Goal: Task Accomplishment & Management: Book appointment/travel/reservation

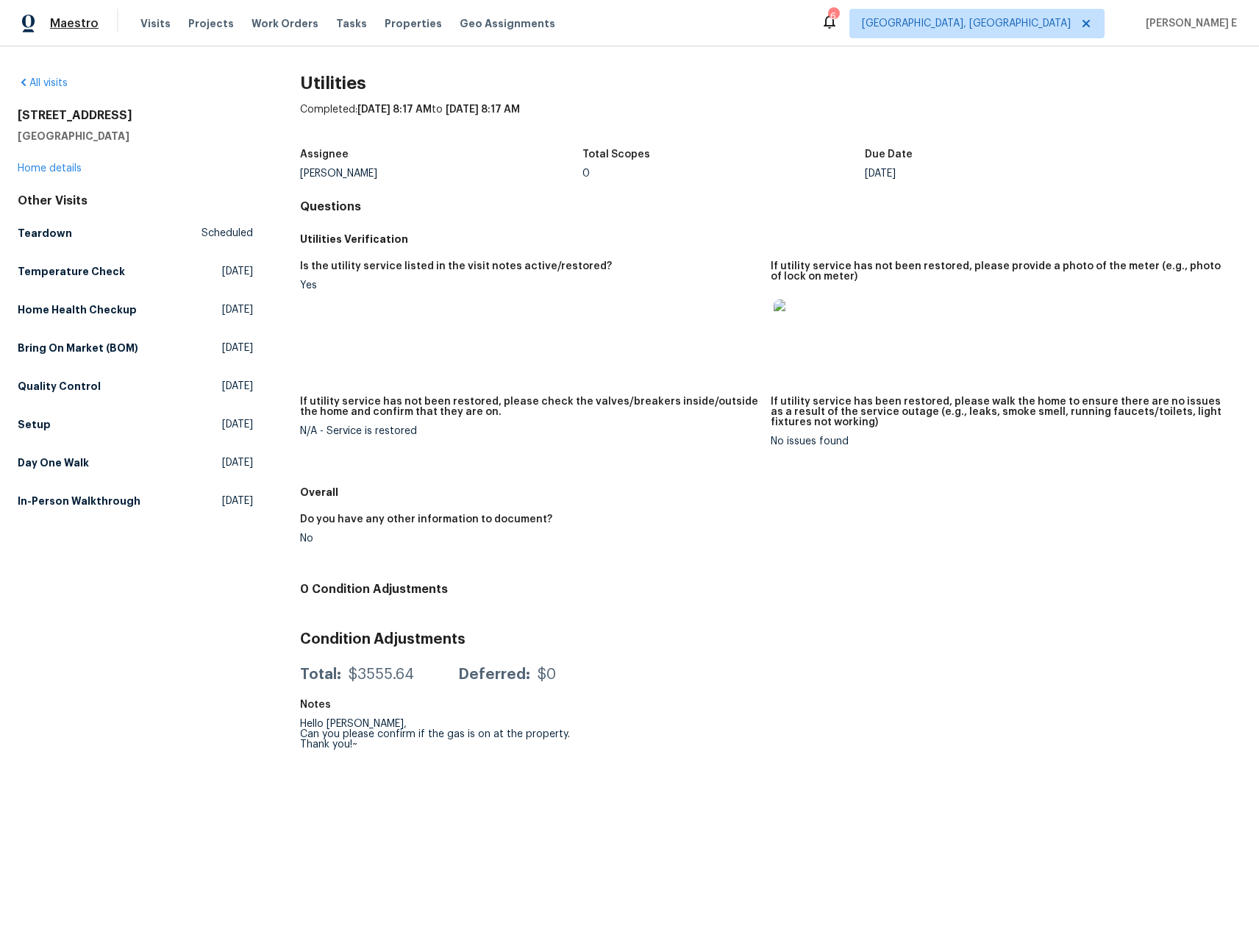
click at [73, 21] on span "Maestro" at bounding box center [73, 23] width 49 height 14
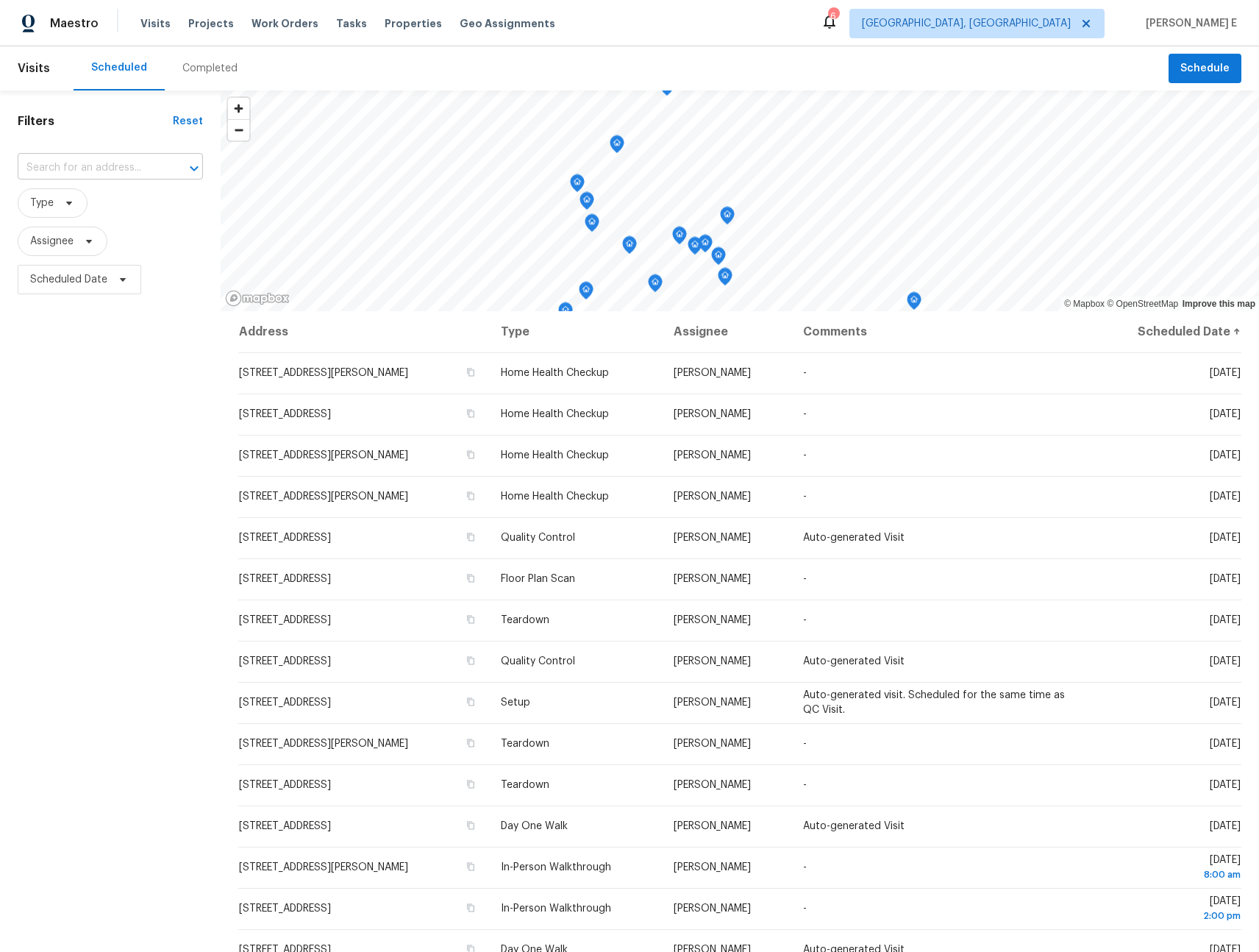
click at [104, 161] on input "text" at bounding box center [90, 168] width 144 height 23
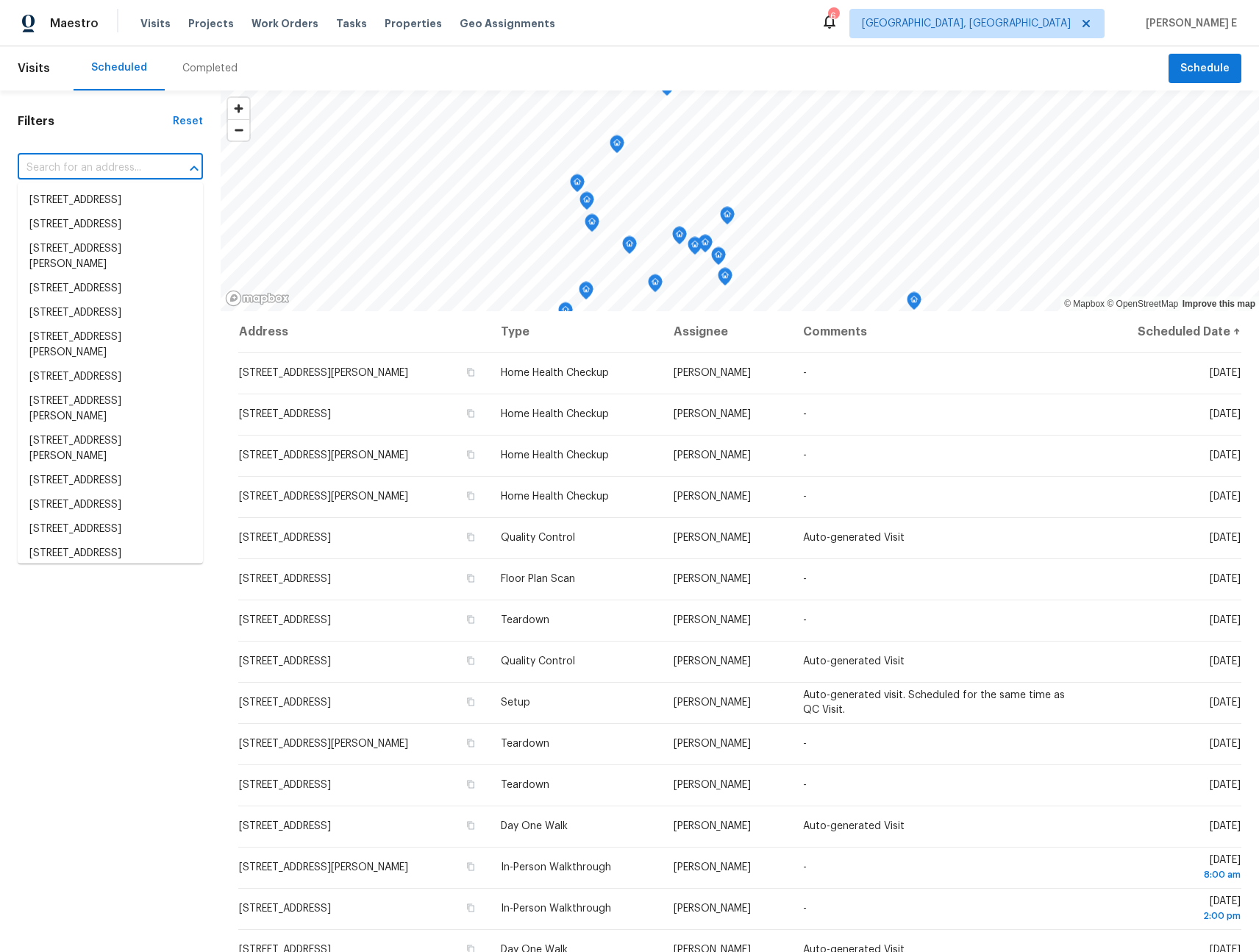
paste input "RonDerrick Jackson"
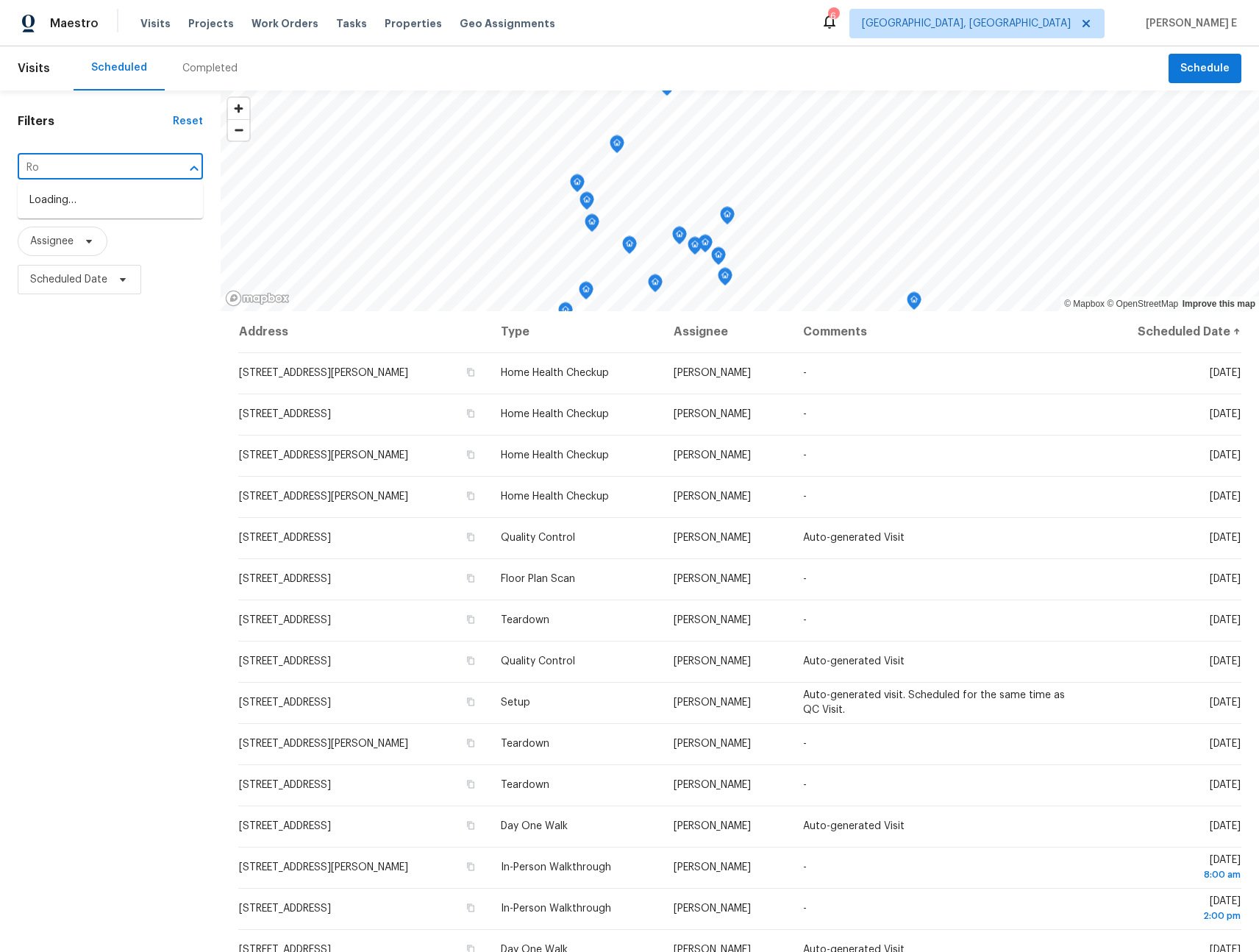
type input "R"
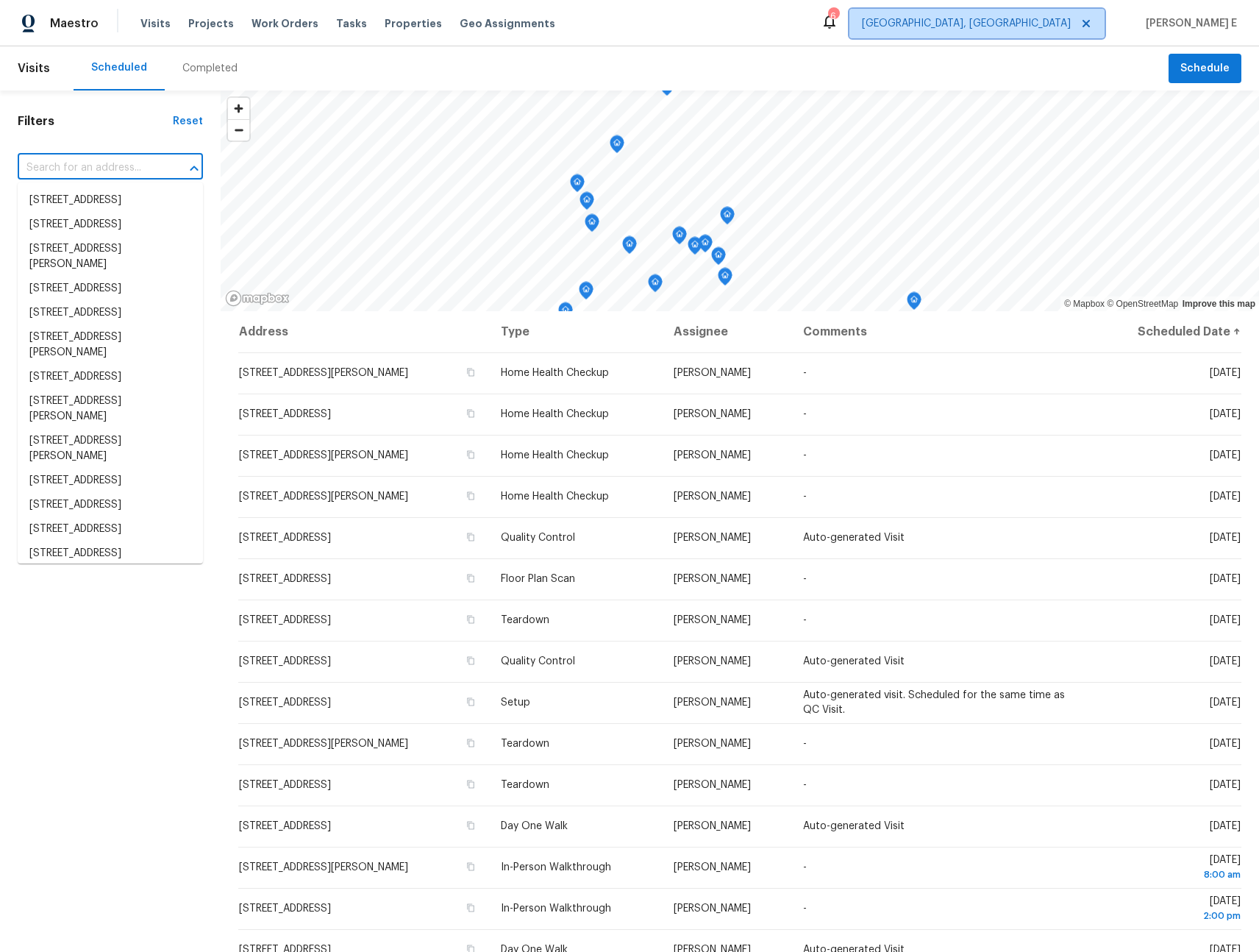
click at [1063, 23] on span "[GEOGRAPHIC_DATA], [GEOGRAPHIC_DATA]" at bounding box center [966, 23] width 209 height 14
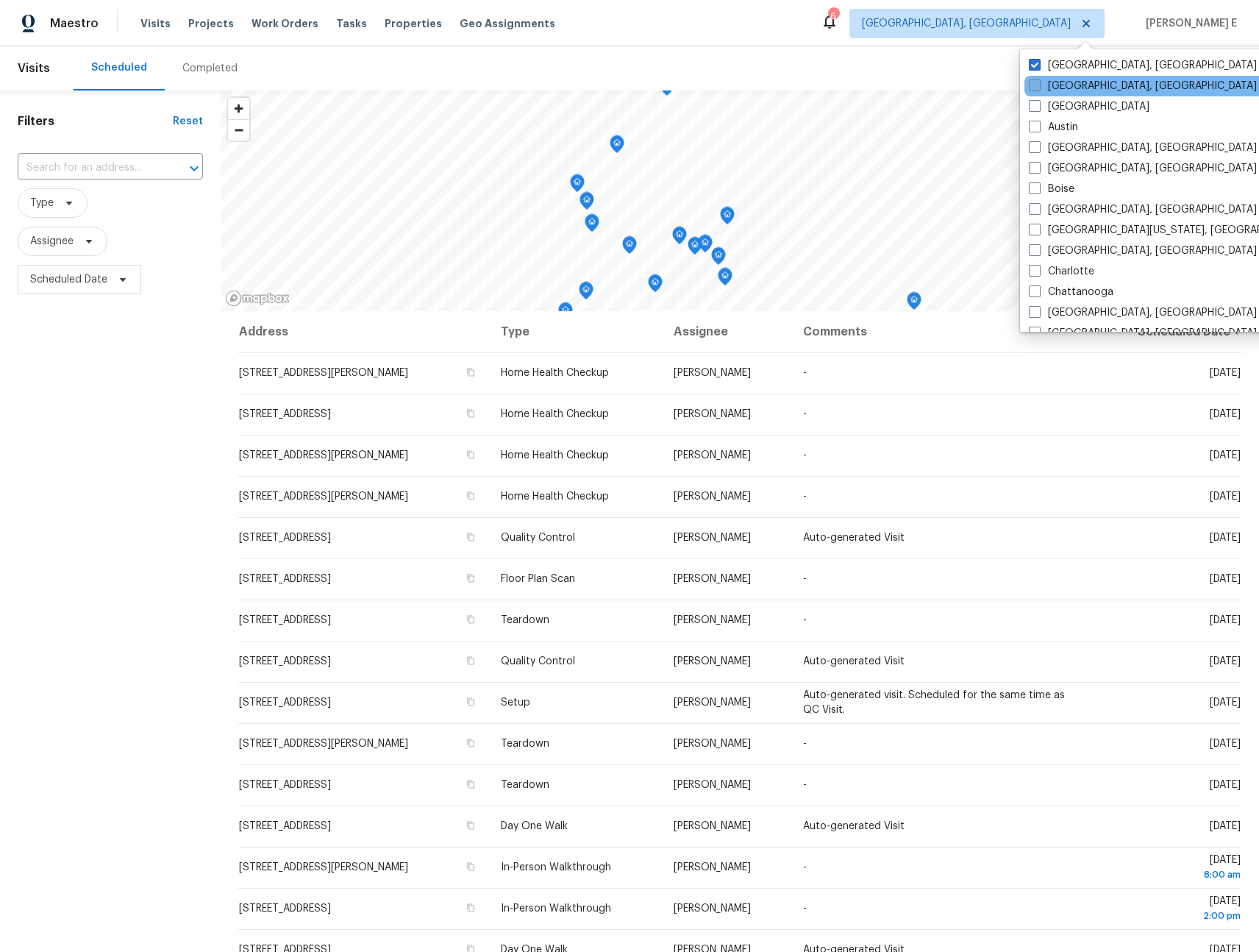
click at [1062, 79] on label "Asheville, NC" at bounding box center [1143, 86] width 228 height 14
click at [1039, 79] on input "Asheville, NC" at bounding box center [1034, 84] width 10 height 10
checkbox input "true"
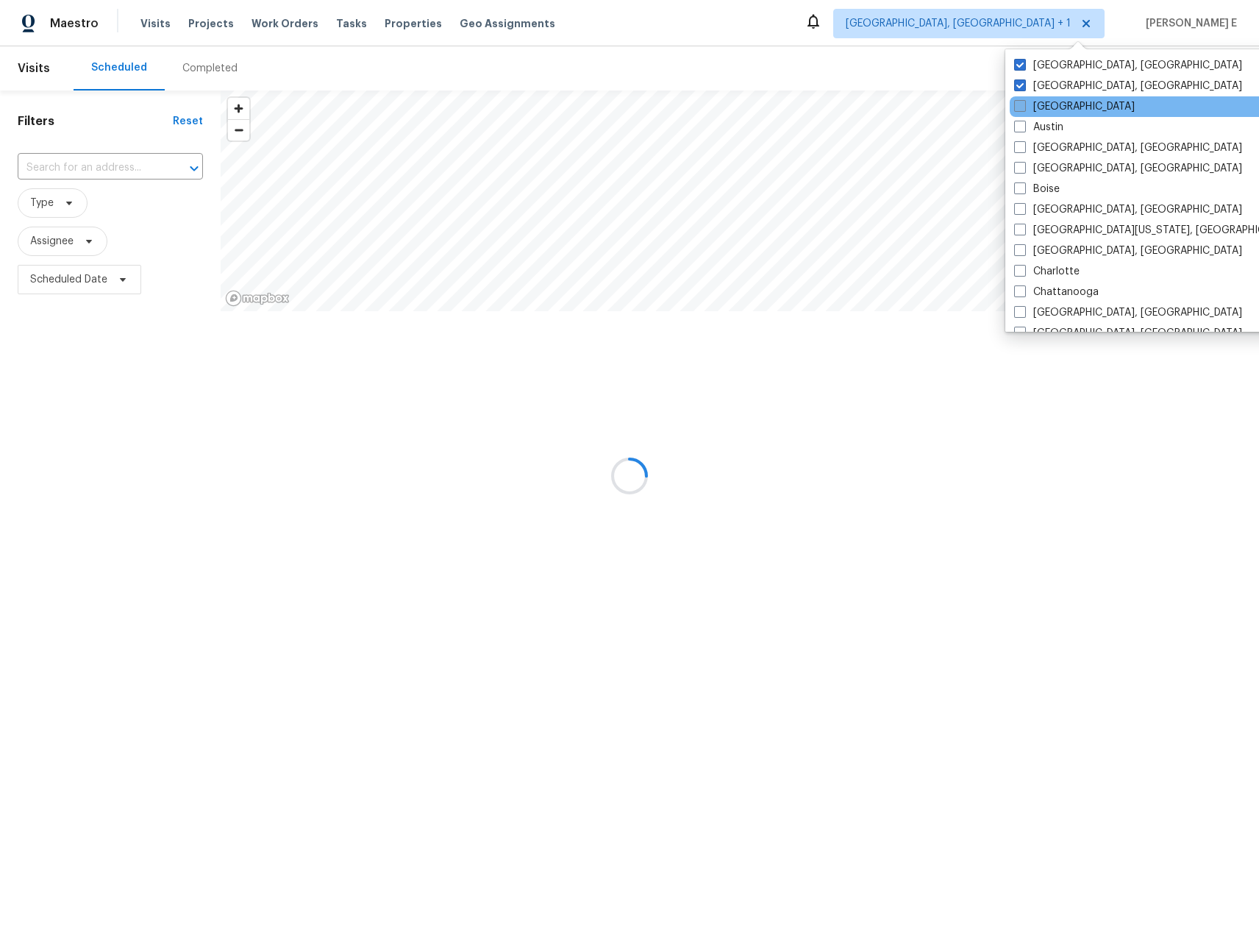
click at [1053, 111] on label "Atlanta" at bounding box center [1074, 106] width 120 height 14
click at [1023, 109] on input "Atlanta" at bounding box center [1019, 104] width 10 height 10
checkbox input "true"
click at [1047, 128] on label "Austin" at bounding box center [1038, 127] width 50 height 14
click at [1022, 128] on input "Austin" at bounding box center [1018, 125] width 10 height 10
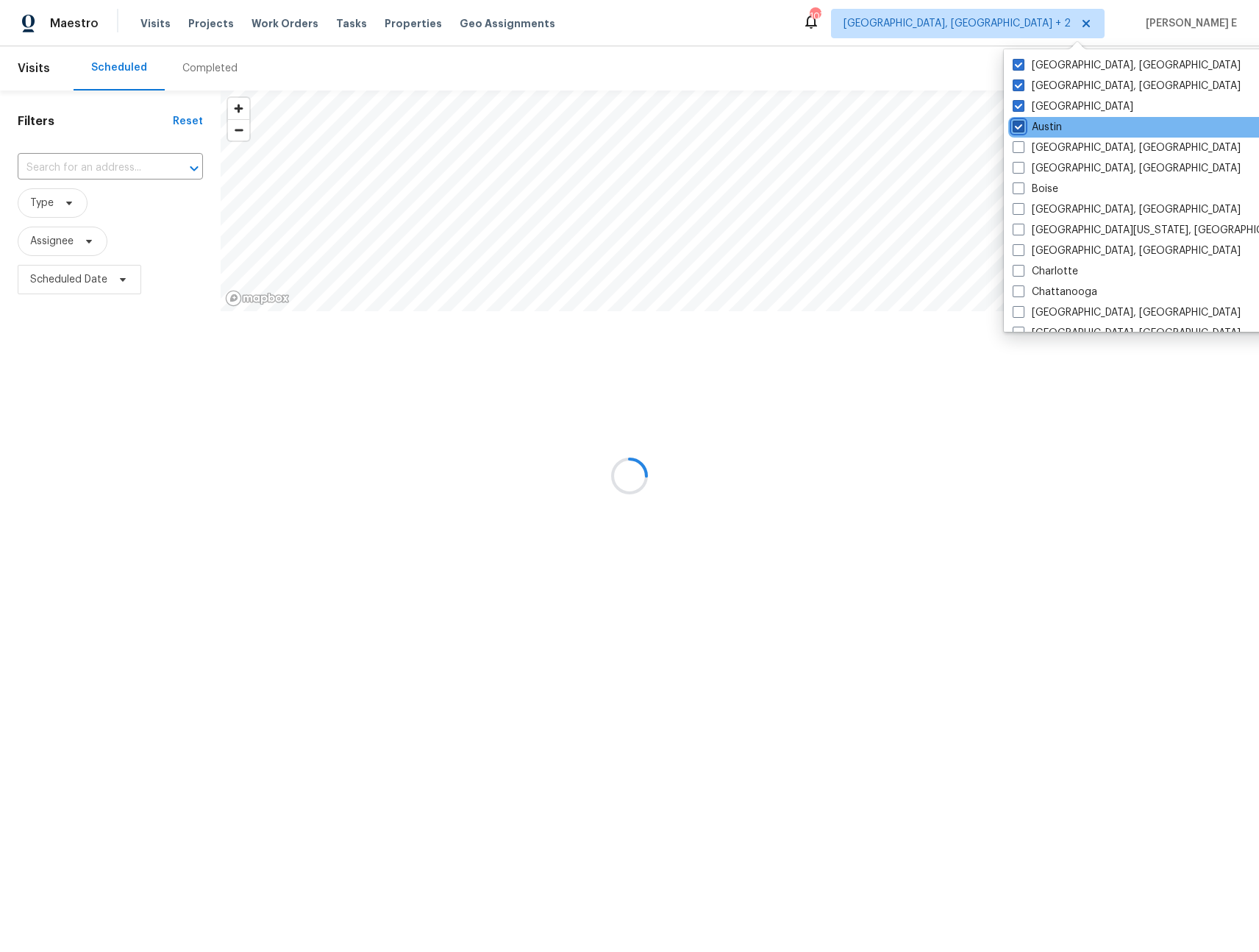
checkbox input "true"
click at [1048, 147] on label "Baltimore, MD" at bounding box center [1125, 147] width 228 height 14
click at [1022, 147] on input "Baltimore, MD" at bounding box center [1017, 145] width 10 height 10
checkbox input "true"
click at [1048, 173] on label "Birmingham, AL" at bounding box center [1125, 168] width 228 height 14
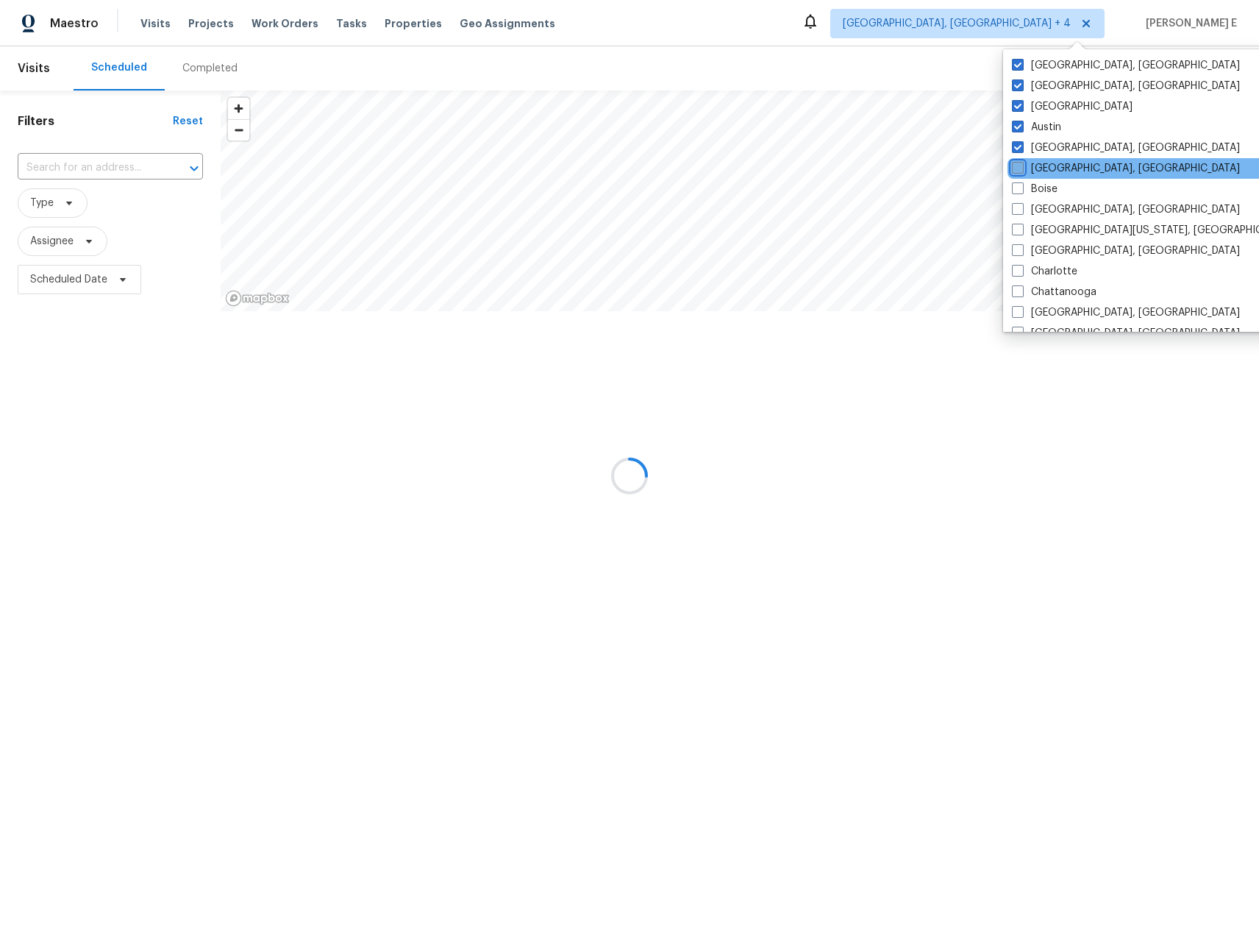
click at [1022, 171] on input "Birmingham, AL" at bounding box center [1017, 166] width 10 height 10
checkbox input "true"
click at [1045, 189] on label "Boise" at bounding box center [1035, 188] width 46 height 14
click at [1022, 189] on input "Boise" at bounding box center [1017, 186] width 10 height 10
checkbox input "true"
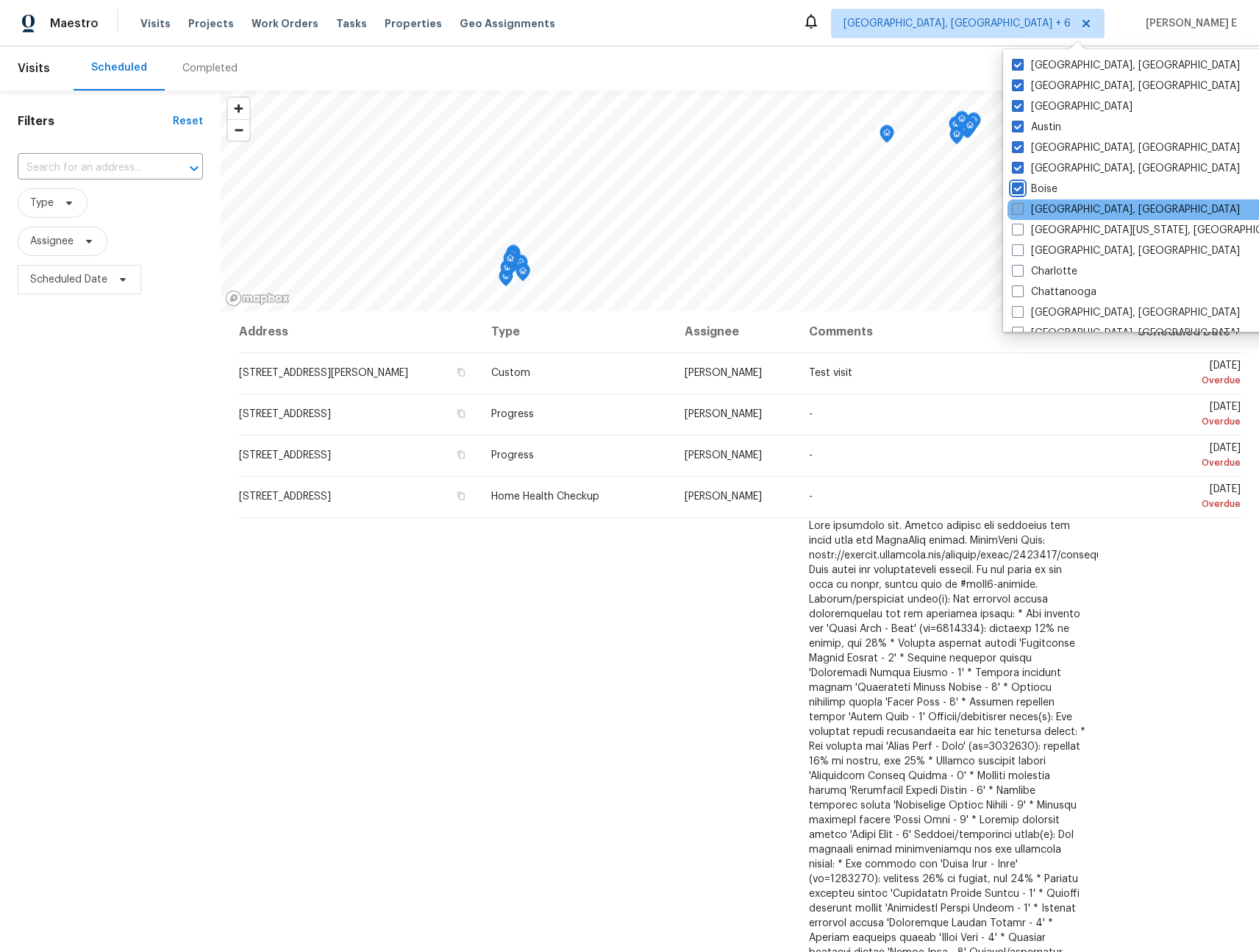
scroll to position [985, 0]
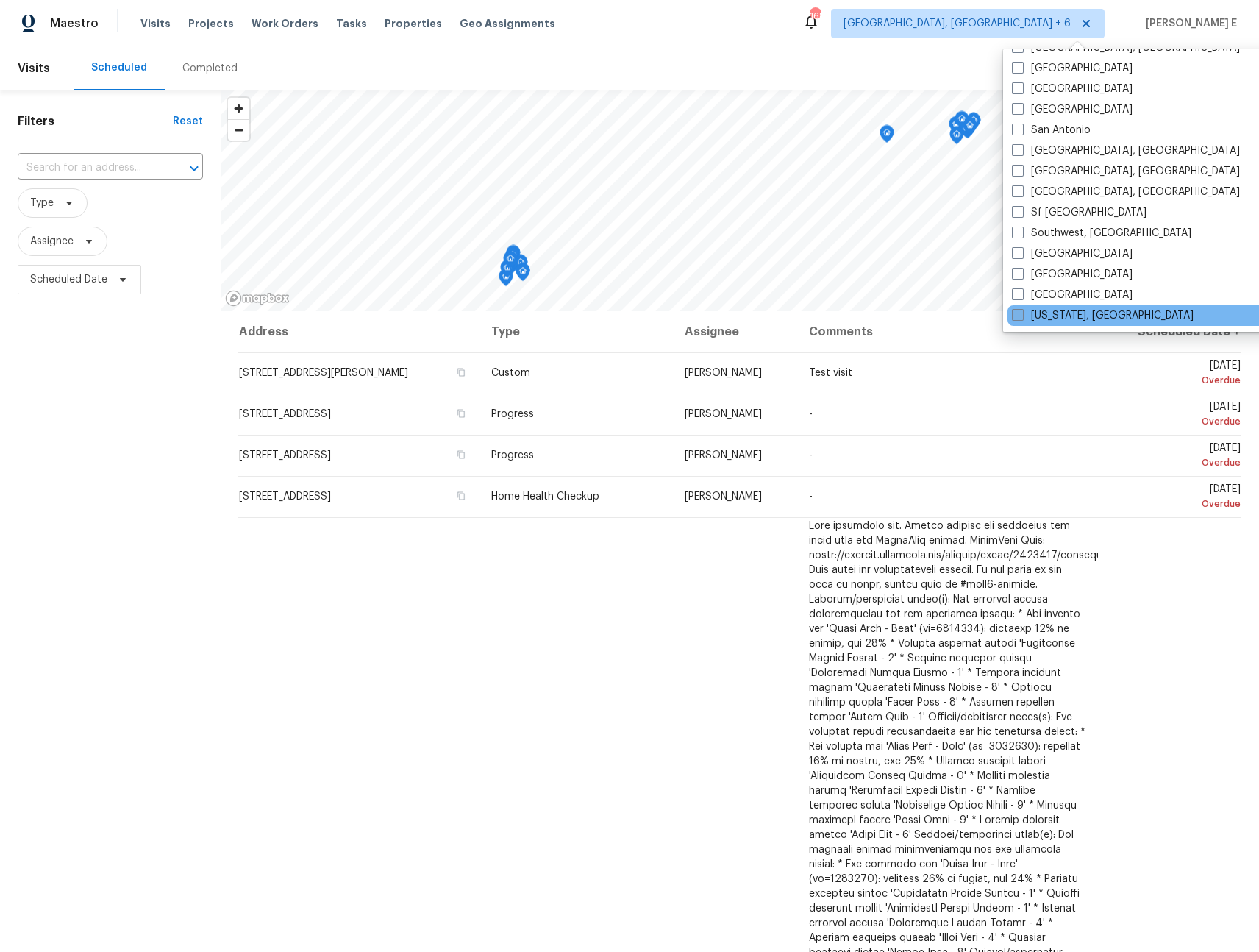
click at [1053, 313] on label "Washington, DC" at bounding box center [1103, 315] width 181 height 14
click at [1022, 313] on input "Washington, DC" at bounding box center [1017, 313] width 10 height 10
checkbox input "true"
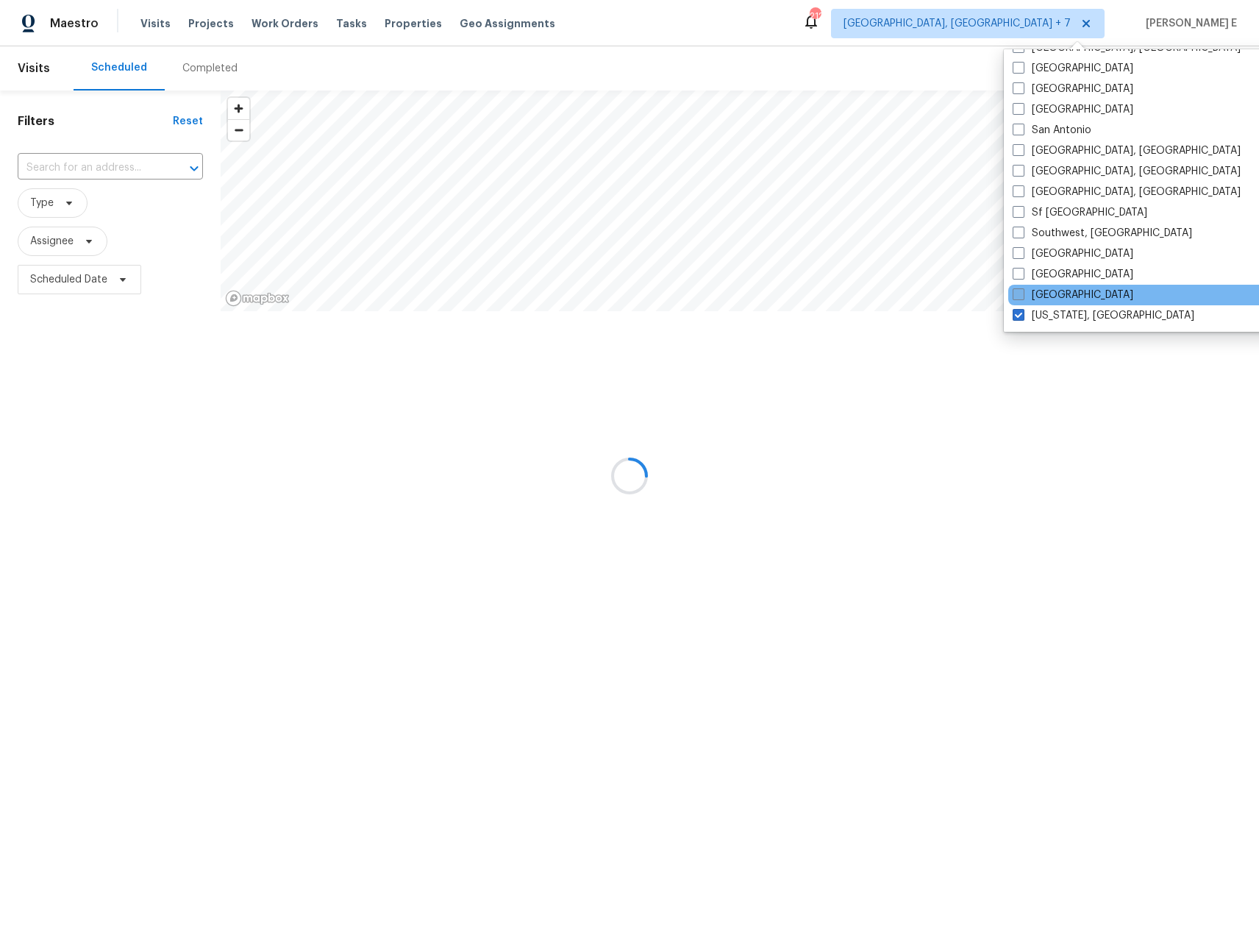
click at [1055, 291] on label "Tucson" at bounding box center [1073, 295] width 120 height 14
click at [1022, 291] on input "Tucson" at bounding box center [1018, 293] width 10 height 10
checkbox input "true"
click at [1051, 280] on label "Tampa" at bounding box center [1072, 274] width 120 height 14
click at [1022, 277] on input "Tampa" at bounding box center [1017, 272] width 10 height 10
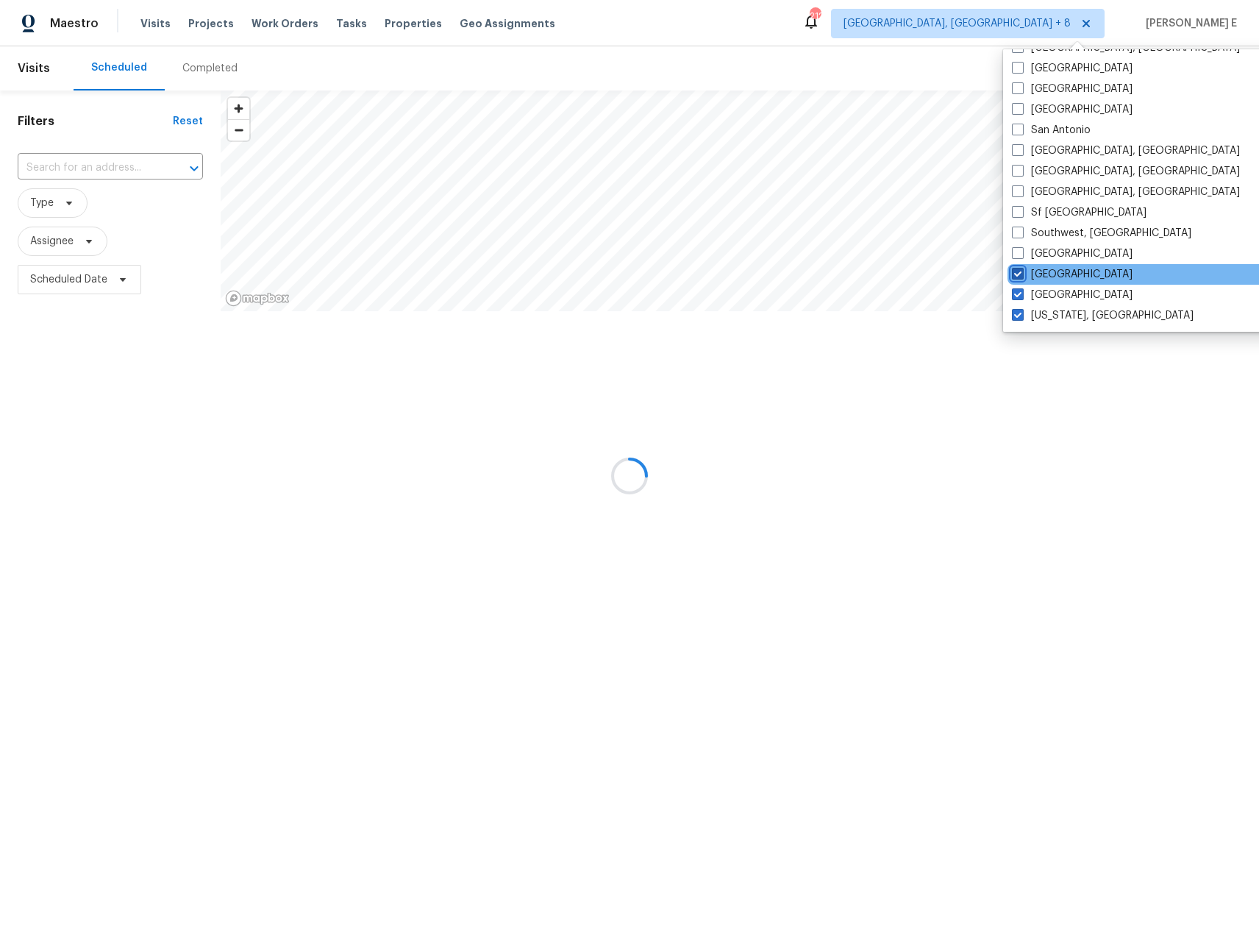
checkbox input "true"
click at [1051, 251] on label "St Louis" at bounding box center [1072, 253] width 120 height 14
click at [1022, 251] on input "St Louis" at bounding box center [1017, 251] width 10 height 10
checkbox input "true"
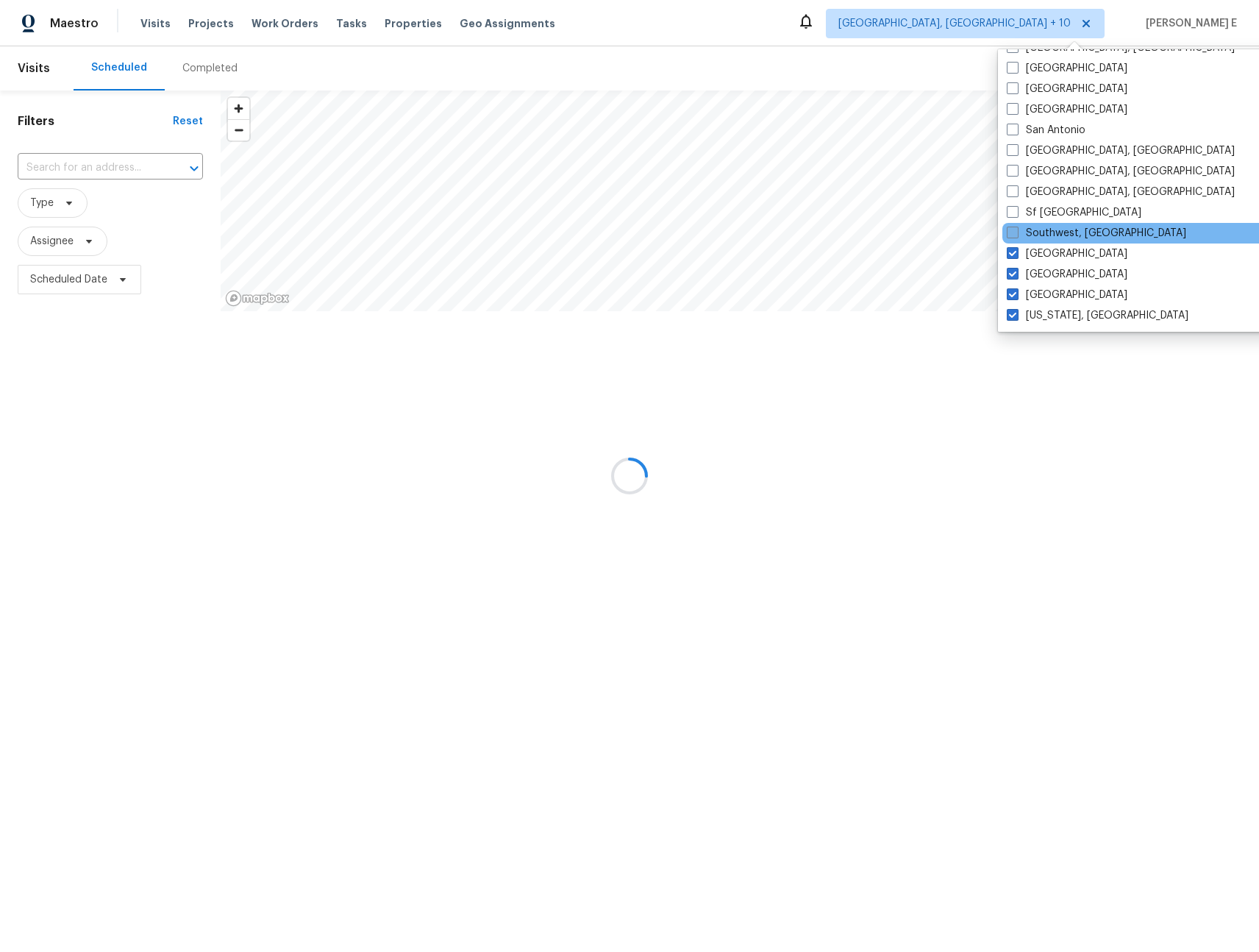
click at [1053, 235] on label "Southwest, FL" at bounding box center [1097, 233] width 179 height 14
click at [1017, 235] on input "Southwest, FL" at bounding box center [1012, 231] width 10 height 10
checkbox input "true"
click at [1049, 214] on label "Sf Bay Area" at bounding box center [1077, 212] width 134 height 14
click at [1020, 214] on input "Sf Bay Area" at bounding box center [1015, 210] width 10 height 10
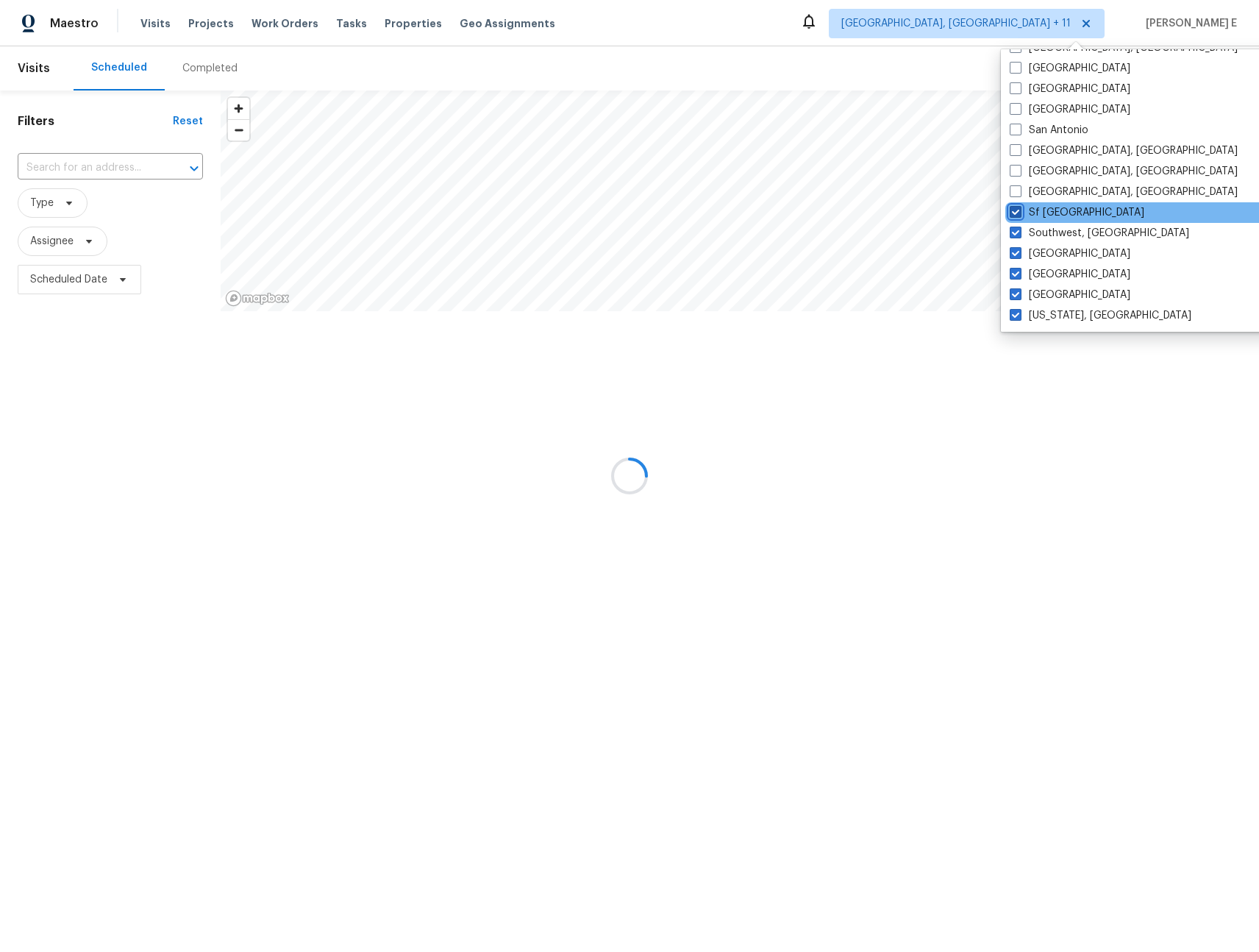
checkbox input "true"
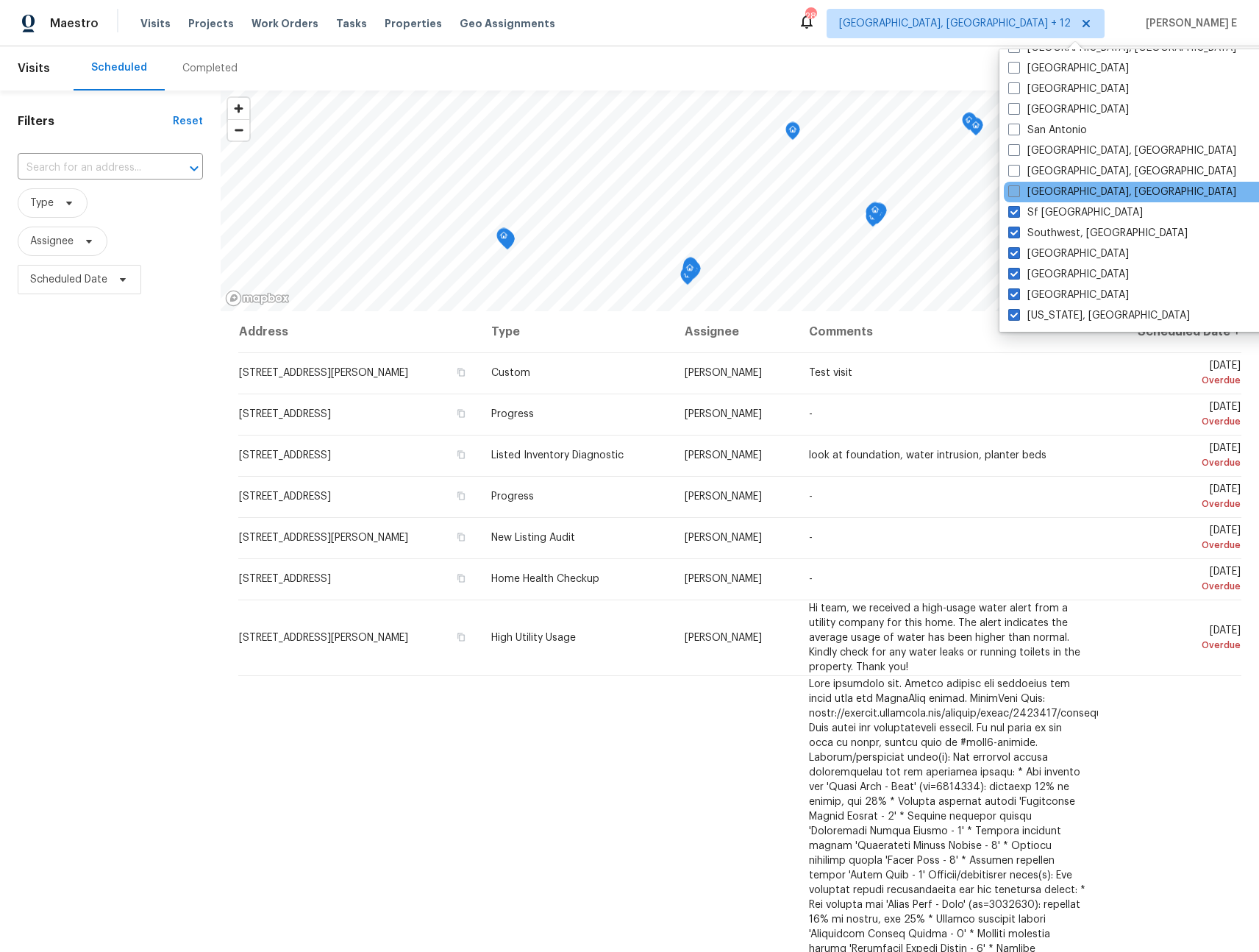
click at [1042, 192] on label "Seattle, WA" at bounding box center [1122, 192] width 228 height 14
click at [1018, 192] on input "Seattle, WA" at bounding box center [1013, 190] width 10 height 10
checkbox input "true"
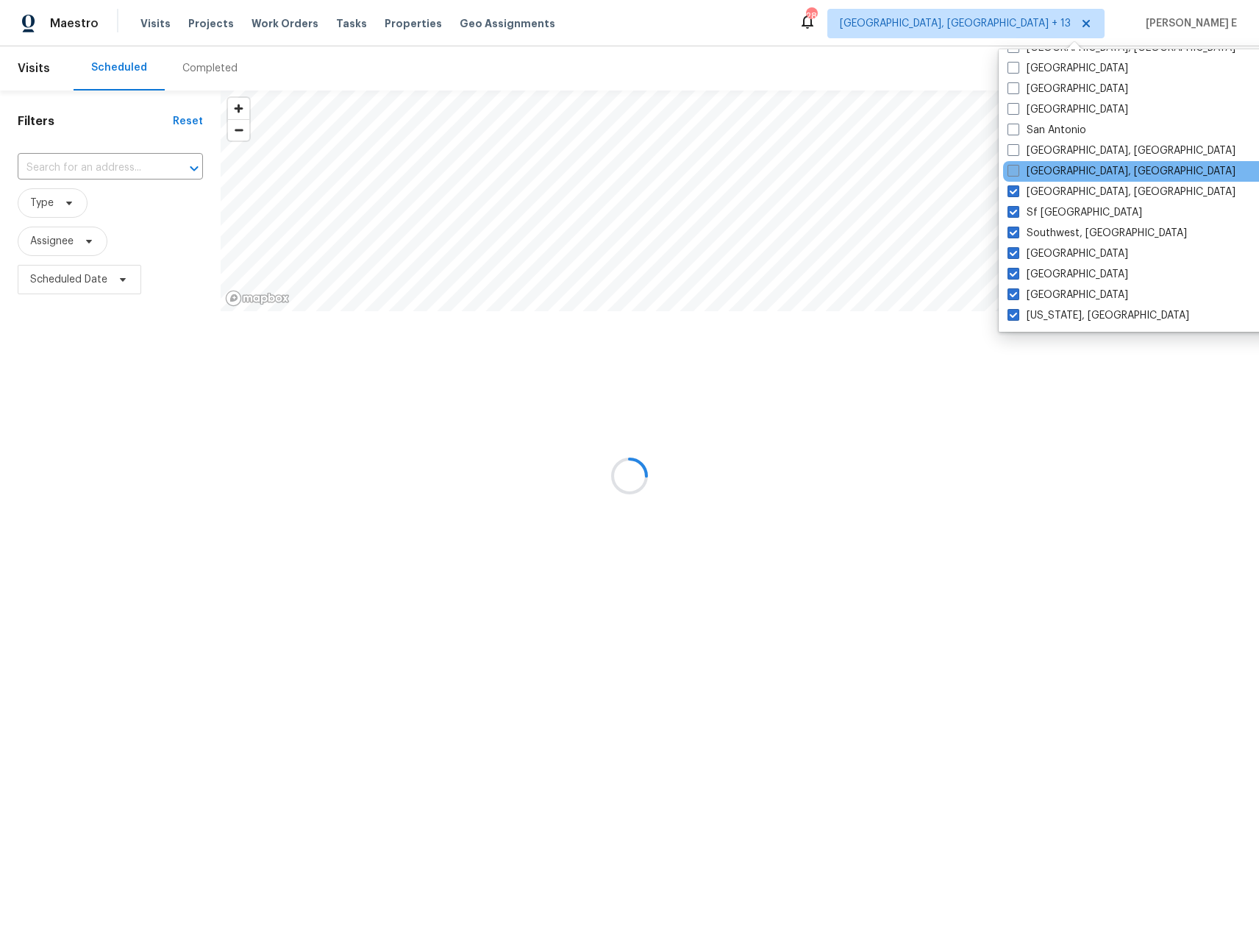
click at [1054, 175] on label "Savannah, GA" at bounding box center [1121, 171] width 228 height 14
click at [1017, 174] on input "Savannah, GA" at bounding box center [1012, 169] width 10 height 10
checkbox input "true"
click at [1046, 155] on label "San Diego, CA" at bounding box center [1121, 150] width 228 height 14
click at [1017, 153] on input "San Diego, CA" at bounding box center [1012, 148] width 10 height 10
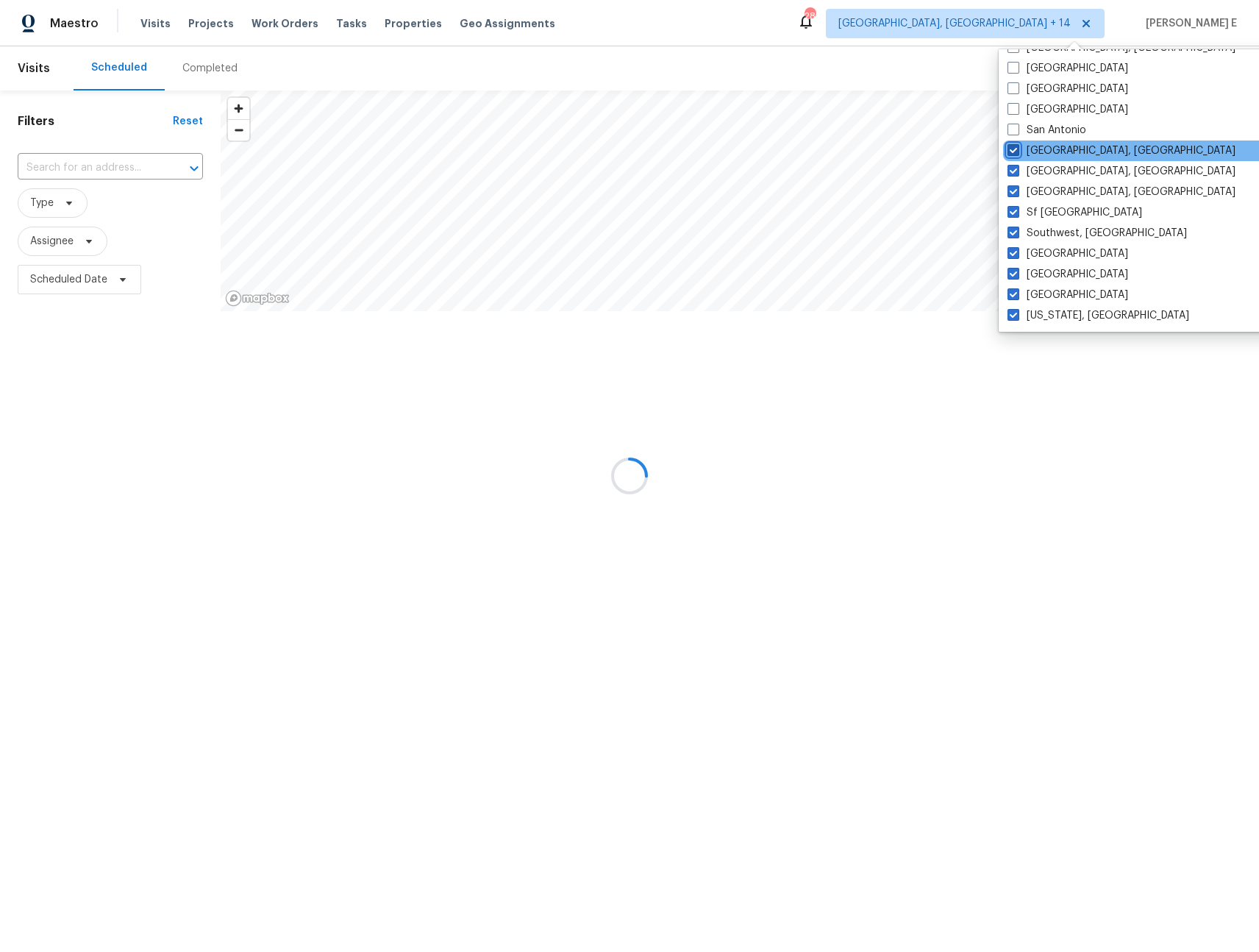
checkbox input "true"
click at [1046, 131] on label "San Antonio" at bounding box center [1046, 130] width 79 height 14
click at [1017, 131] on input "San Antonio" at bounding box center [1012, 128] width 10 height 10
checkbox input "true"
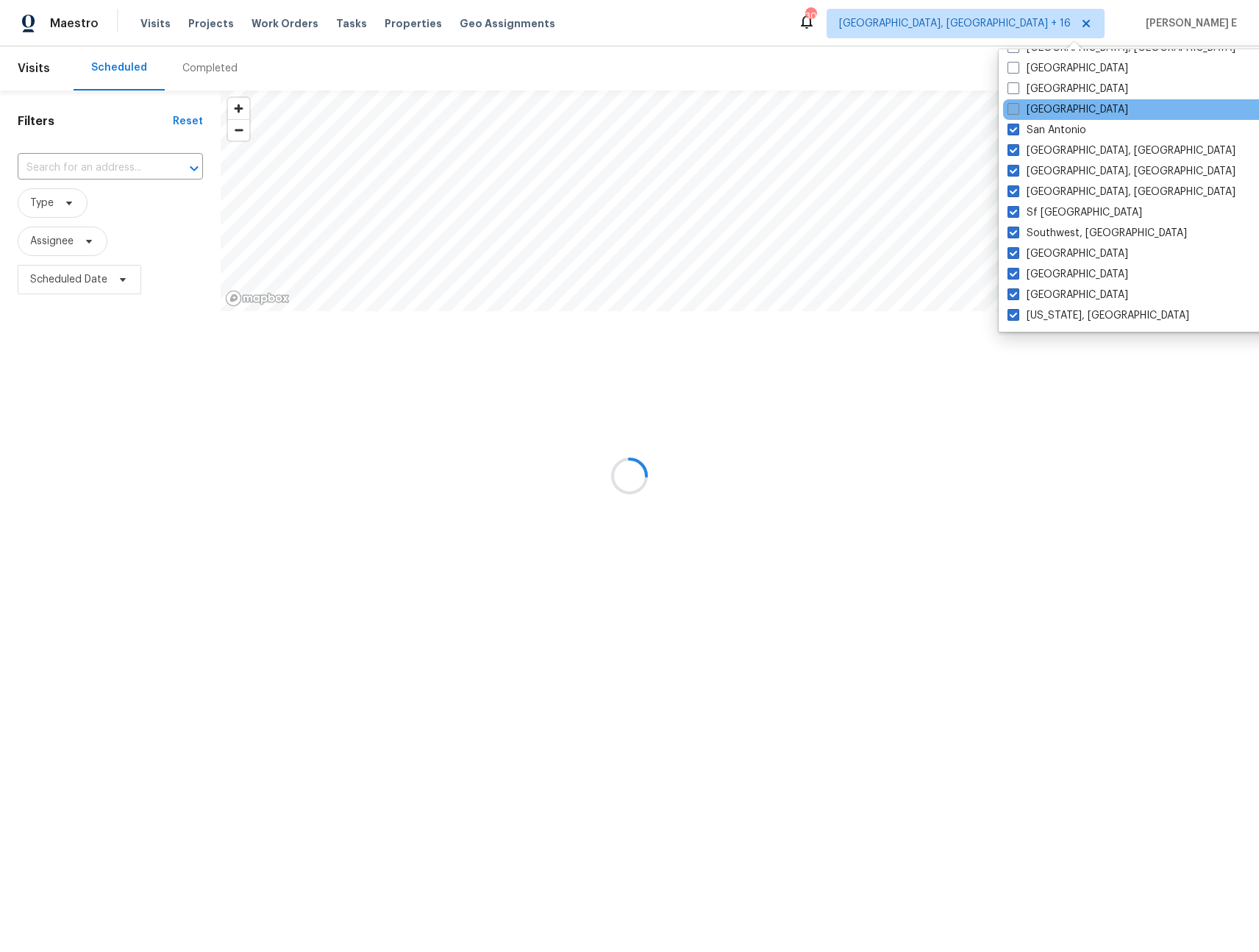
click at [1046, 111] on label "Salt Lake City" at bounding box center [1067, 109] width 120 height 14
click at [1017, 111] on input "Salt Lake City" at bounding box center [1012, 107] width 10 height 10
checkbox input "true"
click at [1046, 95] on label "Sacramento" at bounding box center [1068, 89] width 120 height 14
click at [1018, 92] on input "Sacramento" at bounding box center [1013, 87] width 10 height 10
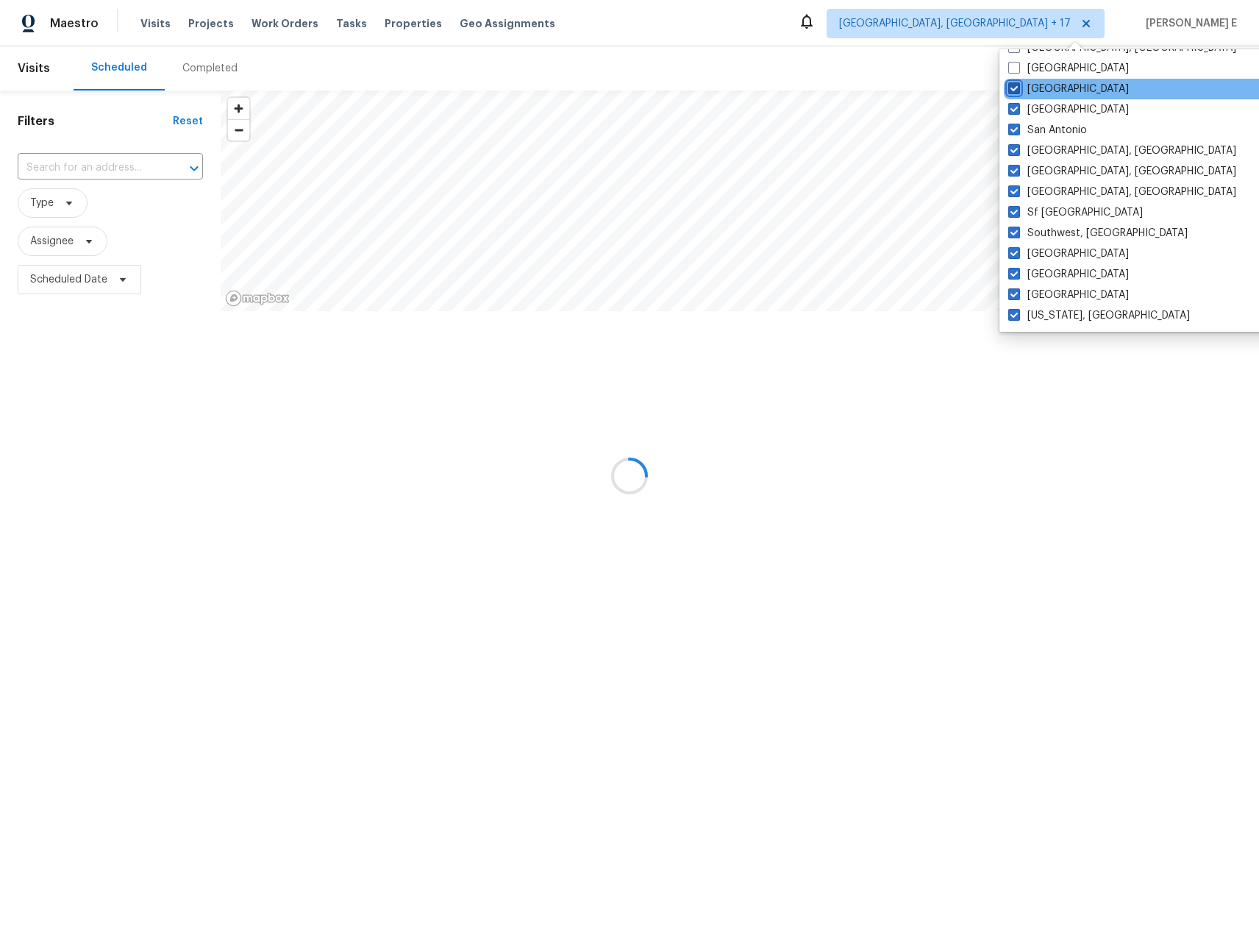
checkbox input "true"
click at [1045, 72] on label "Riverside" at bounding box center [1067, 68] width 120 height 14
click at [1017, 71] on input "Riverside" at bounding box center [1012, 66] width 10 height 10
checkbox input "true"
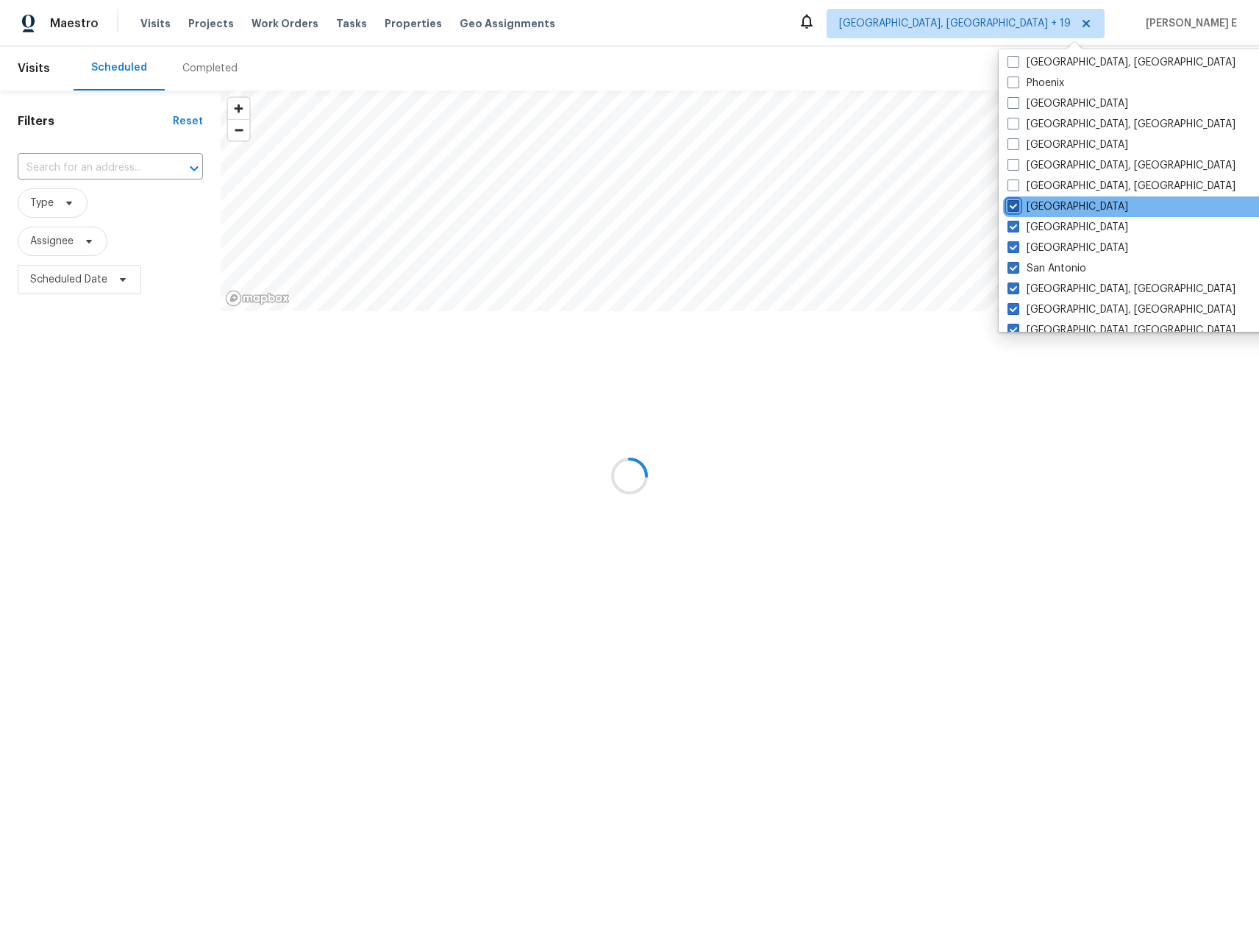
scroll to position [847, 0]
click at [1034, 186] on label "Richmond, VA" at bounding box center [1121, 186] width 228 height 14
click at [1017, 186] on input "Richmond, VA" at bounding box center [1012, 184] width 10 height 10
checkbox input "true"
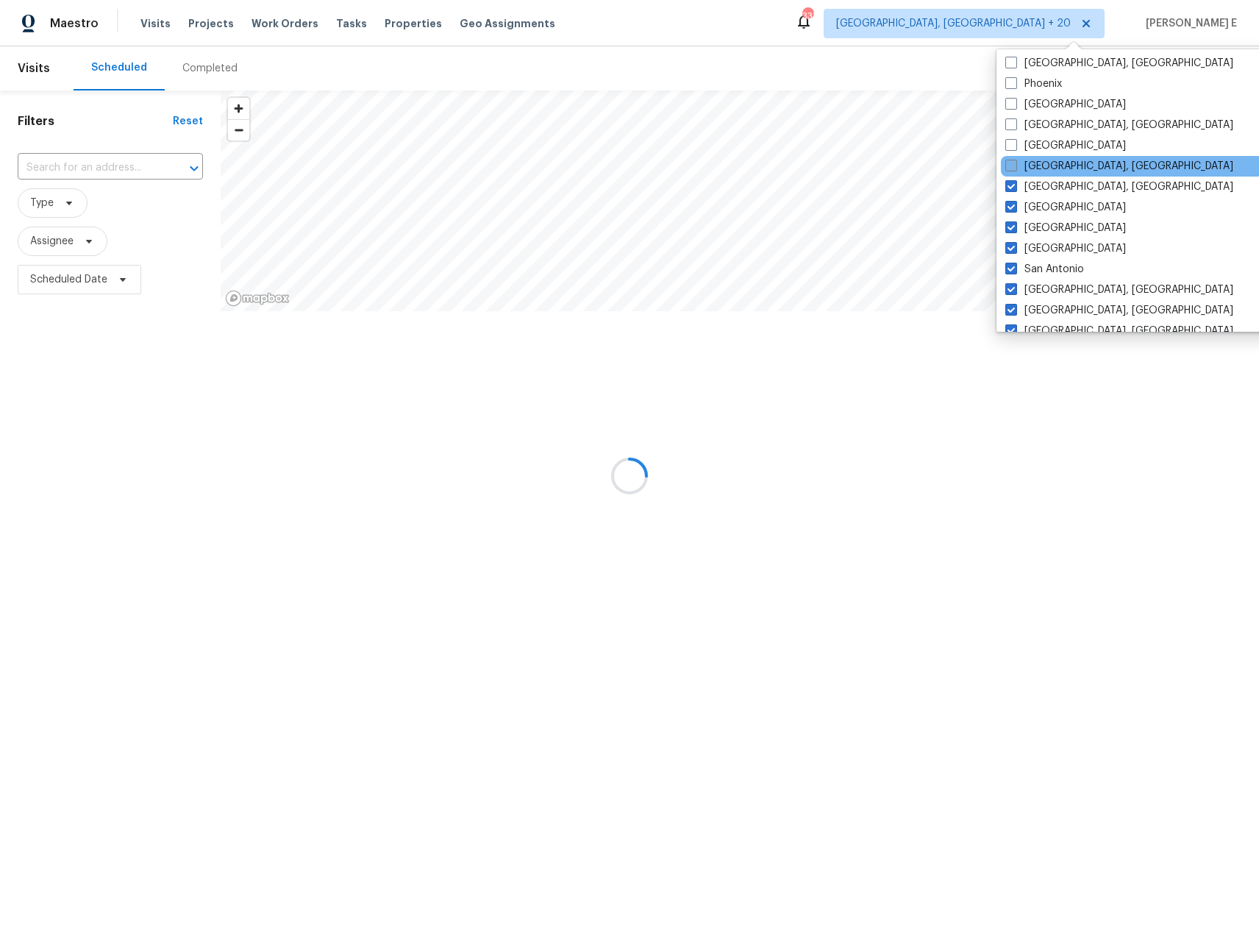
click at [1046, 165] on label "Reno, NV" at bounding box center [1119, 166] width 228 height 14
click at [1015, 165] on input "Reno, NV" at bounding box center [1010, 164] width 10 height 10
checkbox input "true"
click at [1041, 149] on label "Raleigh" at bounding box center [1068, 145] width 120 height 14
click at [1018, 148] on input "Raleigh" at bounding box center [1013, 143] width 10 height 10
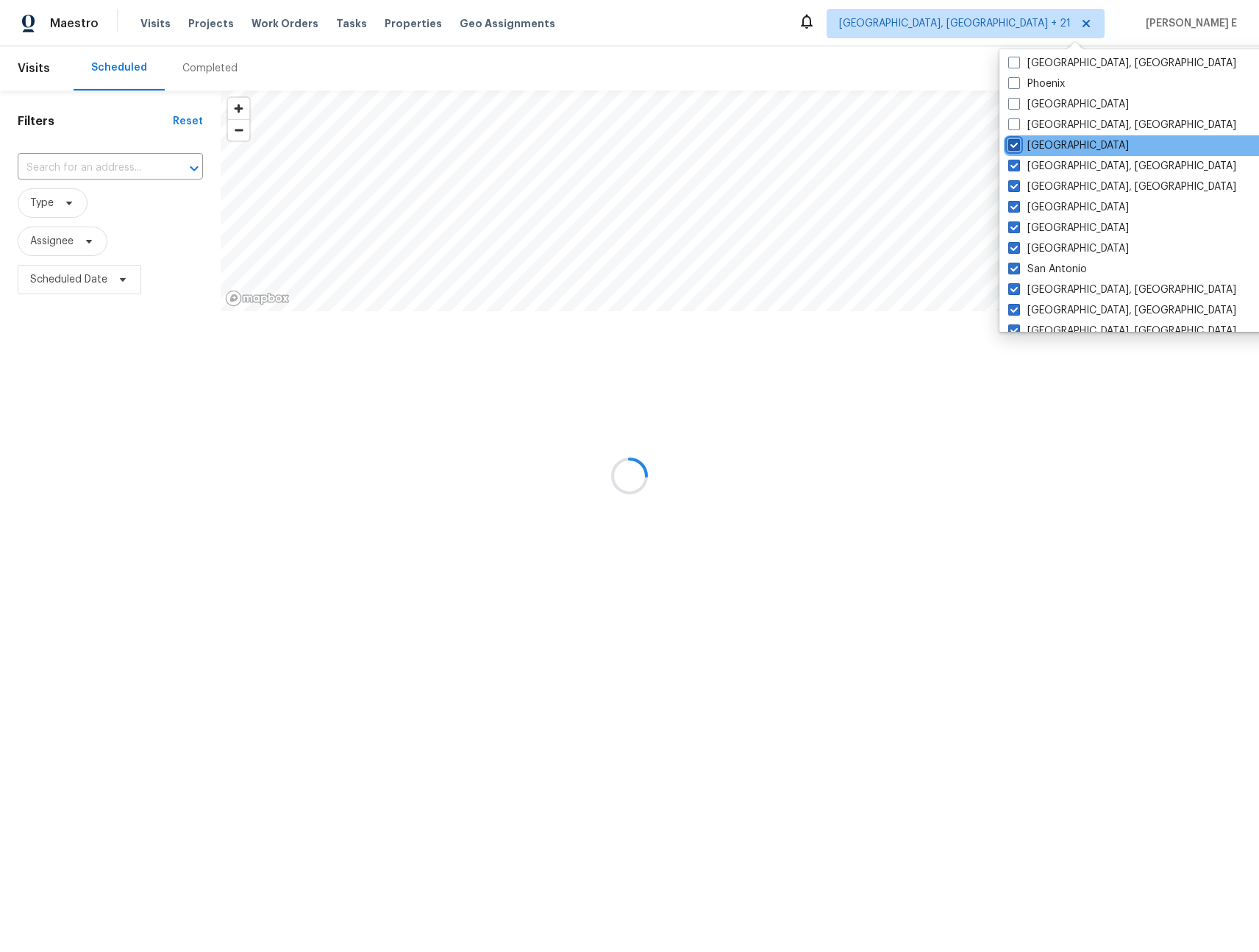
checkbox input "true"
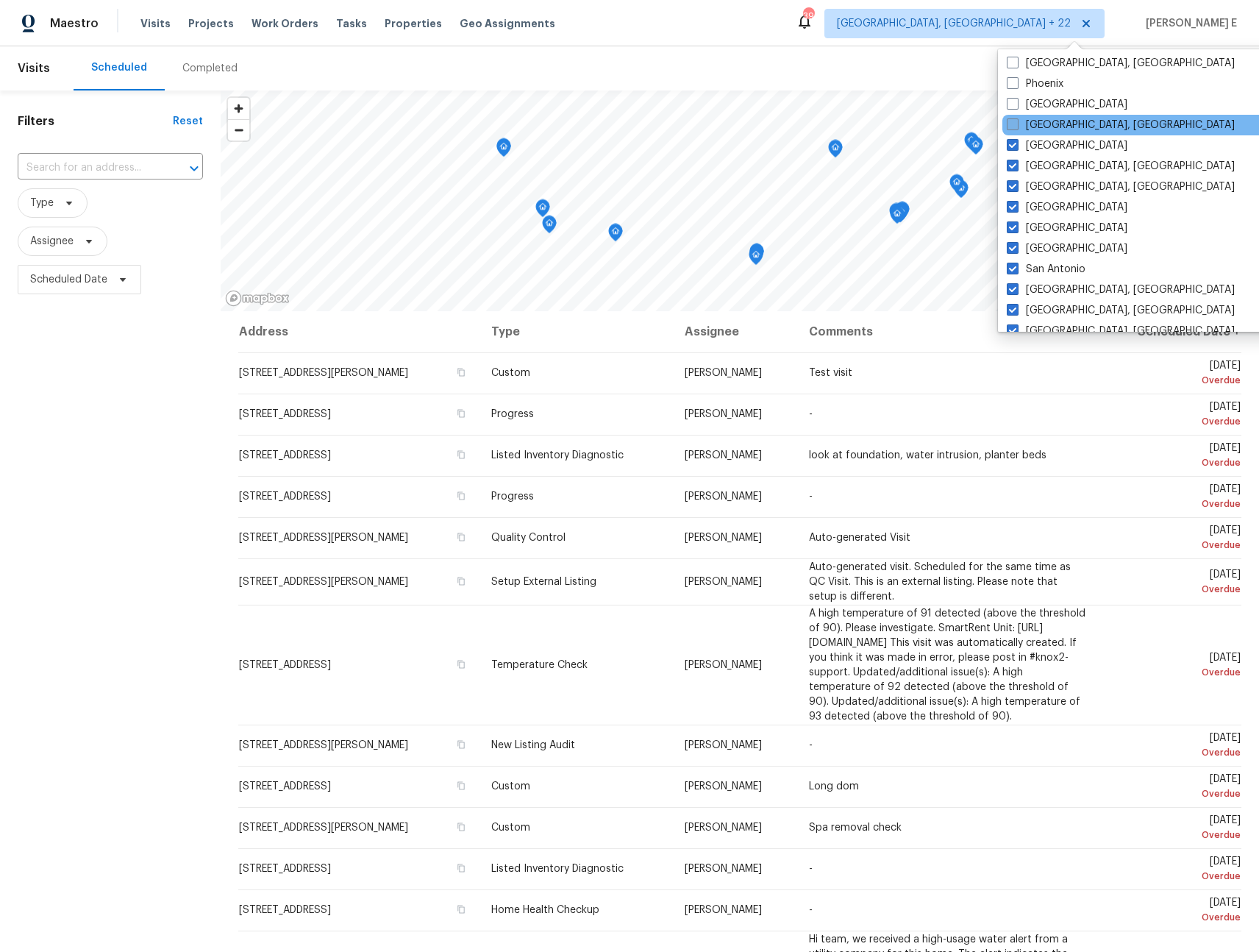
click at [1042, 132] on label "Prescott, AZ" at bounding box center [1121, 124] width 228 height 14
click at [1017, 127] on input "Prescott, AZ" at bounding box center [1012, 122] width 10 height 10
checkbox input "true"
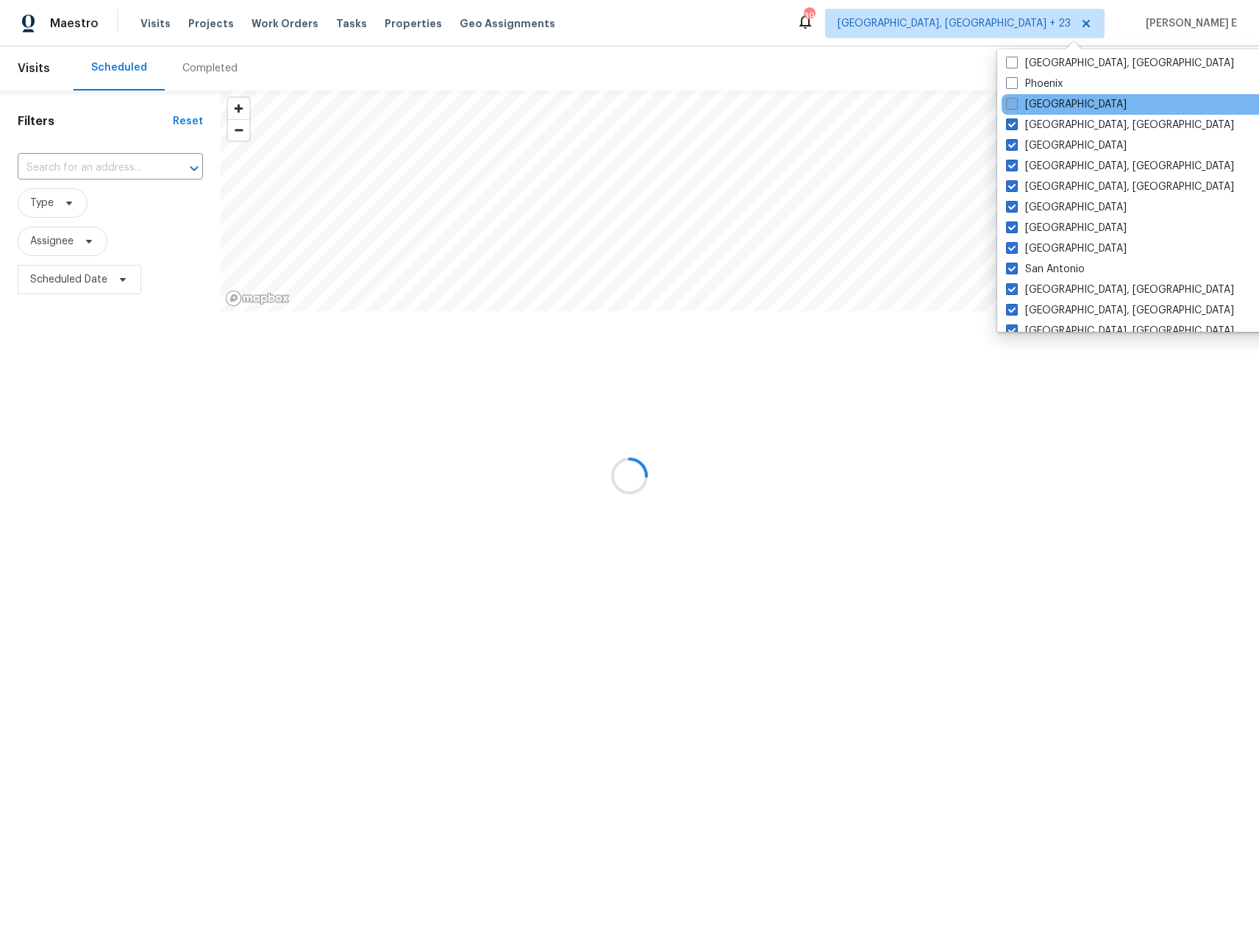
click at [1042, 108] on label "Portland" at bounding box center [1066, 104] width 120 height 14
click at [1016, 107] on input "Portland" at bounding box center [1011, 102] width 10 height 10
checkbox input "true"
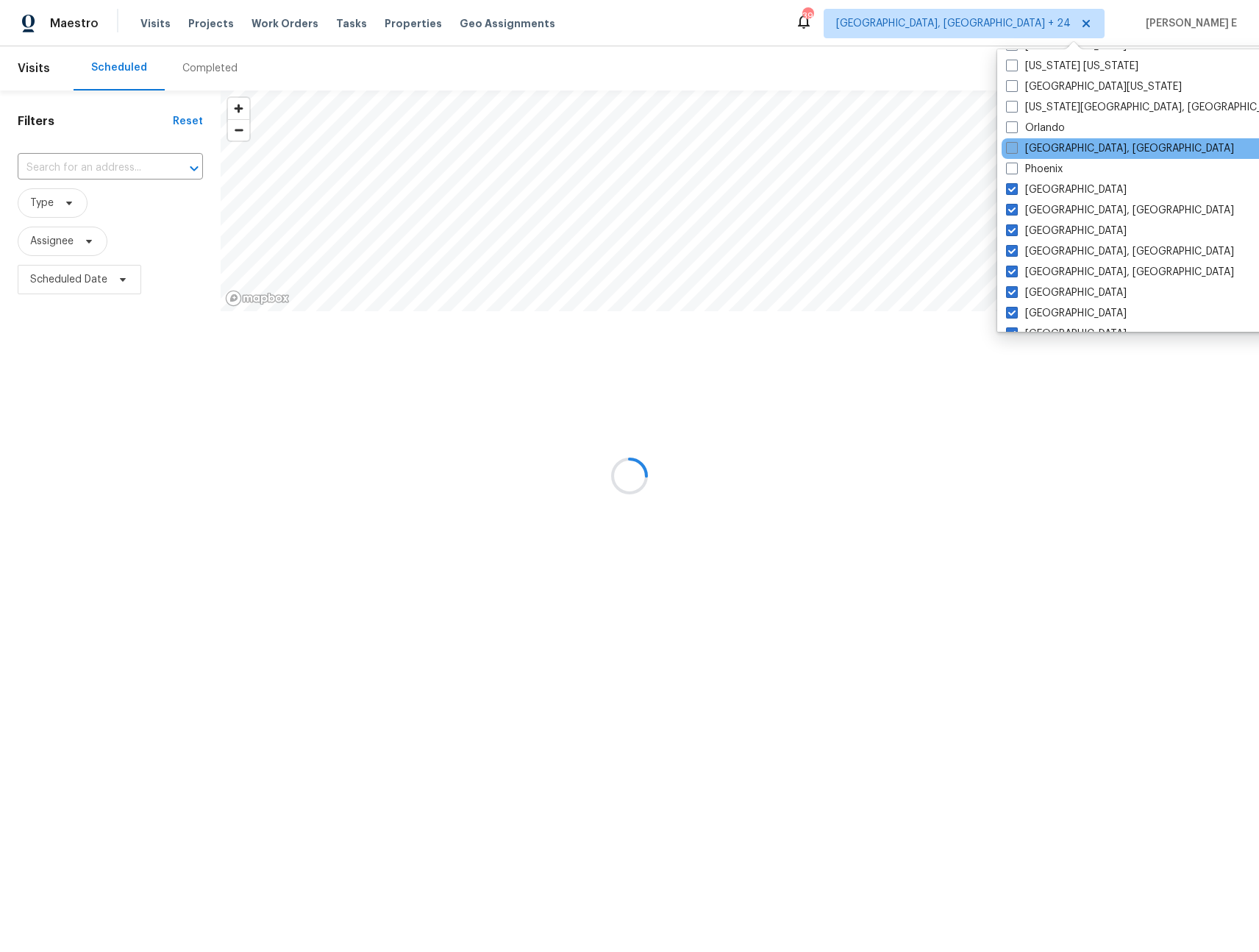
click at [1045, 150] on label "Philadelphia, PA" at bounding box center [1120, 148] width 228 height 14
click at [1016, 150] on input "Philadelphia, PA" at bounding box center [1011, 146] width 10 height 10
checkbox input "true"
click at [1042, 167] on label "Phoenix" at bounding box center [1034, 169] width 56 height 14
click at [1016, 167] on input "Phoenix" at bounding box center [1011, 167] width 10 height 10
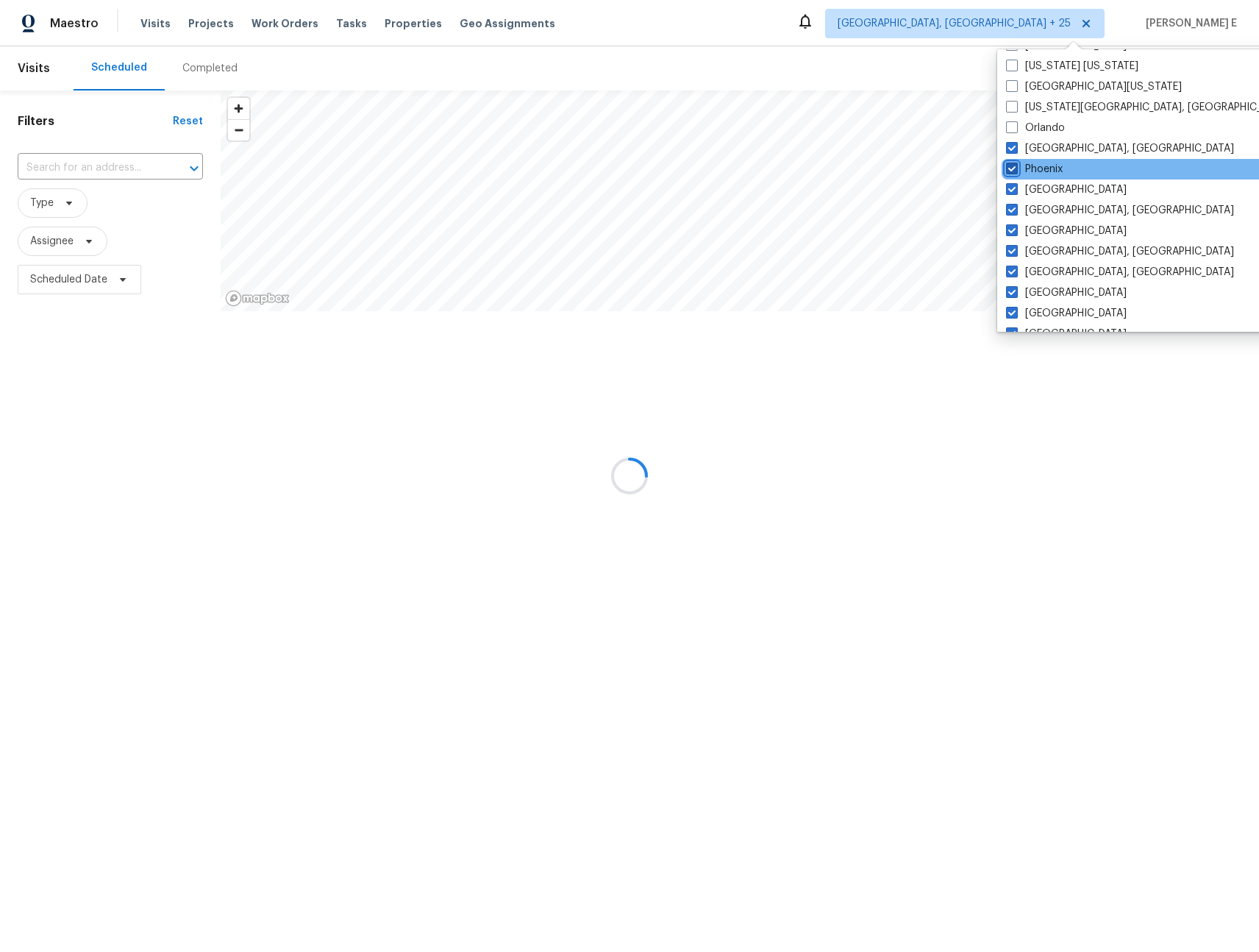
checkbox input "true"
click at [1040, 126] on label "Orlando" at bounding box center [1036, 127] width 59 height 14
click at [1016, 126] on input "Orlando" at bounding box center [1011, 125] width 10 height 10
checkbox input "true"
click at [1052, 107] on label "Oklahoma City, OK" at bounding box center [1148, 107] width 283 height 14
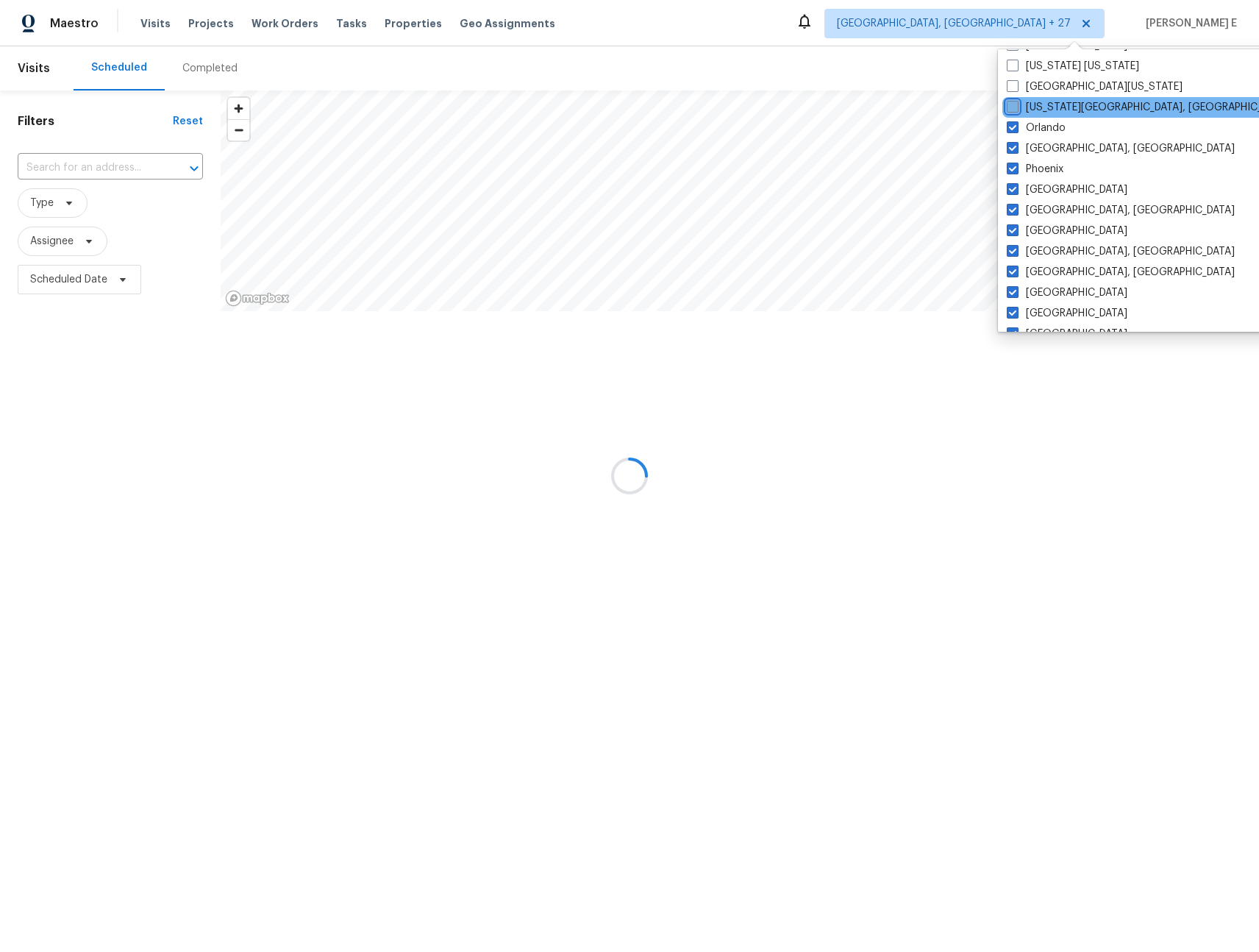
click at [1017, 107] on input "Oklahoma City, OK" at bounding box center [1012, 105] width 10 height 10
checkbox input "true"
click at [1050, 88] on label "Northern Colorado" at bounding box center [1094, 86] width 175 height 14
click at [1016, 88] on input "Northern Colorado" at bounding box center [1011, 84] width 10 height 10
checkbox input "true"
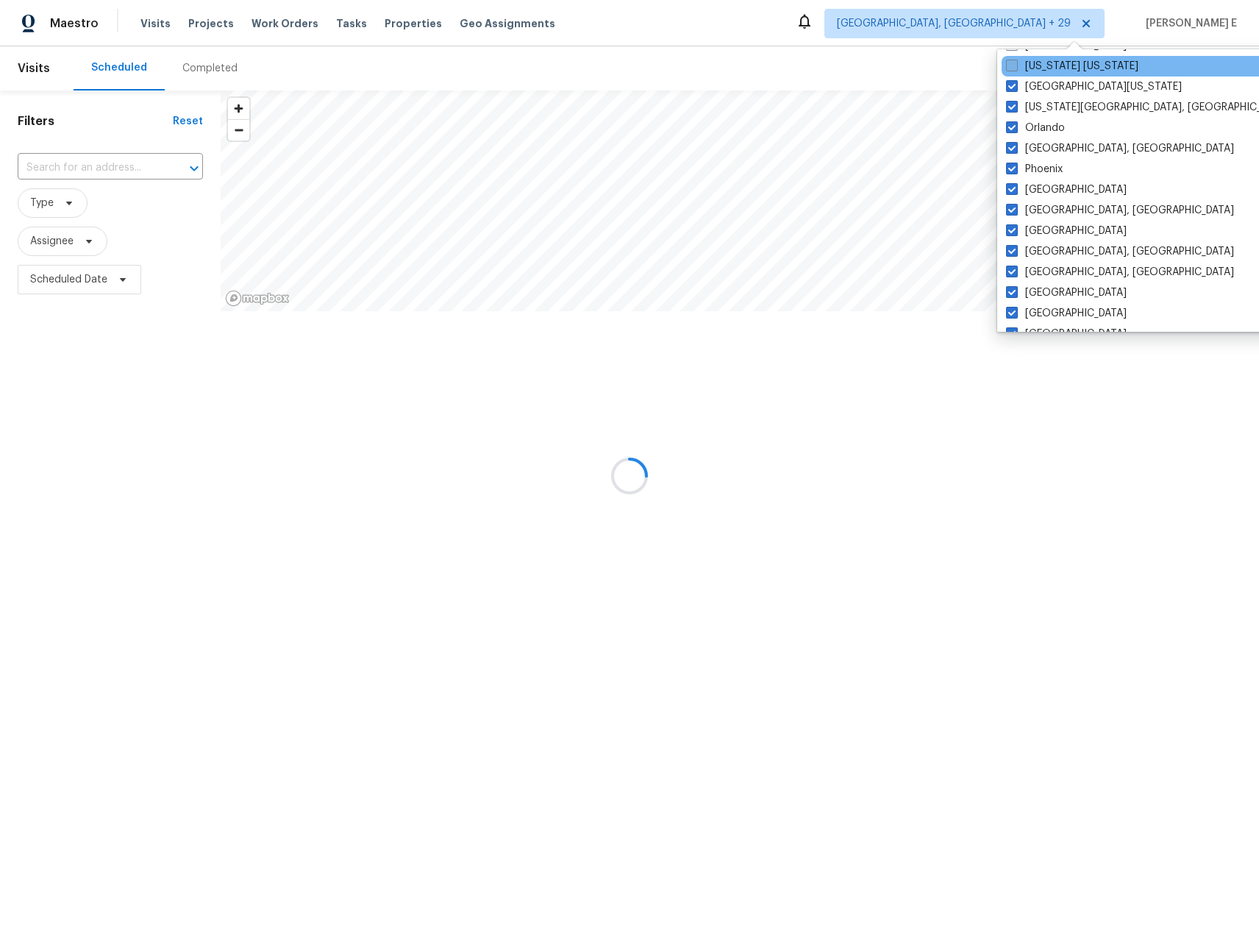
click at [1047, 69] on label "New York New Jersey" at bounding box center [1072, 66] width 133 height 14
click at [1016, 69] on input "New York New Jersey" at bounding box center [1011, 64] width 10 height 10
checkbox input "true"
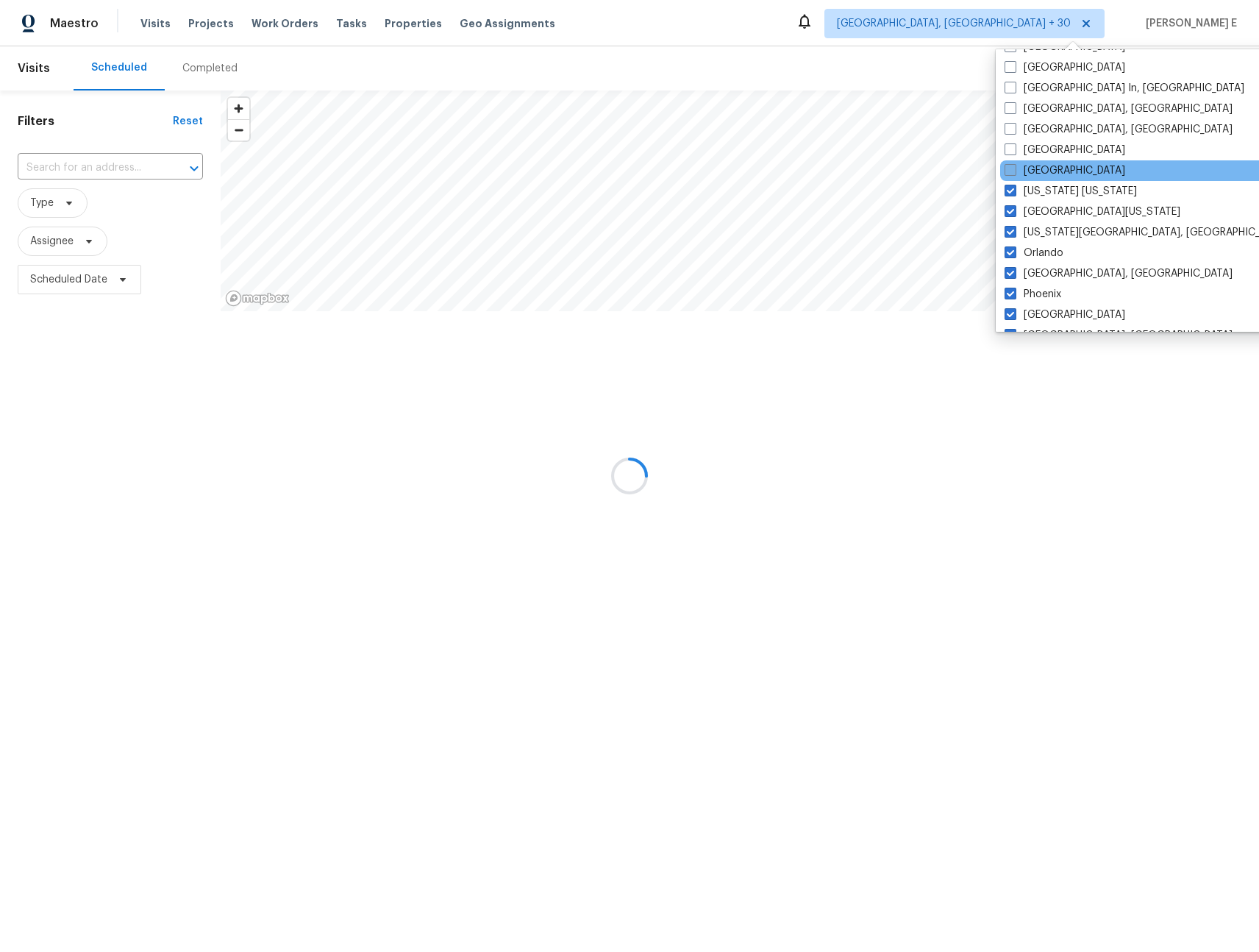
click at [1028, 169] on label "Nashville" at bounding box center [1064, 170] width 120 height 14
click at [1014, 169] on input "Nashville" at bounding box center [1009, 168] width 10 height 10
checkbox input "true"
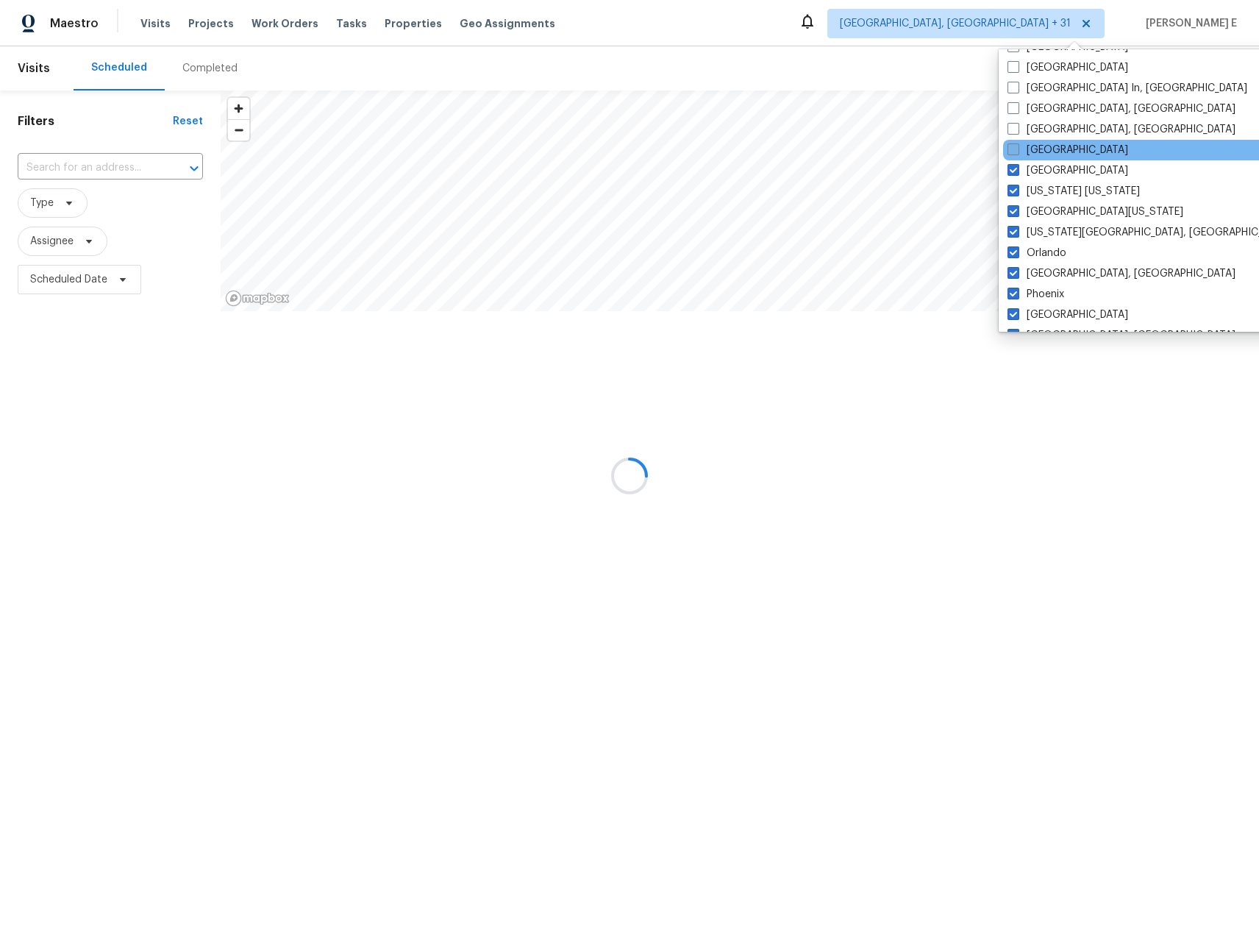
click at [1037, 156] on label "Minneapolis" at bounding box center [1067, 150] width 120 height 14
click at [1017, 153] on input "Minneapolis" at bounding box center [1012, 148] width 10 height 10
checkbox input "true"
click at [1044, 132] on label "Miami, FL" at bounding box center [1120, 129] width 228 height 14
click at [1016, 132] on input "Miami, FL" at bounding box center [1011, 127] width 10 height 10
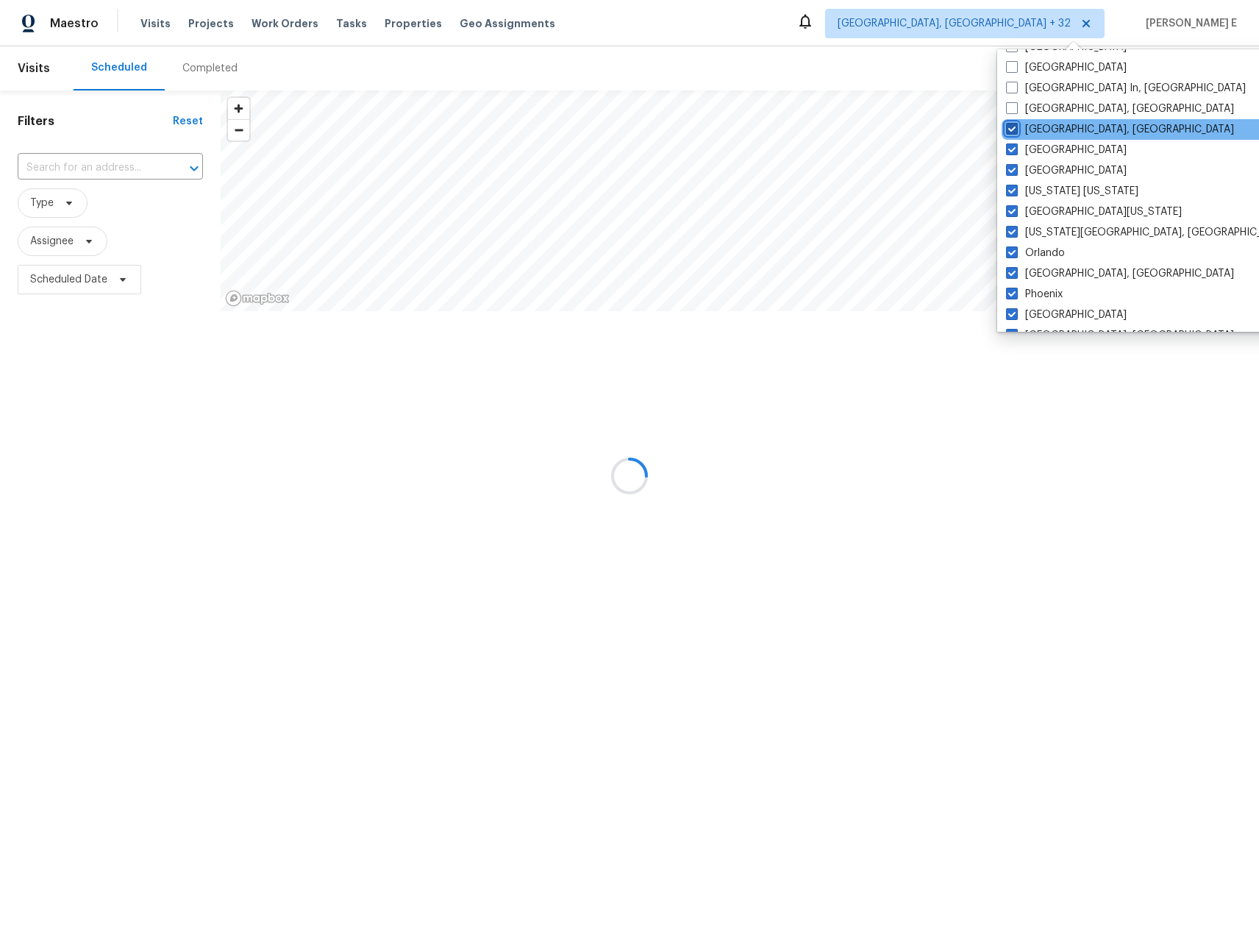
checkbox input "true"
click at [1049, 107] on label "Memphis, TN" at bounding box center [1119, 108] width 228 height 14
click at [1015, 107] on input "Memphis, TN" at bounding box center [1010, 106] width 10 height 10
checkbox input "true"
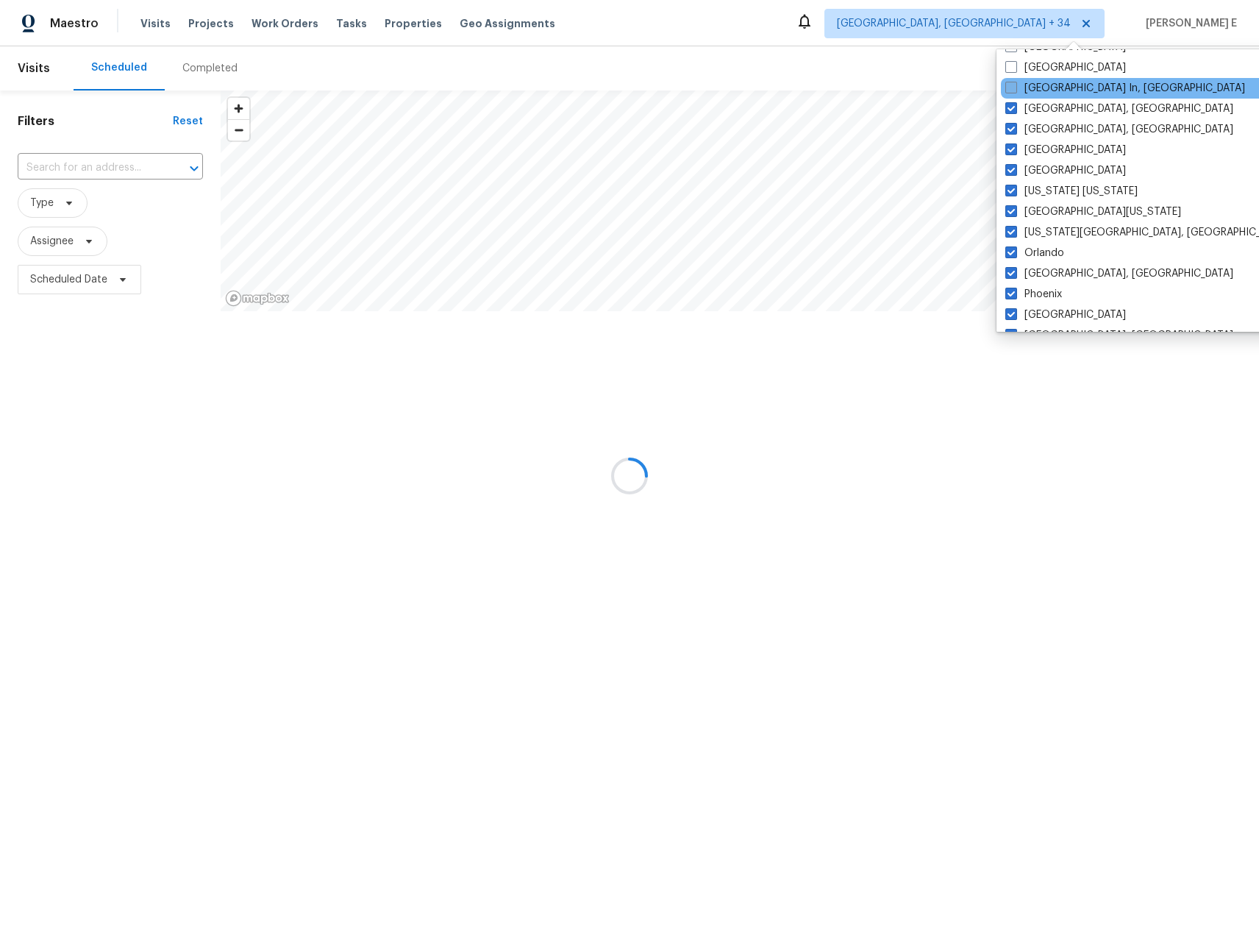
click at [1049, 89] on label "Louisville In, KY" at bounding box center [1125, 88] width 239 height 14
click at [1015, 89] on input "Louisville In, KY" at bounding box center [1010, 86] width 10 height 10
checkbox input "true"
click at [1047, 71] on label "Los Angeles" at bounding box center [1066, 67] width 120 height 14
click at [1016, 70] on input "Los Angeles" at bounding box center [1011, 65] width 10 height 10
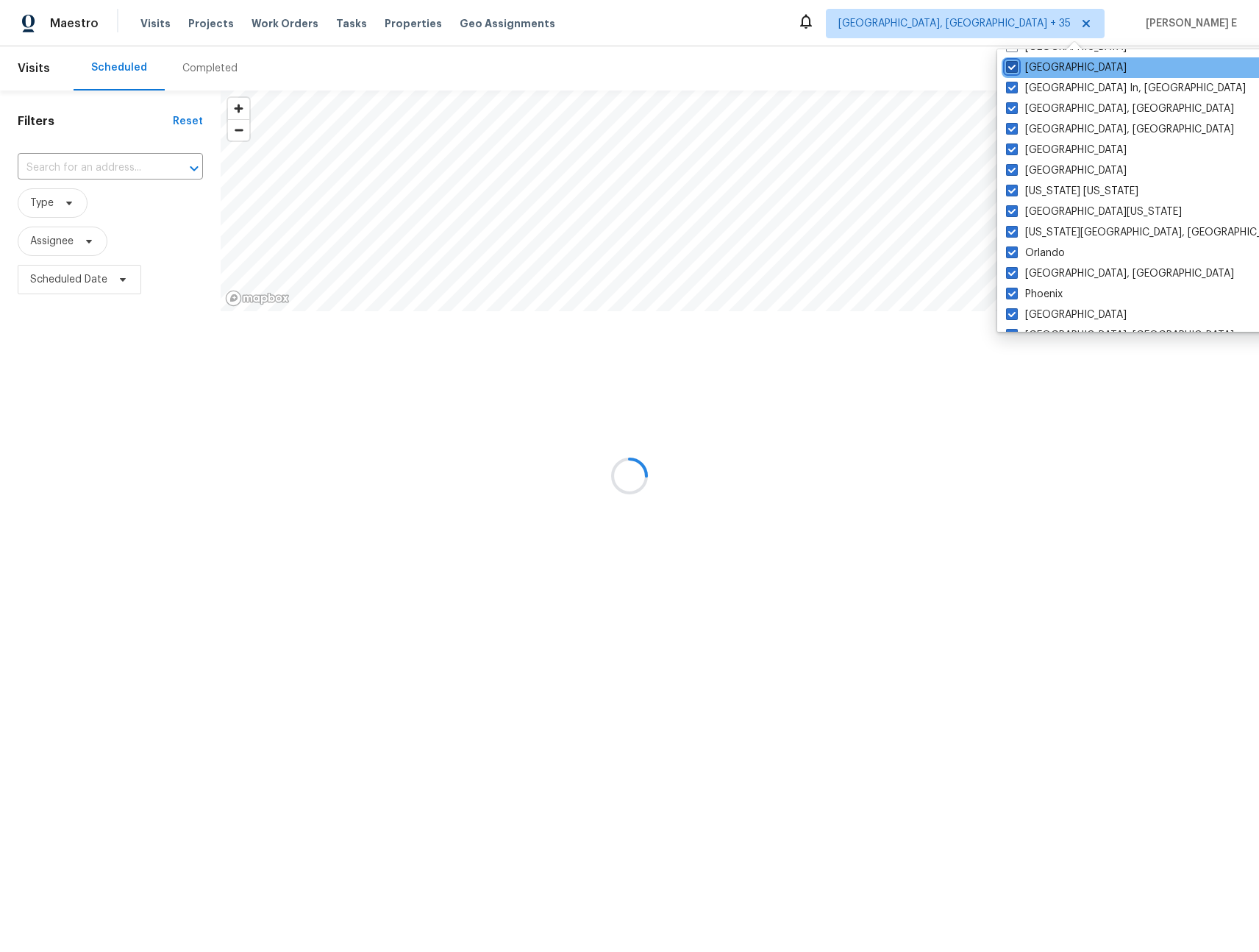
checkbox input "true"
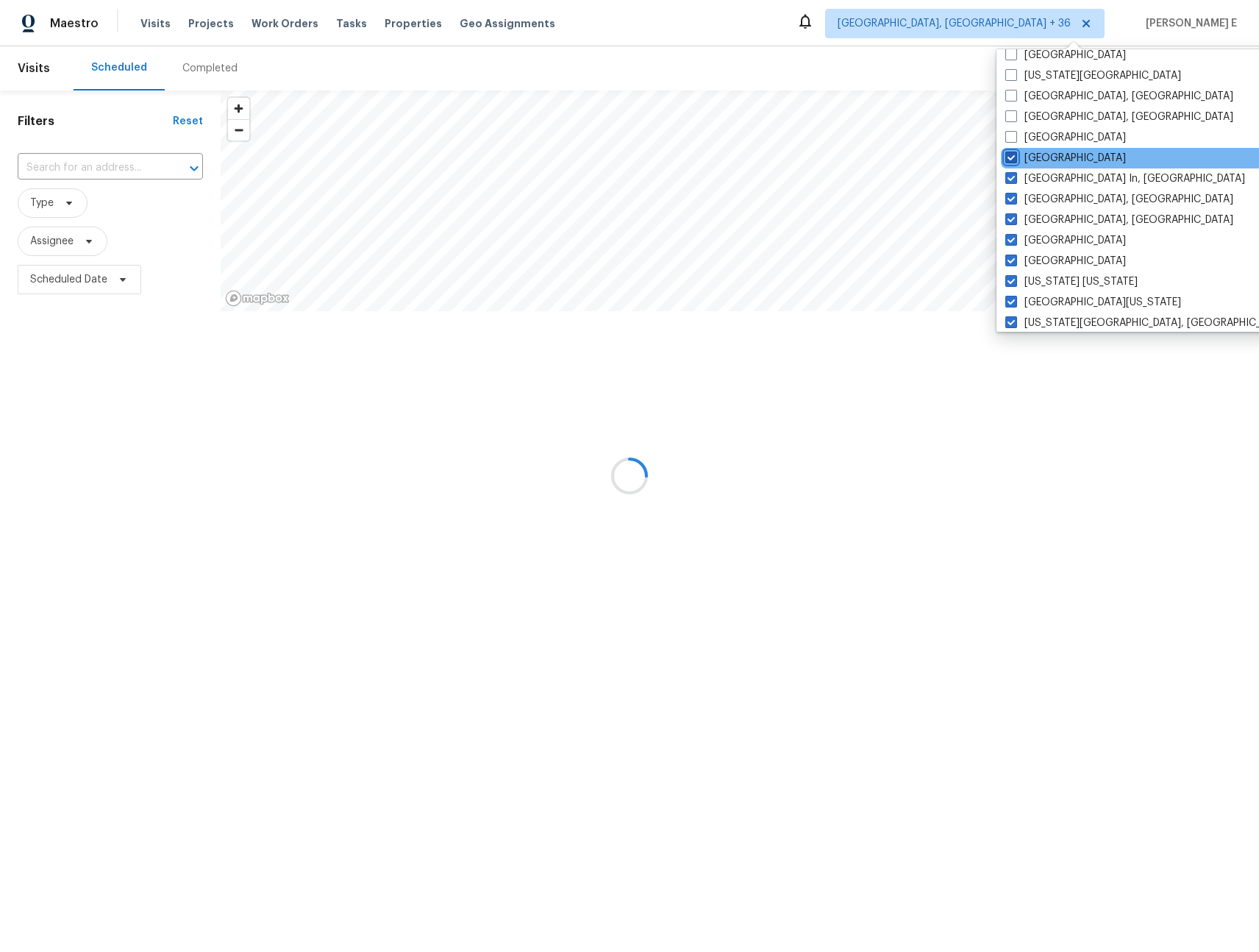
scroll to position [545, 0]
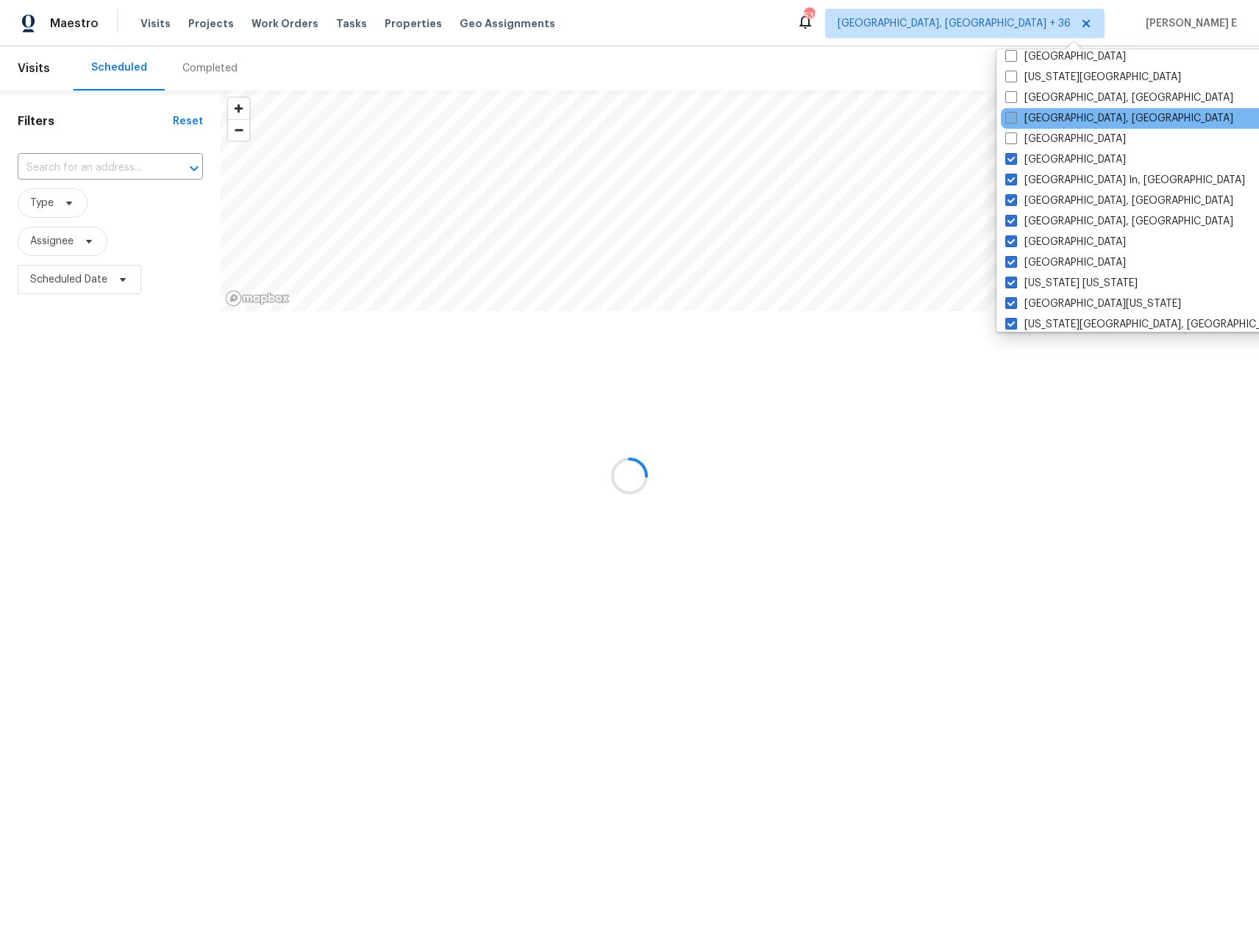
click at [1042, 117] on label "Knoxville, TN" at bounding box center [1119, 117] width 228 height 14
click at [1015, 117] on input "Knoxville, TN" at bounding box center [1010, 115] width 10 height 10
checkbox input "true"
click at [1040, 138] on label "Las Vegas" at bounding box center [1067, 138] width 120 height 14
click at [1017, 138] on input "Las Vegas" at bounding box center [1012, 136] width 10 height 10
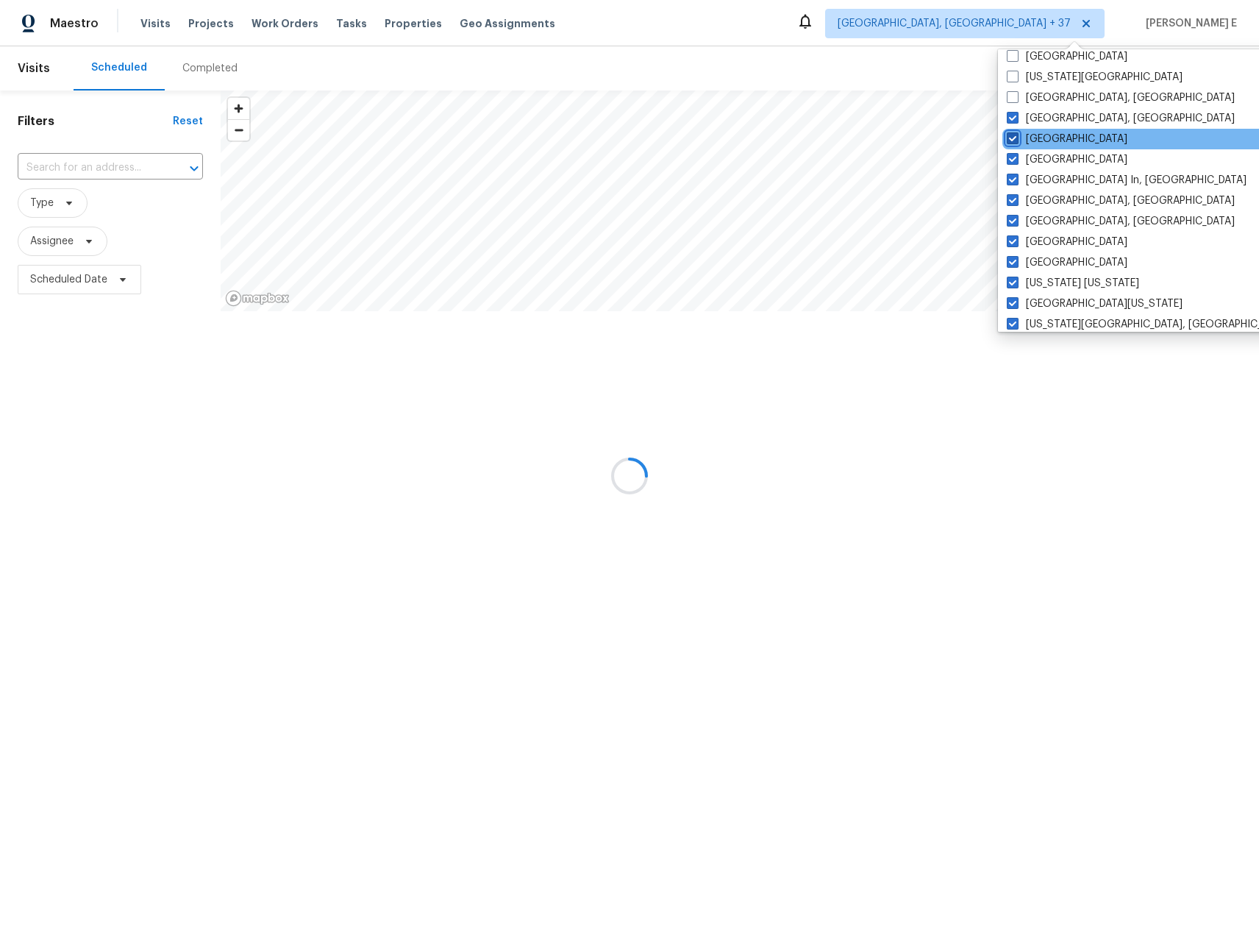
checkbox input "true"
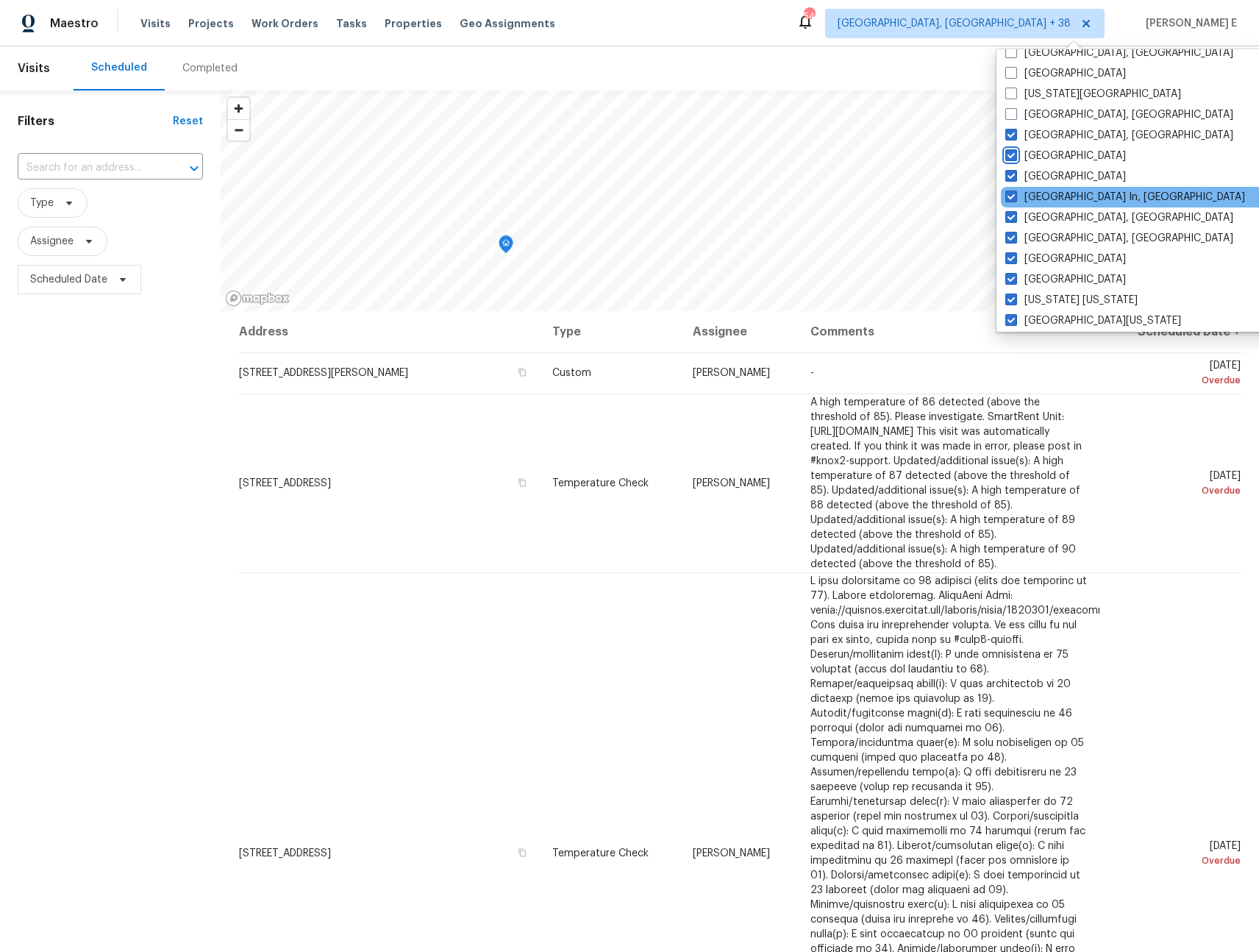
scroll to position [457, 0]
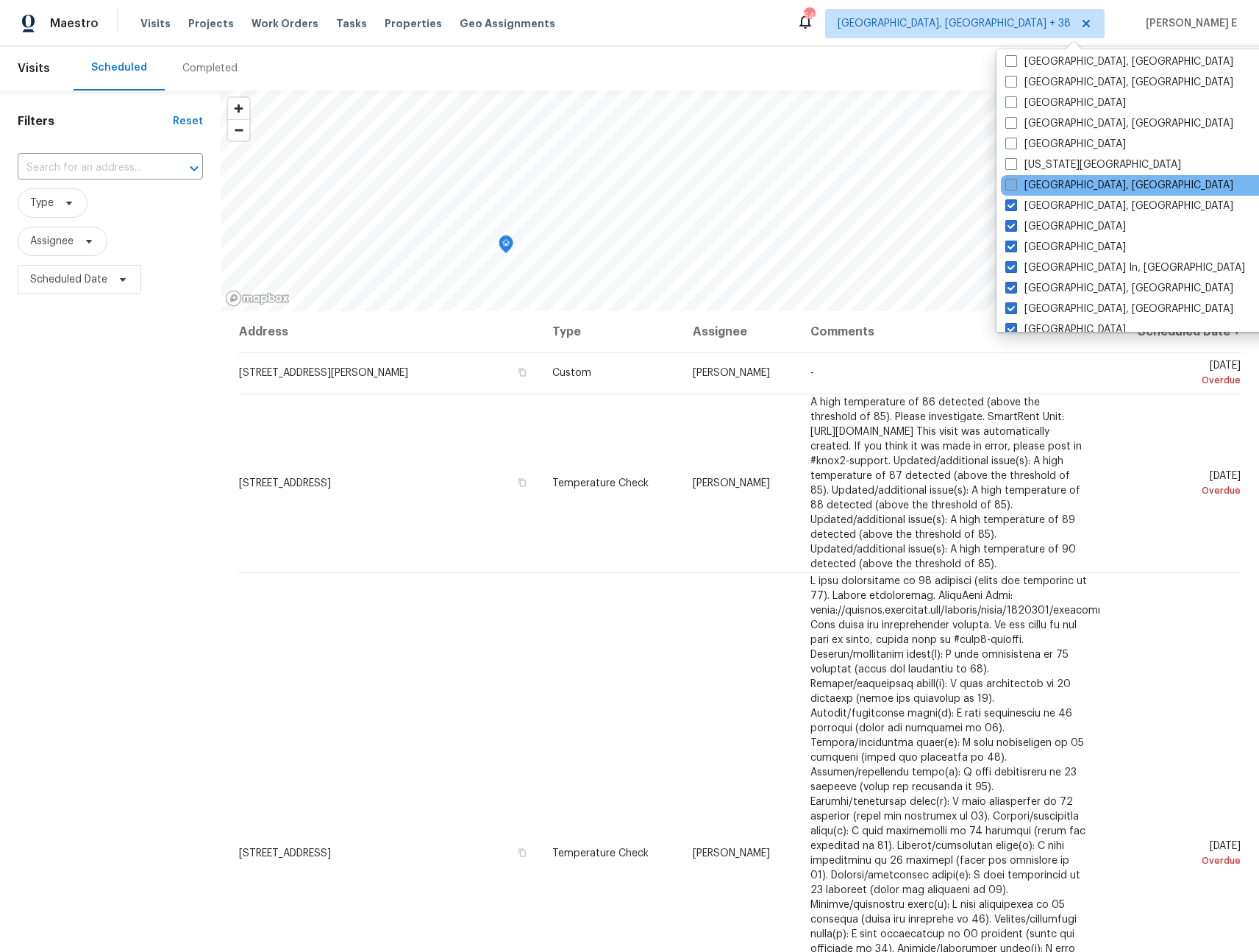
click at [1047, 181] on label "Killeen, TX" at bounding box center [1119, 185] width 228 height 14
click at [1015, 181] on input "Killeen, TX" at bounding box center [1010, 183] width 10 height 10
checkbox input "true"
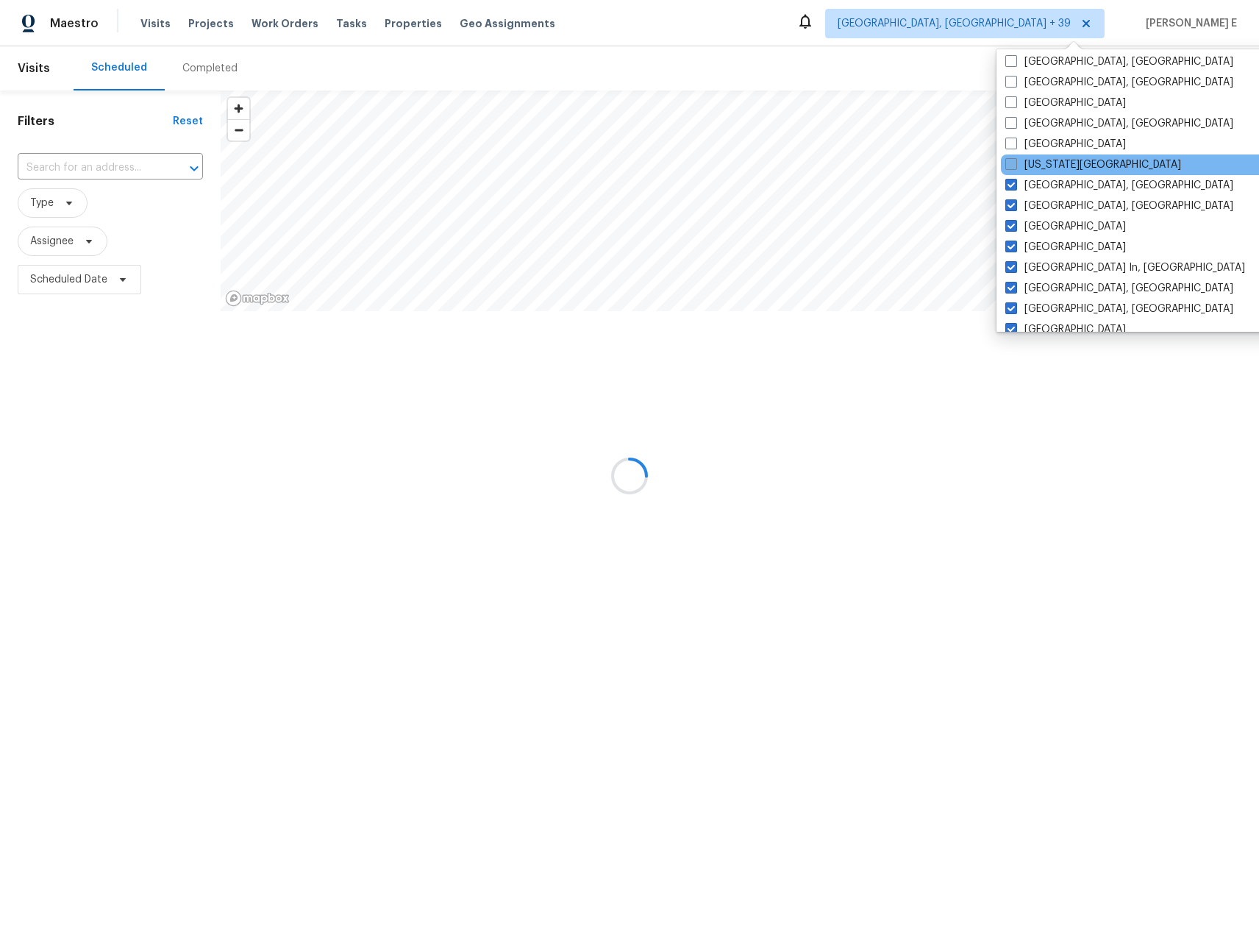
click at [1052, 161] on label "Kansas City" at bounding box center [1093, 164] width 175 height 14
click at [1015, 161] on input "Kansas City" at bounding box center [1010, 162] width 10 height 10
checkbox input "true"
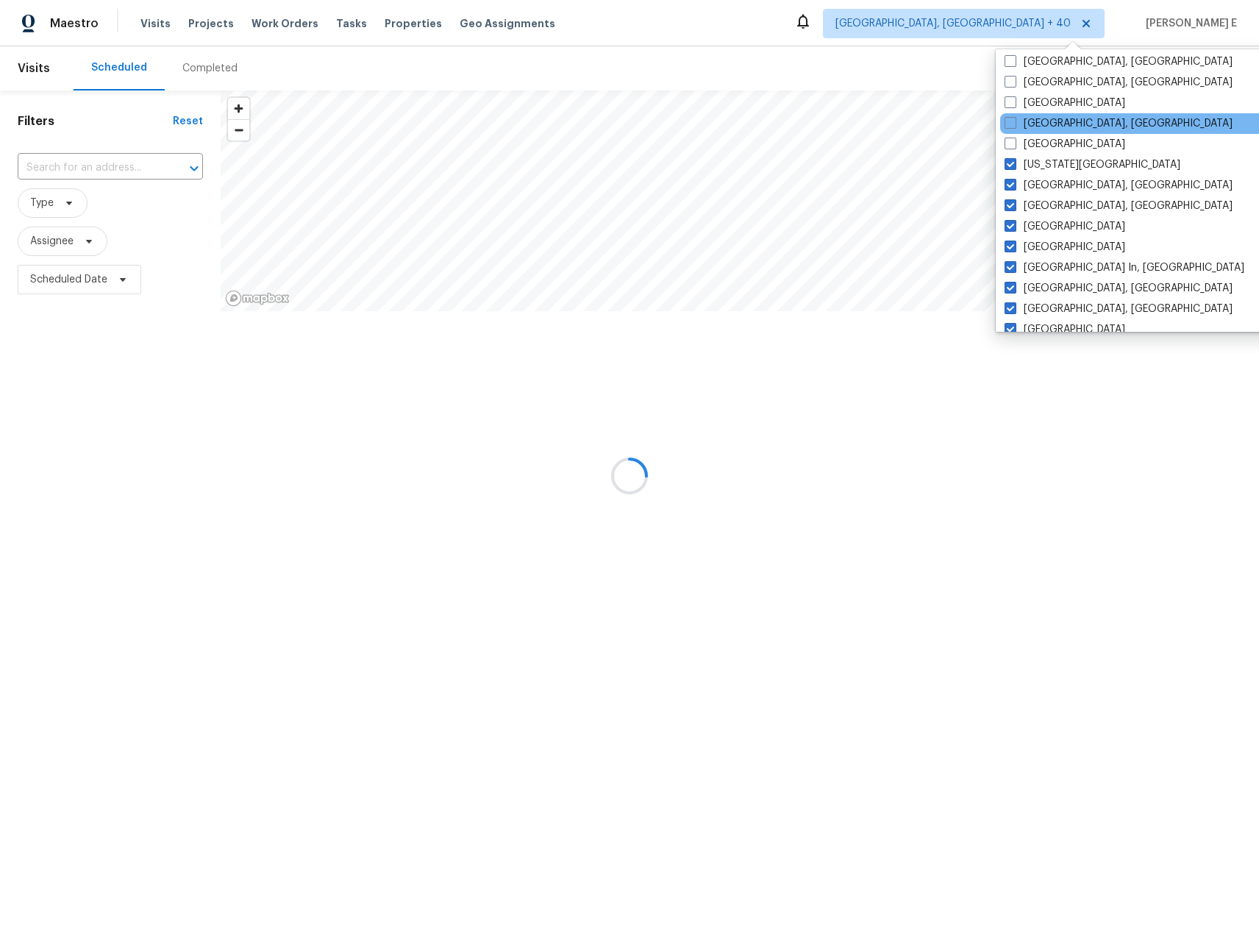
click at [1052, 133] on div "Indianapolis, IN" at bounding box center [1148, 124] width 297 height 21
click at [1043, 145] on label "Jacksonville" at bounding box center [1064, 143] width 120 height 14
click at [1014, 145] on input "Jacksonville" at bounding box center [1009, 141] width 10 height 10
checkbox input "true"
click at [1043, 117] on label "Indianapolis, IN" at bounding box center [1121, 123] width 228 height 14
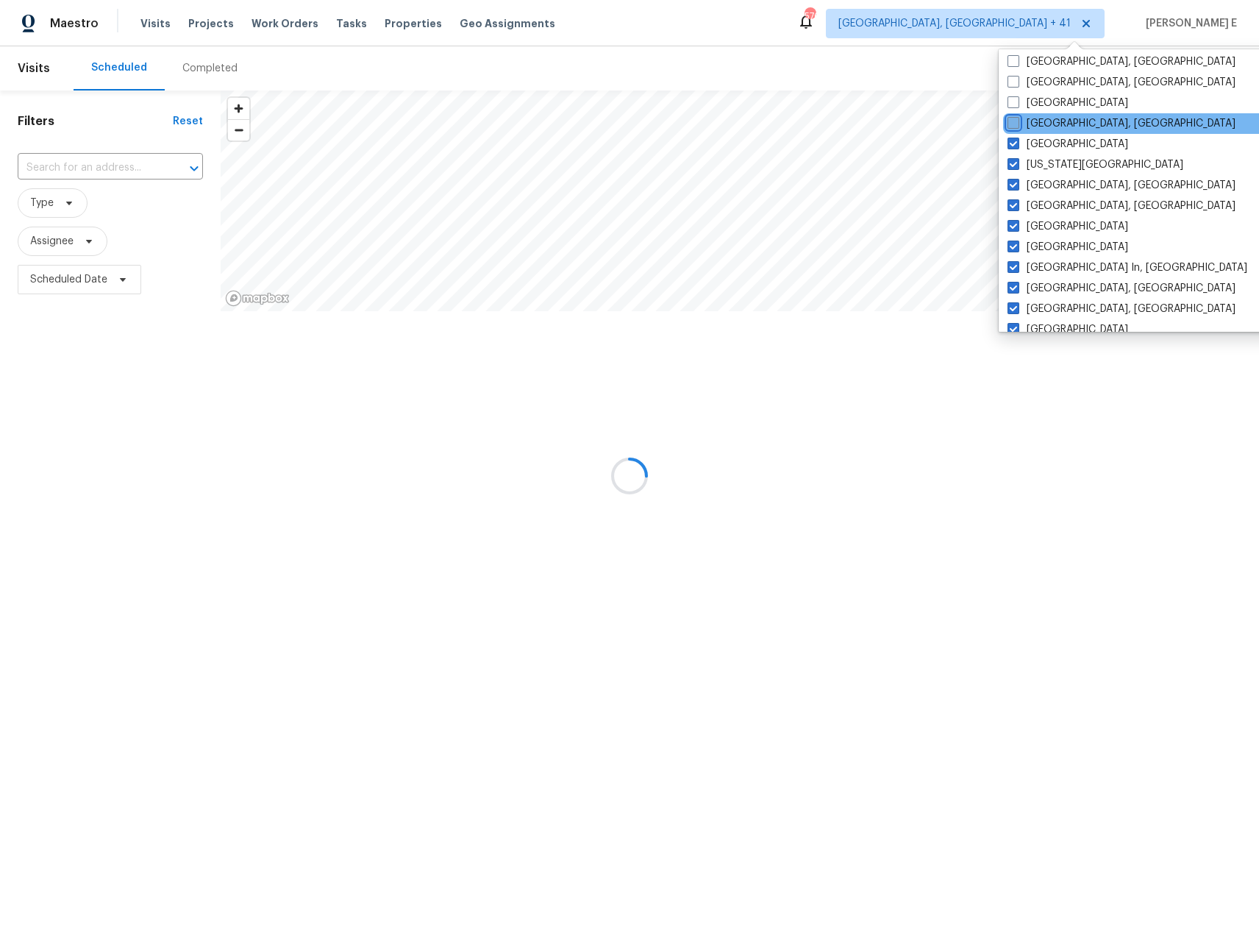
click at [1017, 117] on input "Indianapolis, IN" at bounding box center [1012, 121] width 10 height 10
checkbox input "true"
click at [1044, 101] on label "Houston" at bounding box center [1066, 102] width 120 height 14
click at [1016, 101] on input "Houston" at bounding box center [1011, 100] width 10 height 10
checkbox input "true"
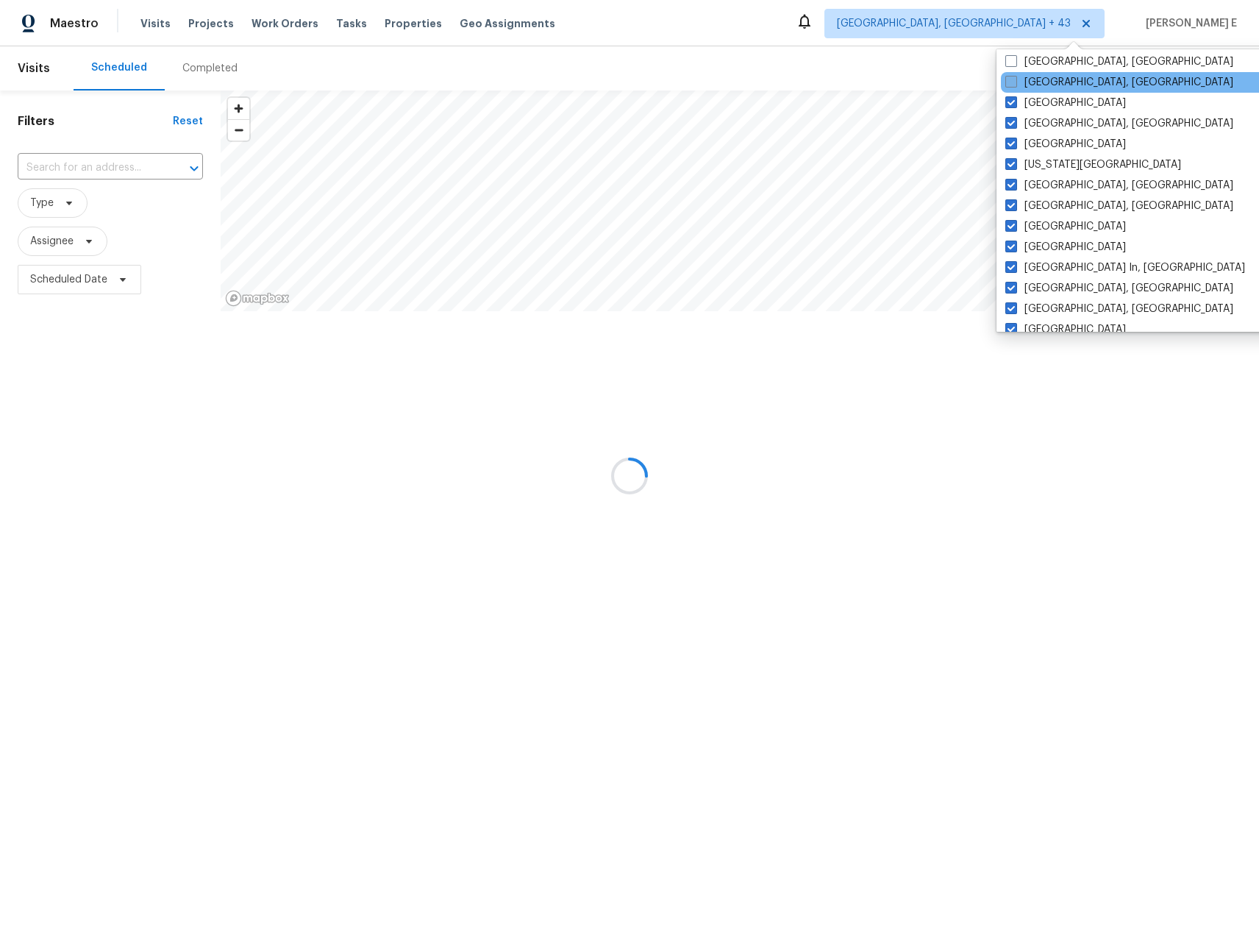
click at [1046, 86] on label "Greenville, SC" at bounding box center [1119, 82] width 228 height 14
click at [1015, 85] on input "Greenville, SC" at bounding box center [1010, 80] width 10 height 10
checkbox input "true"
click at [1046, 69] on label "Greensboro, NC" at bounding box center [1119, 61] width 228 height 14
click at [1015, 64] on input "Greensboro, NC" at bounding box center [1010, 59] width 10 height 10
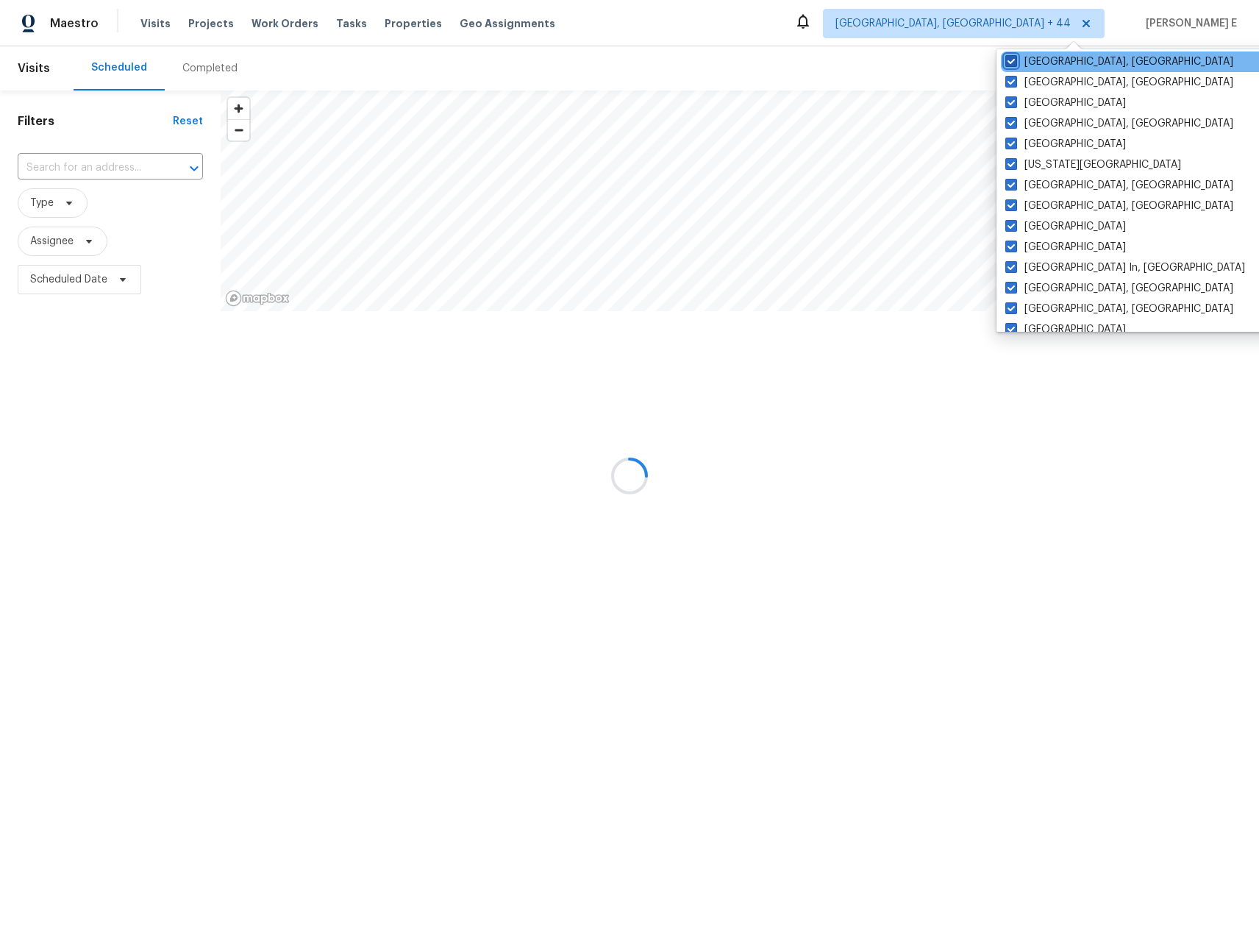
checkbox input "true"
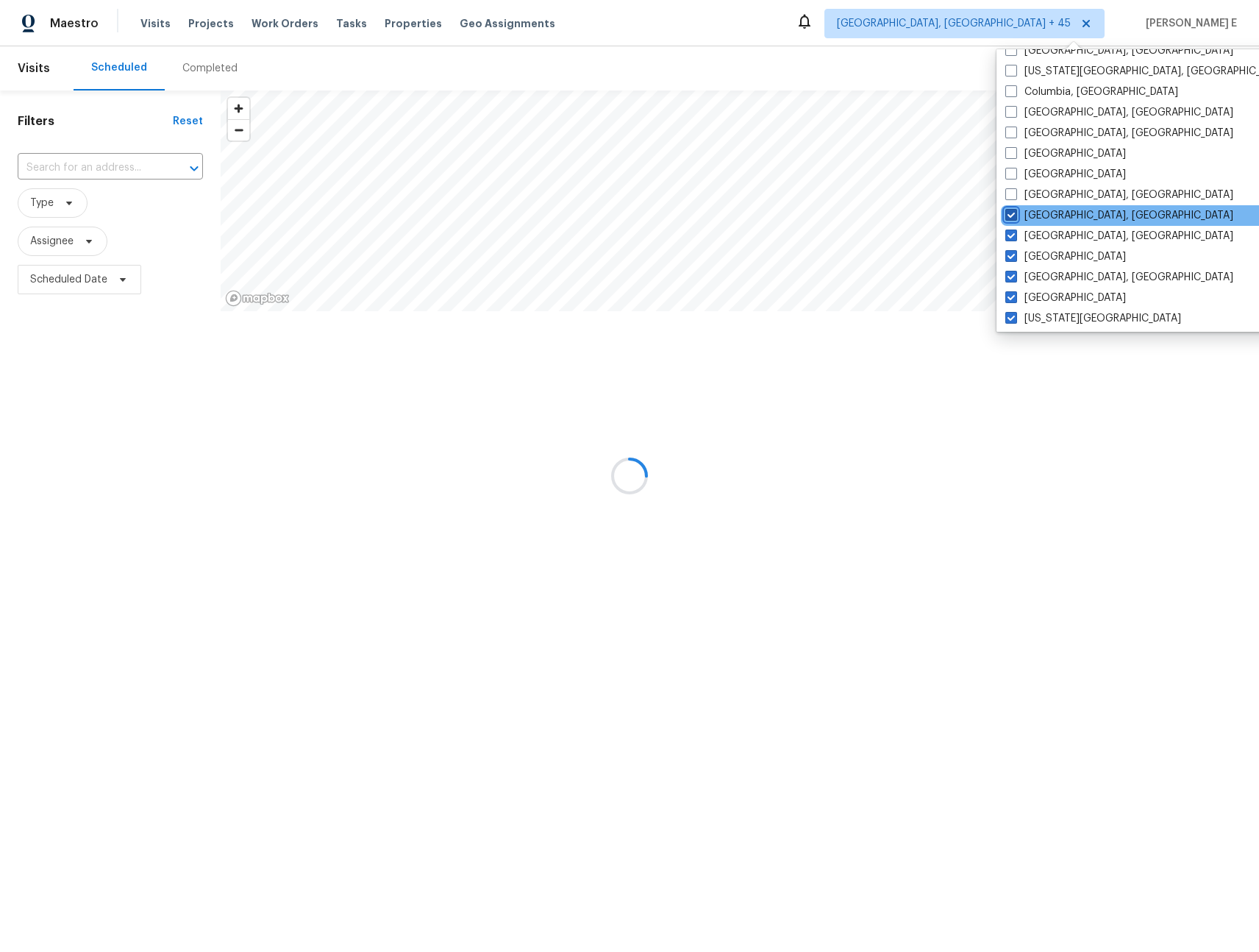
scroll to position [246, 0]
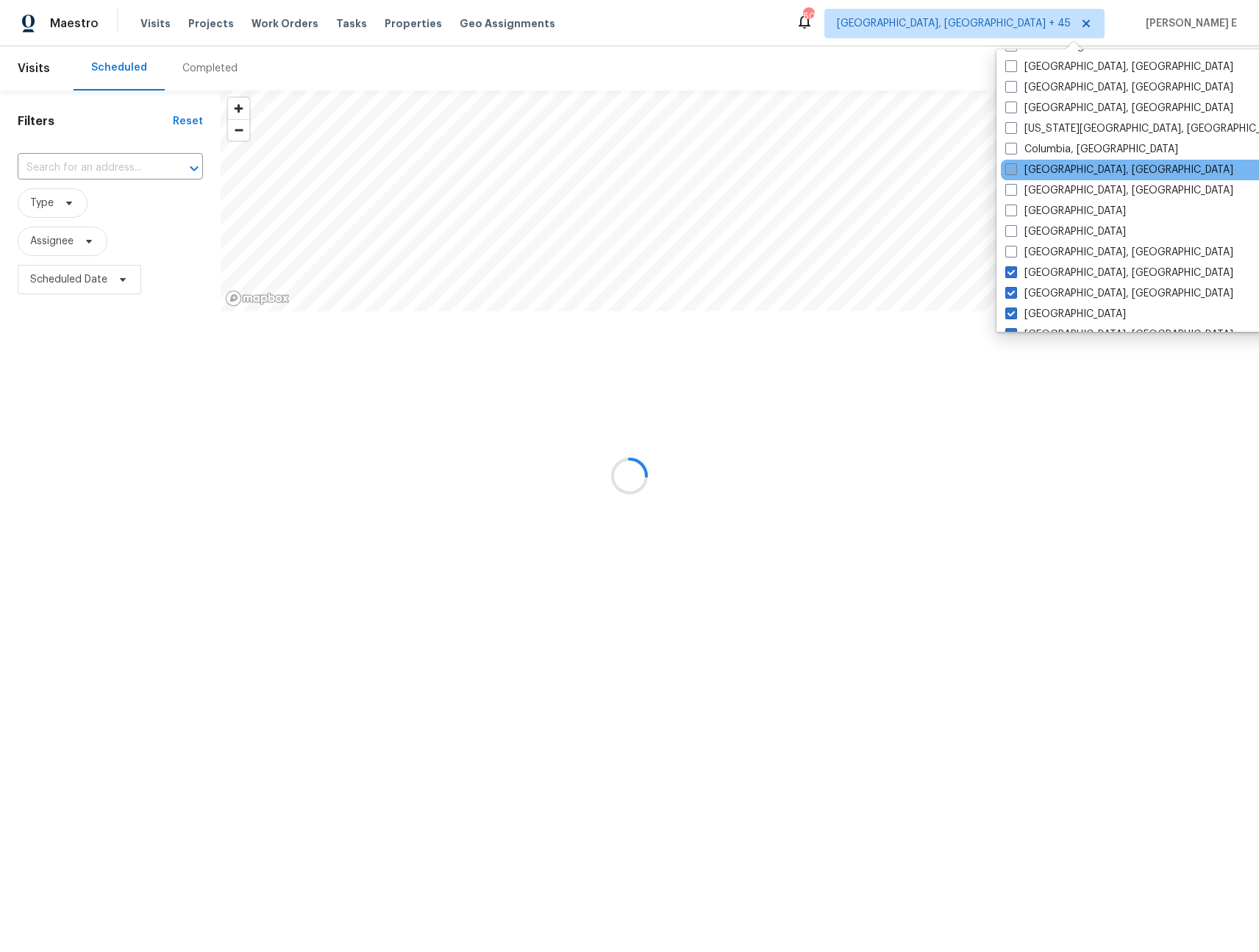
click at [1052, 164] on label "Columbus, OH" at bounding box center [1119, 169] width 228 height 14
click at [1015, 164] on input "Columbus, OH" at bounding box center [1010, 167] width 10 height 10
checkbox input "true"
click at [1042, 192] on label "Corpus Christi, TX" at bounding box center [1119, 190] width 228 height 14
click at [1015, 192] on input "Corpus Christi, TX" at bounding box center [1010, 188] width 10 height 10
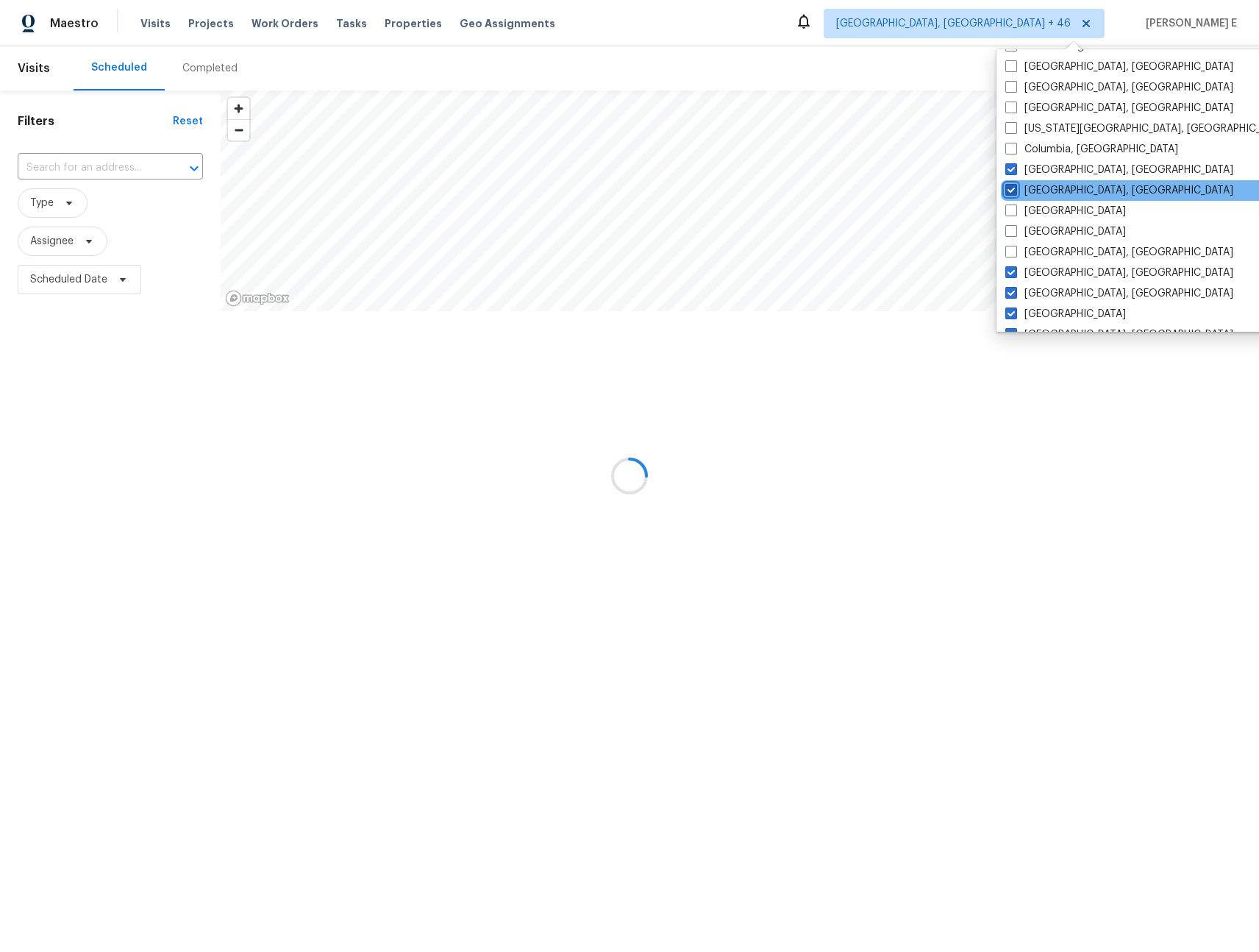
checkbox input "true"
click at [1040, 201] on div "Dallas" at bounding box center [1150, 212] width 297 height 21
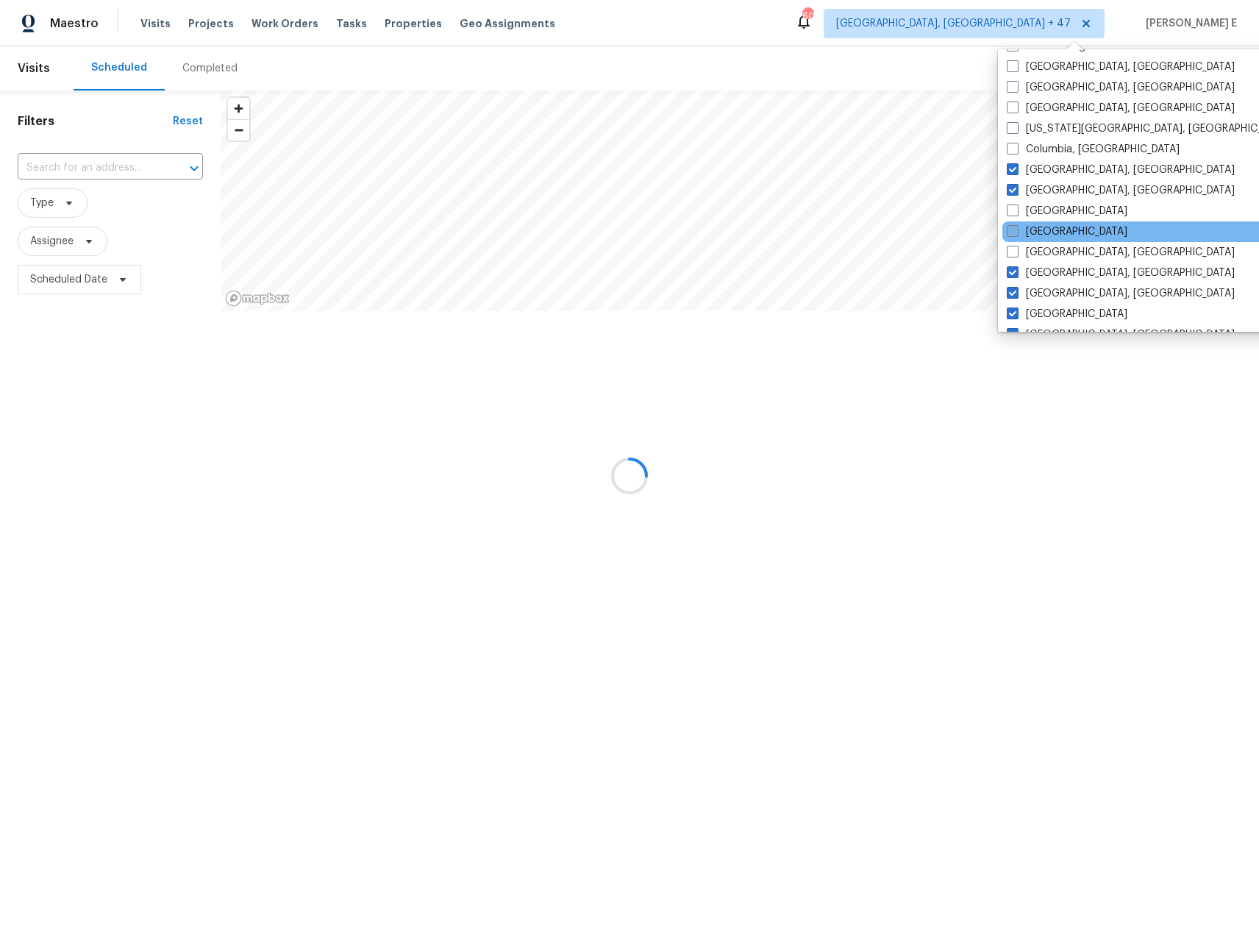
click at [1040, 229] on label "Denver" at bounding box center [1067, 231] width 120 height 14
click at [1017, 229] on input "Denver" at bounding box center [1012, 229] width 10 height 10
checkbox input "true"
click at [1042, 211] on label "Dallas" at bounding box center [1065, 211] width 120 height 14
click at [1015, 211] on input "Dallas" at bounding box center [1010, 209] width 10 height 10
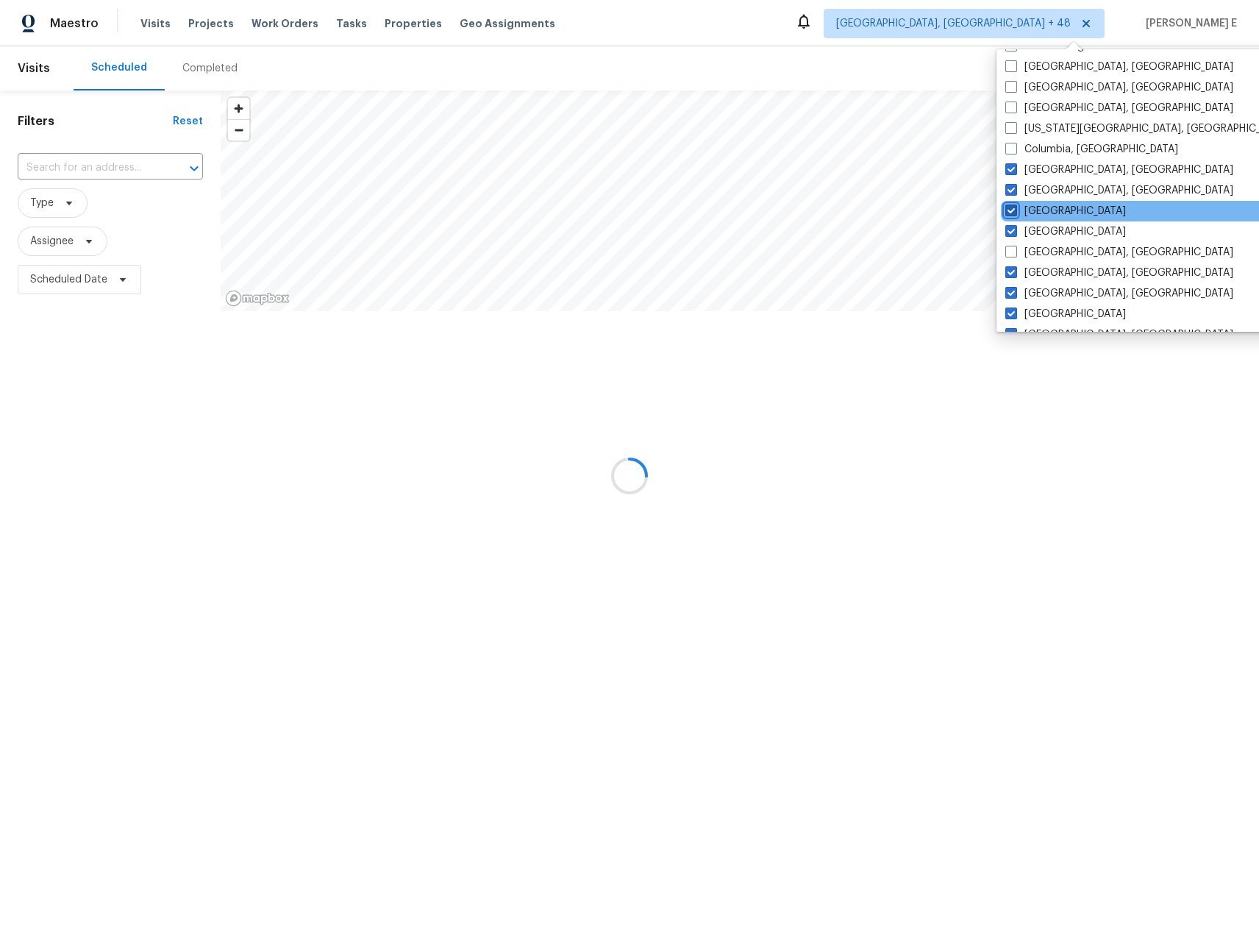
checkbox input "true"
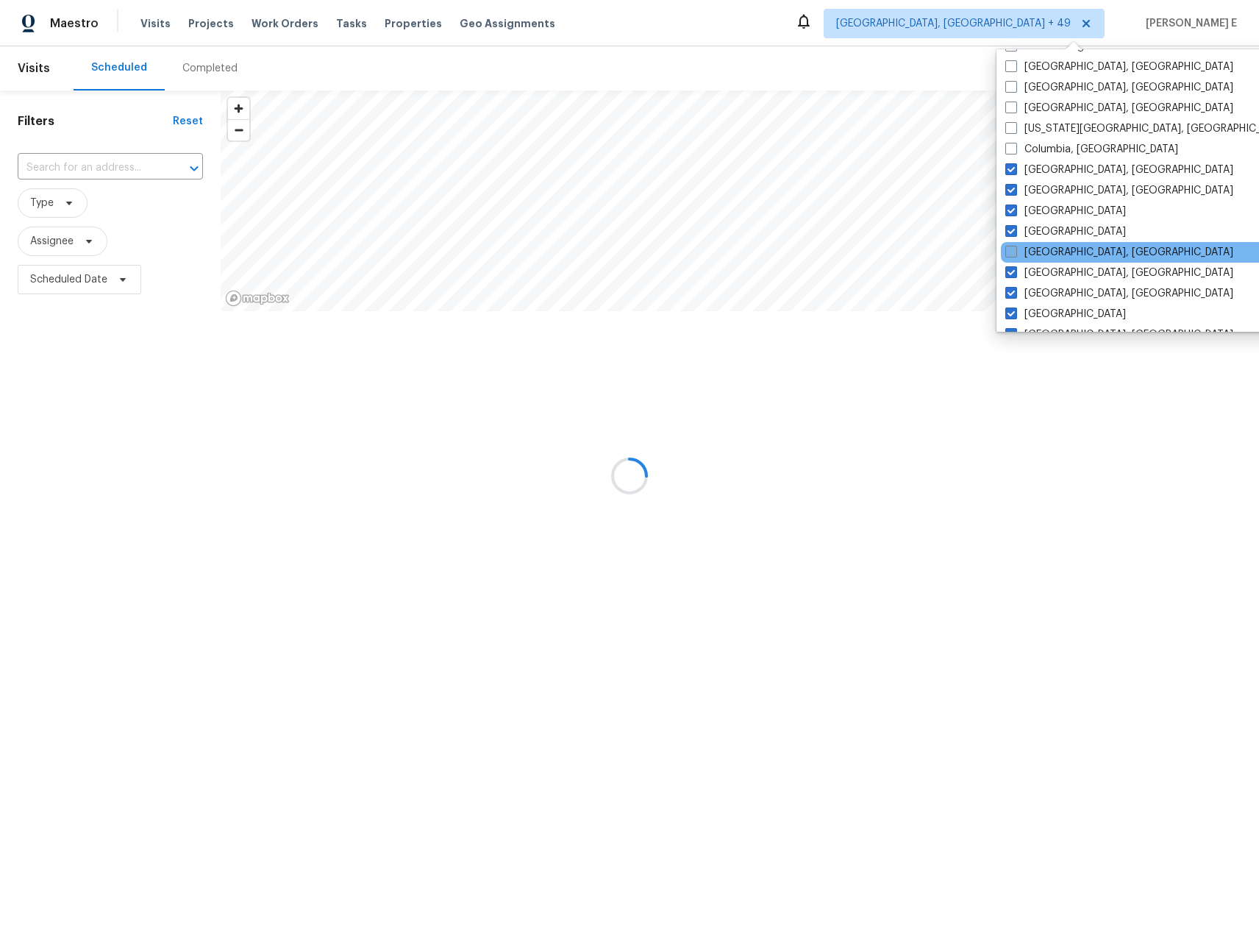
click at [1036, 257] on label "Detroit, MI" at bounding box center [1119, 252] width 228 height 14
click at [1015, 255] on input "Detroit, MI" at bounding box center [1010, 250] width 10 height 10
checkbox input "true"
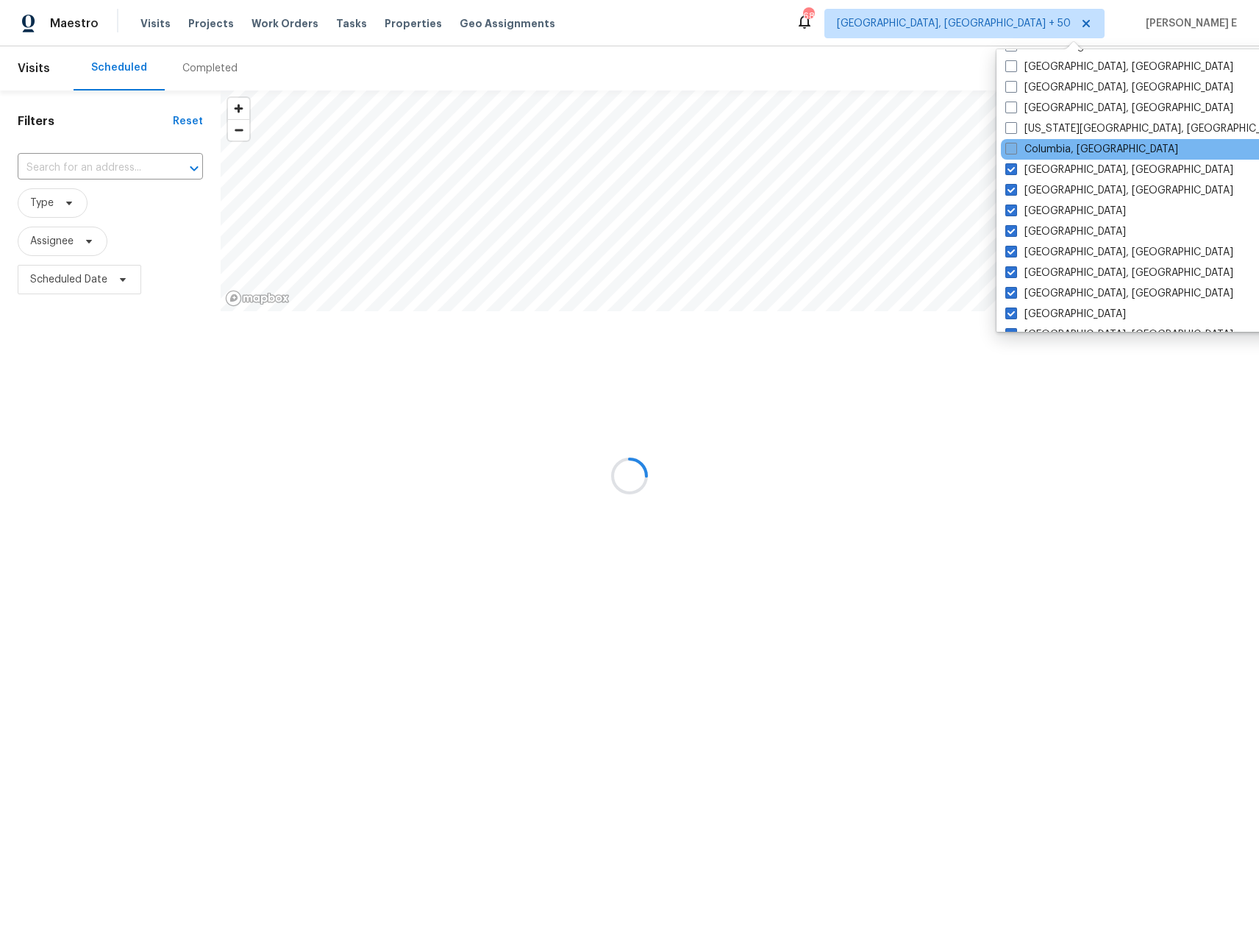
click at [1046, 144] on label "Columbia, SC" at bounding box center [1091, 149] width 173 height 14
click at [1015, 144] on input "Columbia, SC" at bounding box center [1010, 147] width 10 height 10
checkbox input "true"
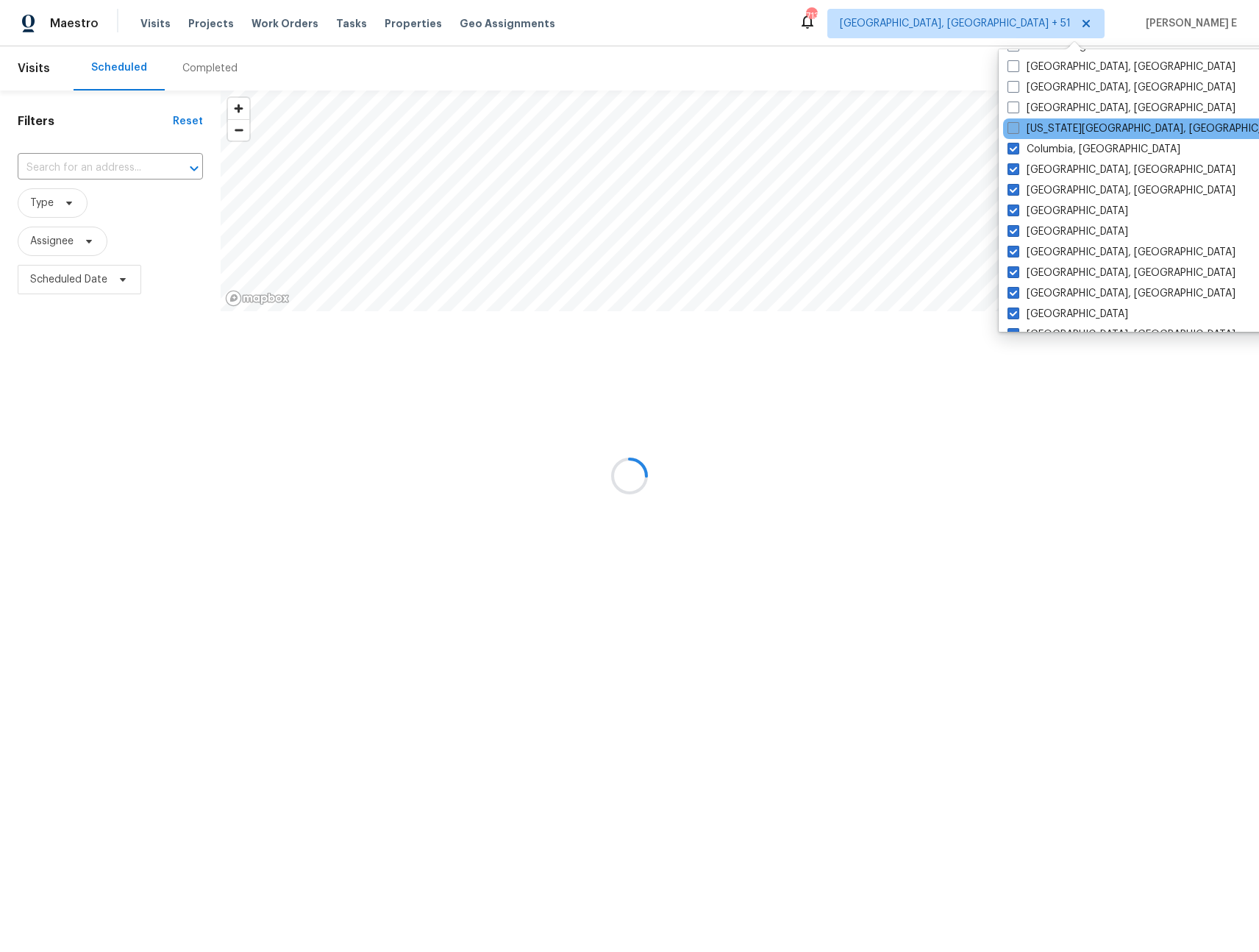
click at [1045, 130] on label "Colorado Springs, CO" at bounding box center [1148, 128] width 283 height 14
click at [1017, 130] on input "Colorado Springs, CO" at bounding box center [1012, 126] width 10 height 10
checkbox input "true"
click at [1047, 109] on label "Cleveland, OH" at bounding box center [1120, 108] width 228 height 14
click at [1016, 109] on input "Cleveland, OH" at bounding box center [1011, 106] width 10 height 10
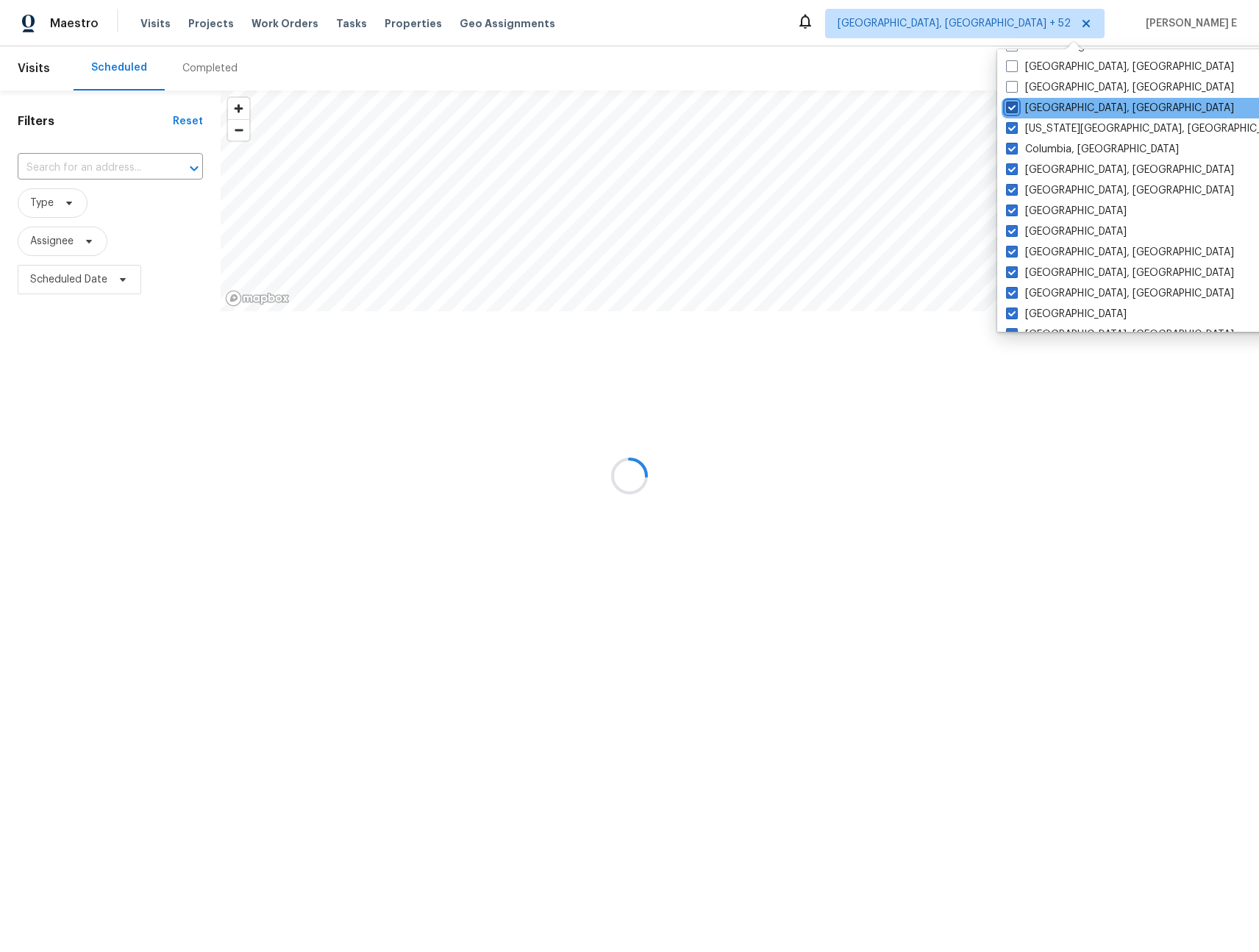
checkbox input "true"
click at [1048, 93] on label "Cincinnati, OH" at bounding box center [1120, 87] width 228 height 14
click at [1016, 90] on input "Cincinnati, OH" at bounding box center [1011, 85] width 10 height 10
checkbox input "true"
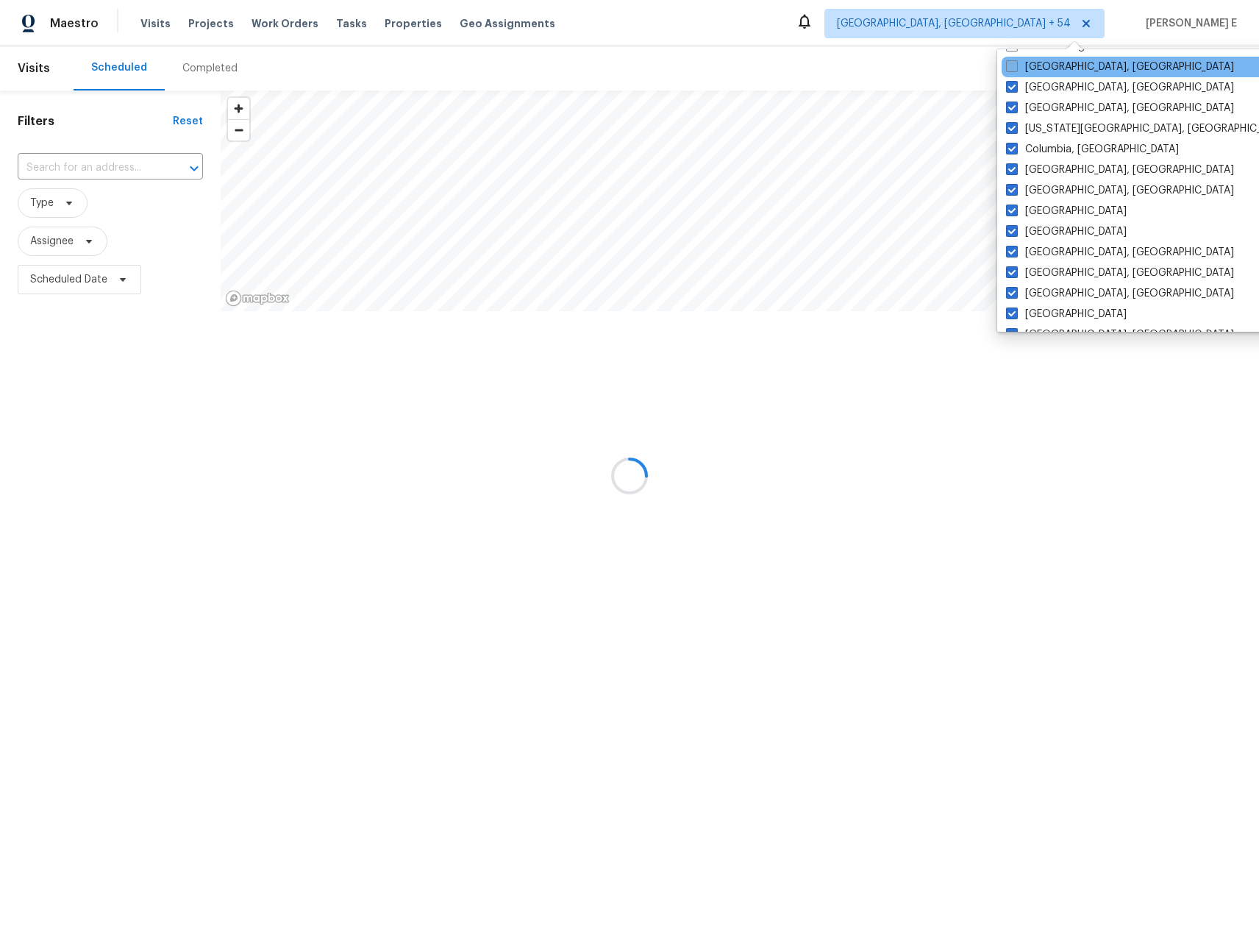
click at [1042, 72] on label "Chicago, IL" at bounding box center [1120, 66] width 228 height 14
click at [1016, 69] on input "Chicago, IL" at bounding box center [1011, 64] width 10 height 10
checkbox input "true"
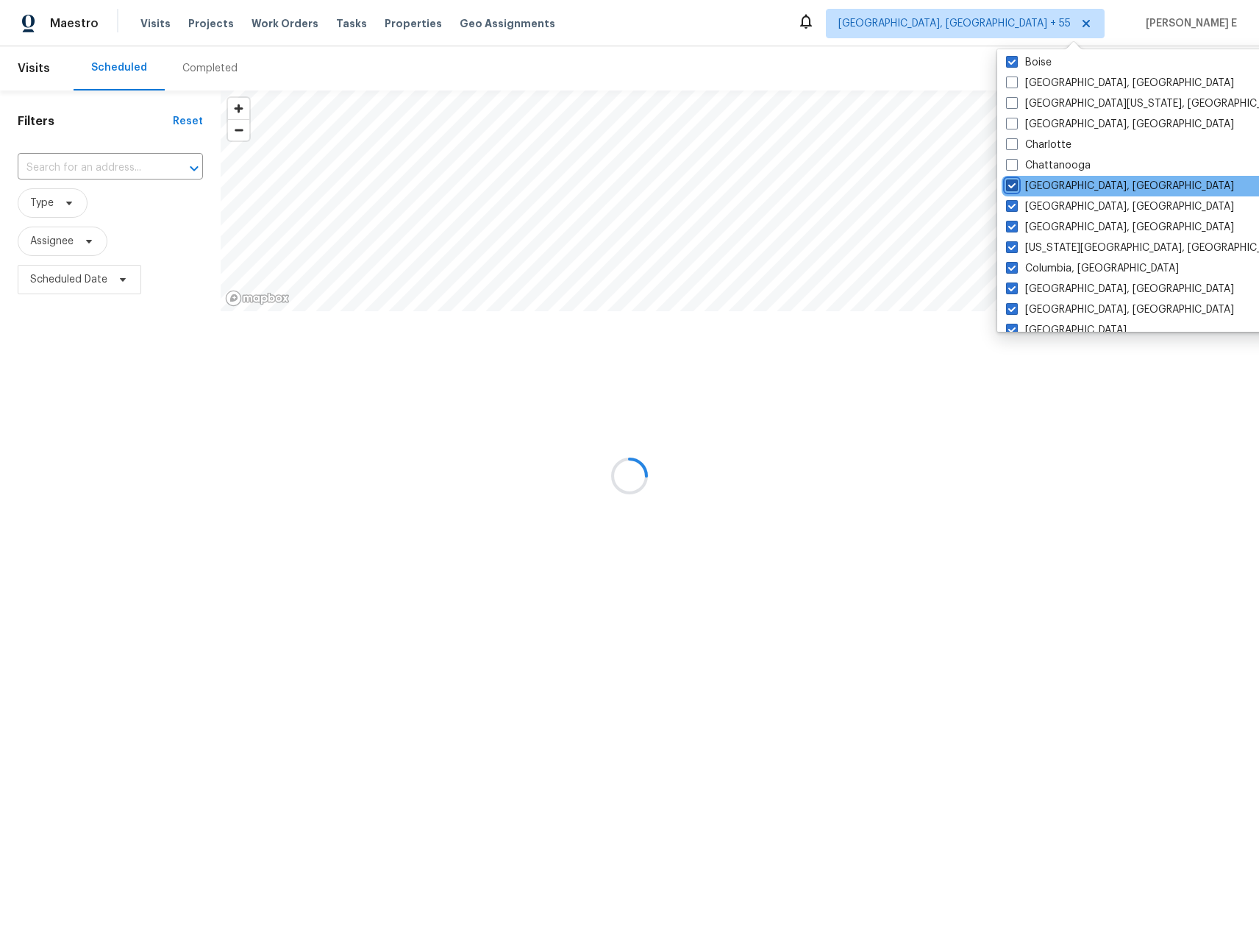
scroll to position [99, 0]
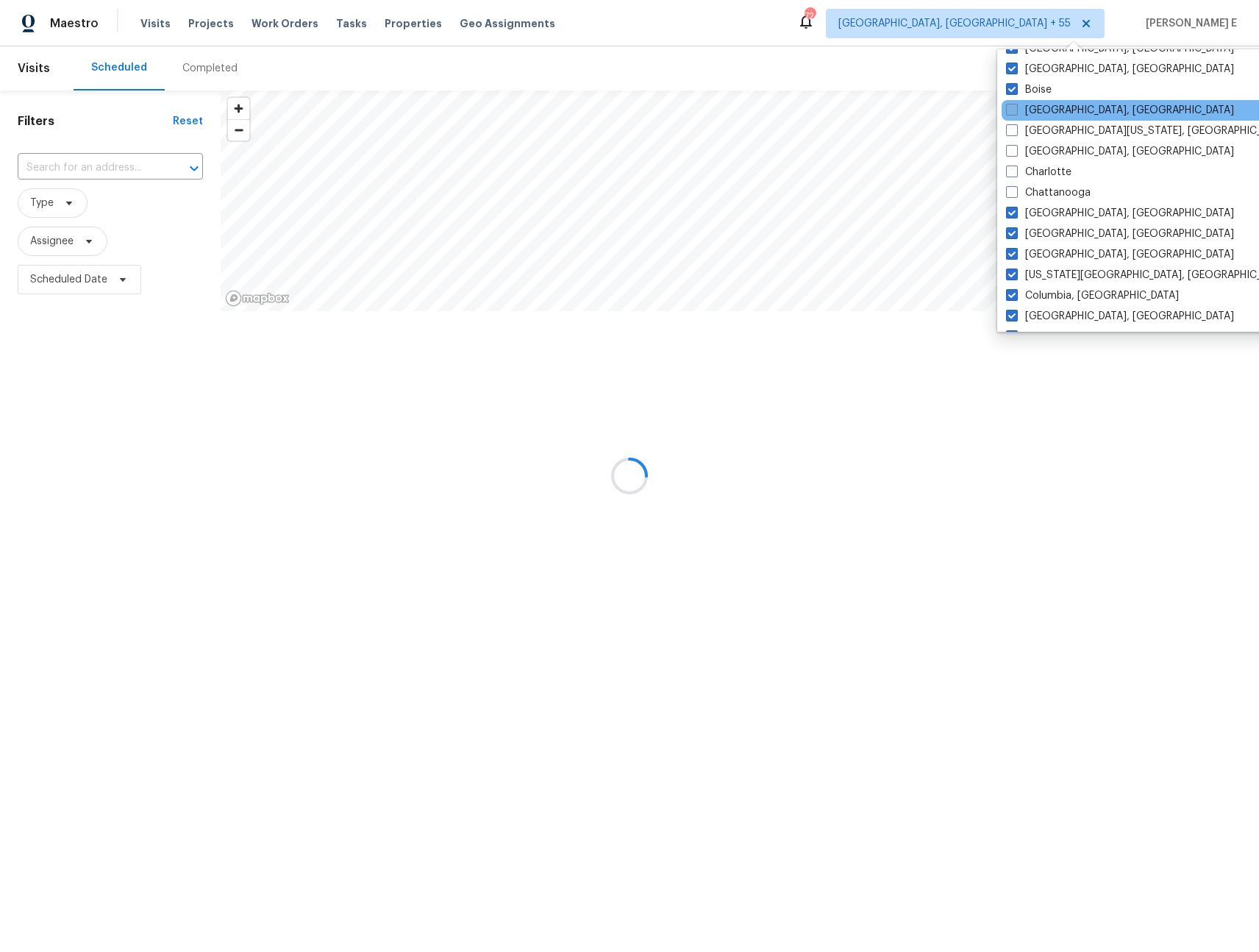
click at [1038, 112] on label "Boston, MA" at bounding box center [1120, 110] width 228 height 14
click at [1016, 112] on input "Boston, MA" at bounding box center [1011, 108] width 10 height 10
checkbox input "true"
click at [1040, 130] on label "Central California, CA" at bounding box center [1147, 131] width 283 height 14
click at [1016, 130] on input "Central California, CA" at bounding box center [1011, 129] width 10 height 10
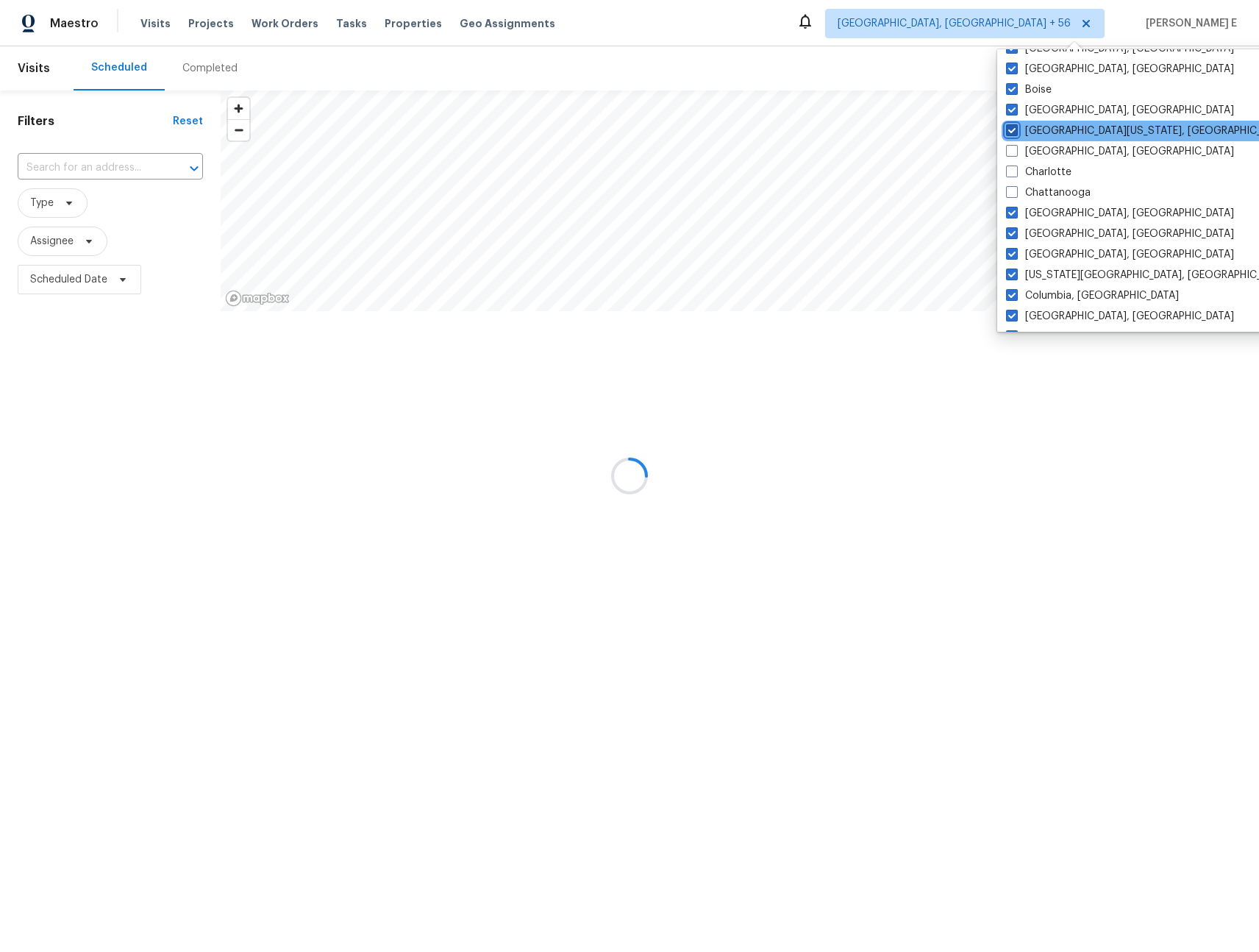
checkbox input "true"
click at [1042, 151] on label "Charleston, SC" at bounding box center [1121, 151] width 228 height 14
click at [1017, 151] on input "Charleston, SC" at bounding box center [1012, 149] width 10 height 10
checkbox input "true"
click at [1040, 170] on label "Charlotte" at bounding box center [1039, 172] width 66 height 14
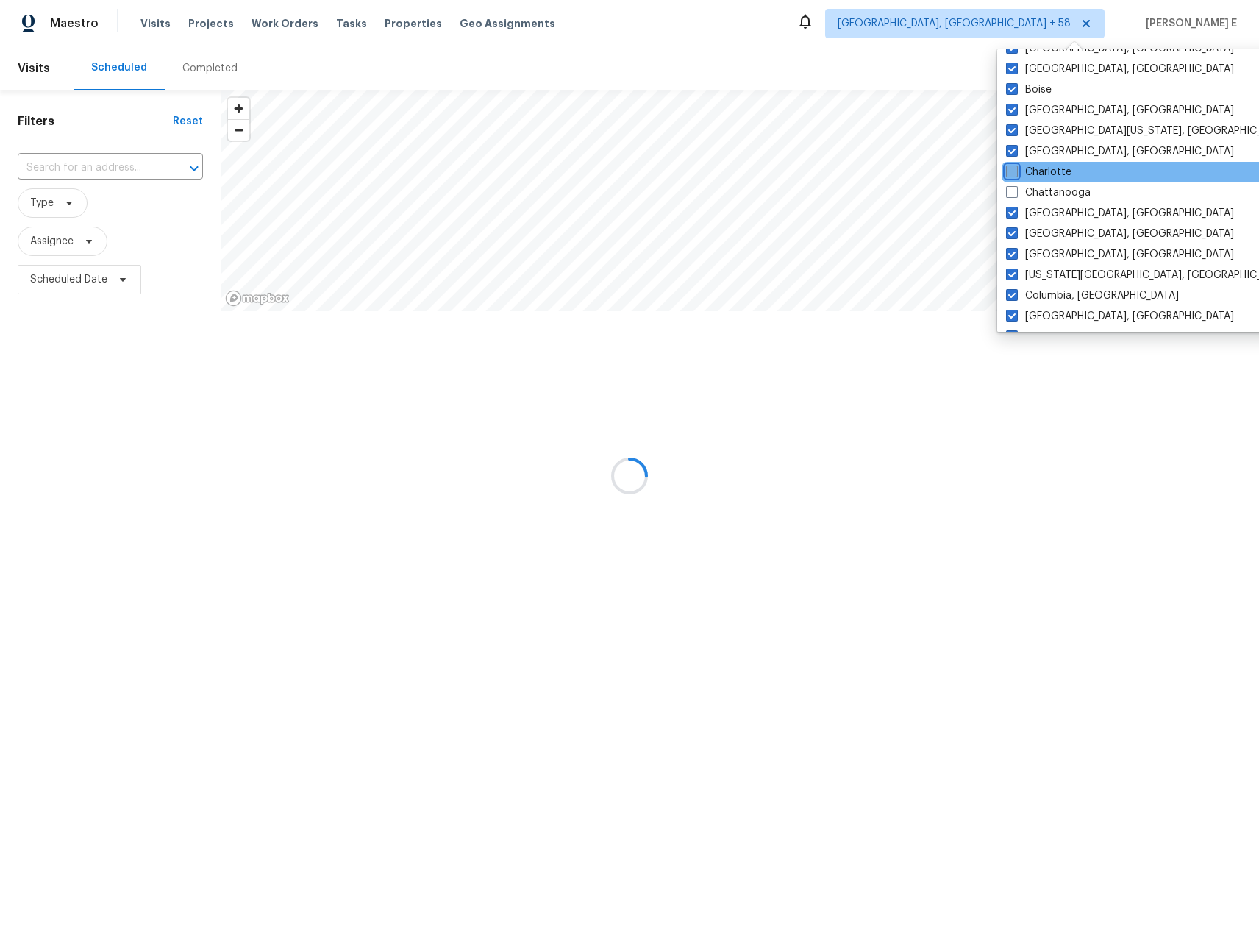
click at [1016, 170] on input "Charlotte" at bounding box center [1011, 170] width 10 height 10
checkbox input "true"
click at [1040, 193] on label "Chattanooga" at bounding box center [1048, 192] width 85 height 14
click at [1016, 193] on input "Chattanooga" at bounding box center [1011, 190] width 10 height 10
checkbox input "true"
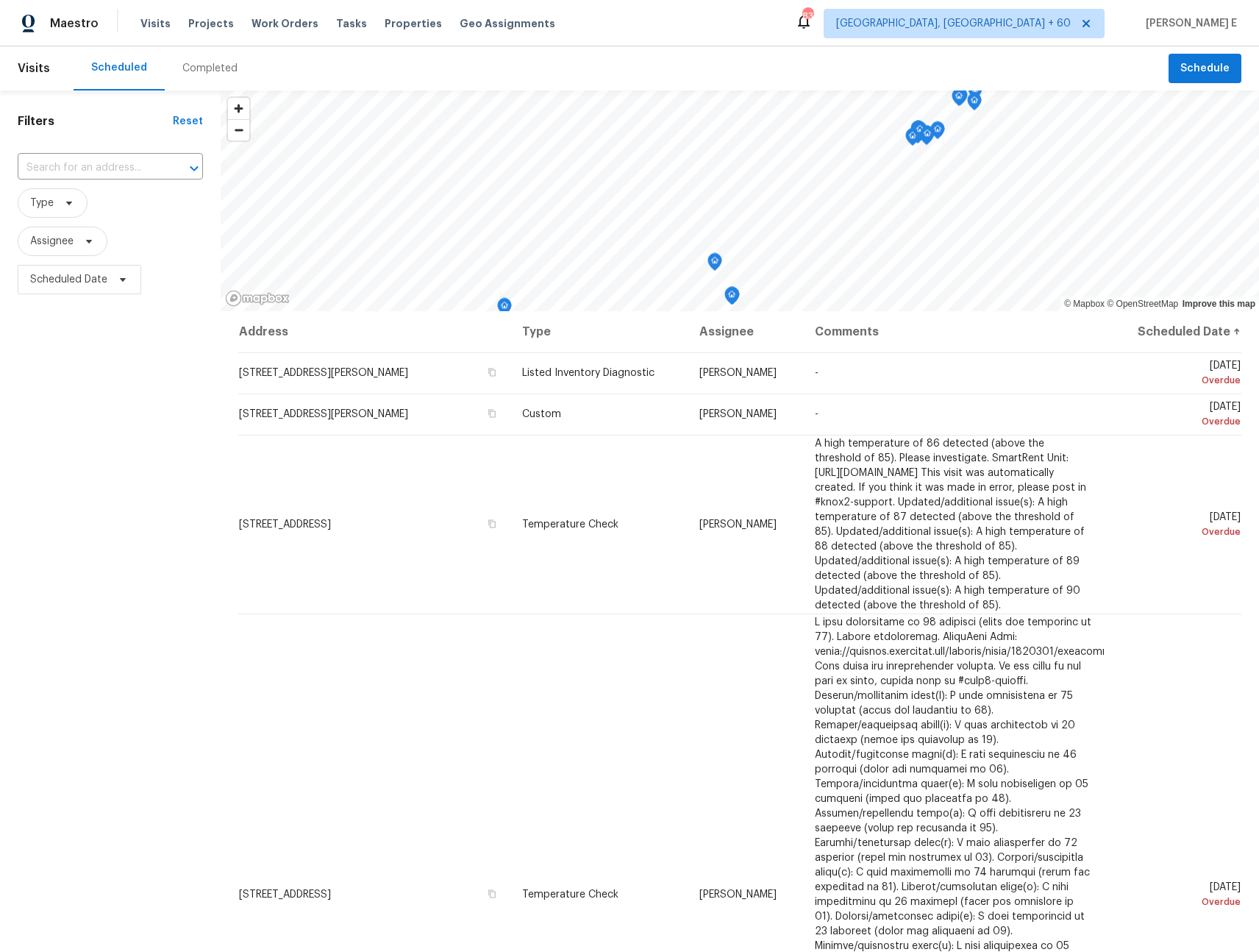
click at [864, 35] on div "Maestro Visits Projects Work Orders Tasks Properties Geo Assignments 837 Albuqu…" at bounding box center [630, 23] width 1259 height 47
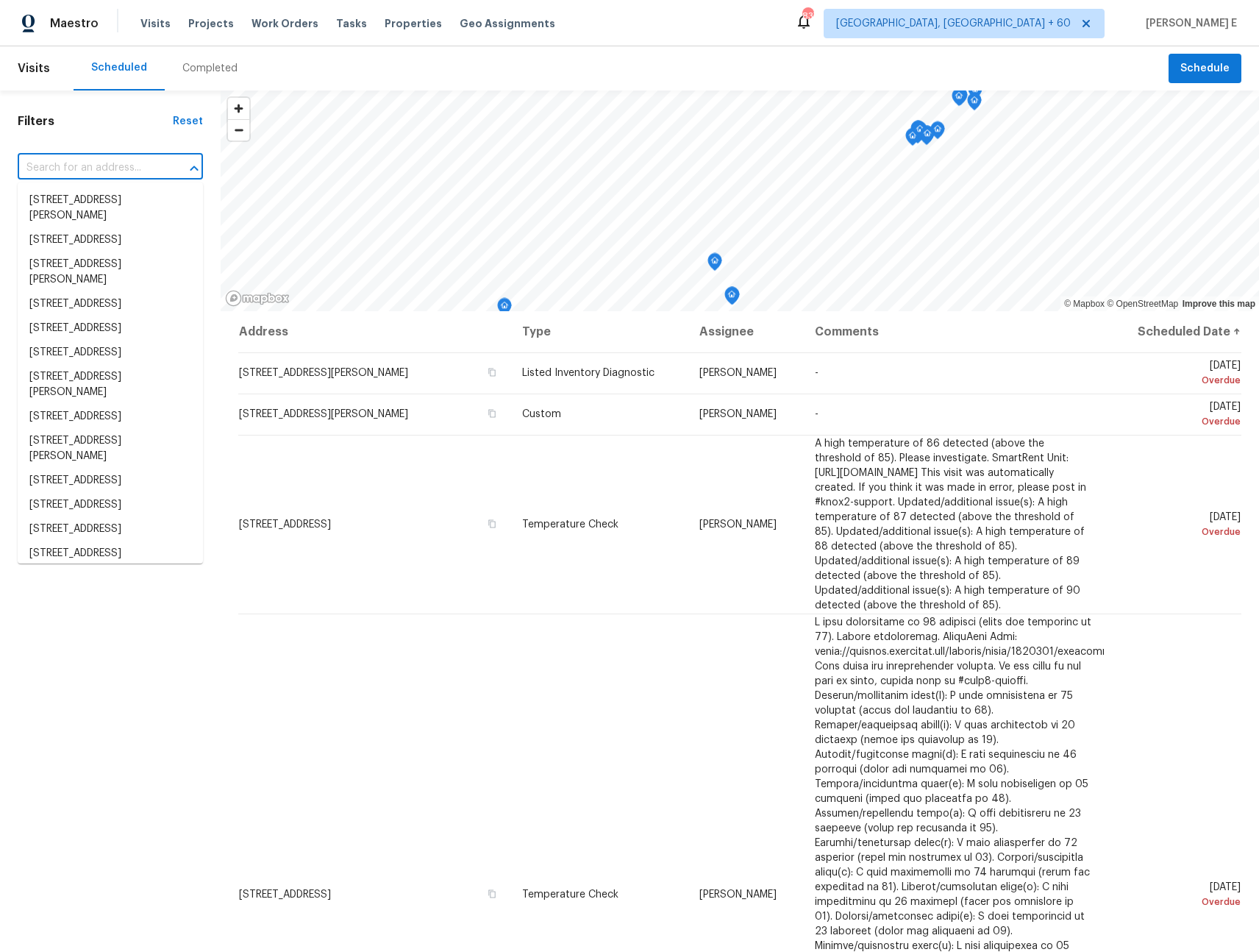
click at [53, 165] on input "text" at bounding box center [90, 168] width 144 height 23
paste input "RonDerrick Jackson"
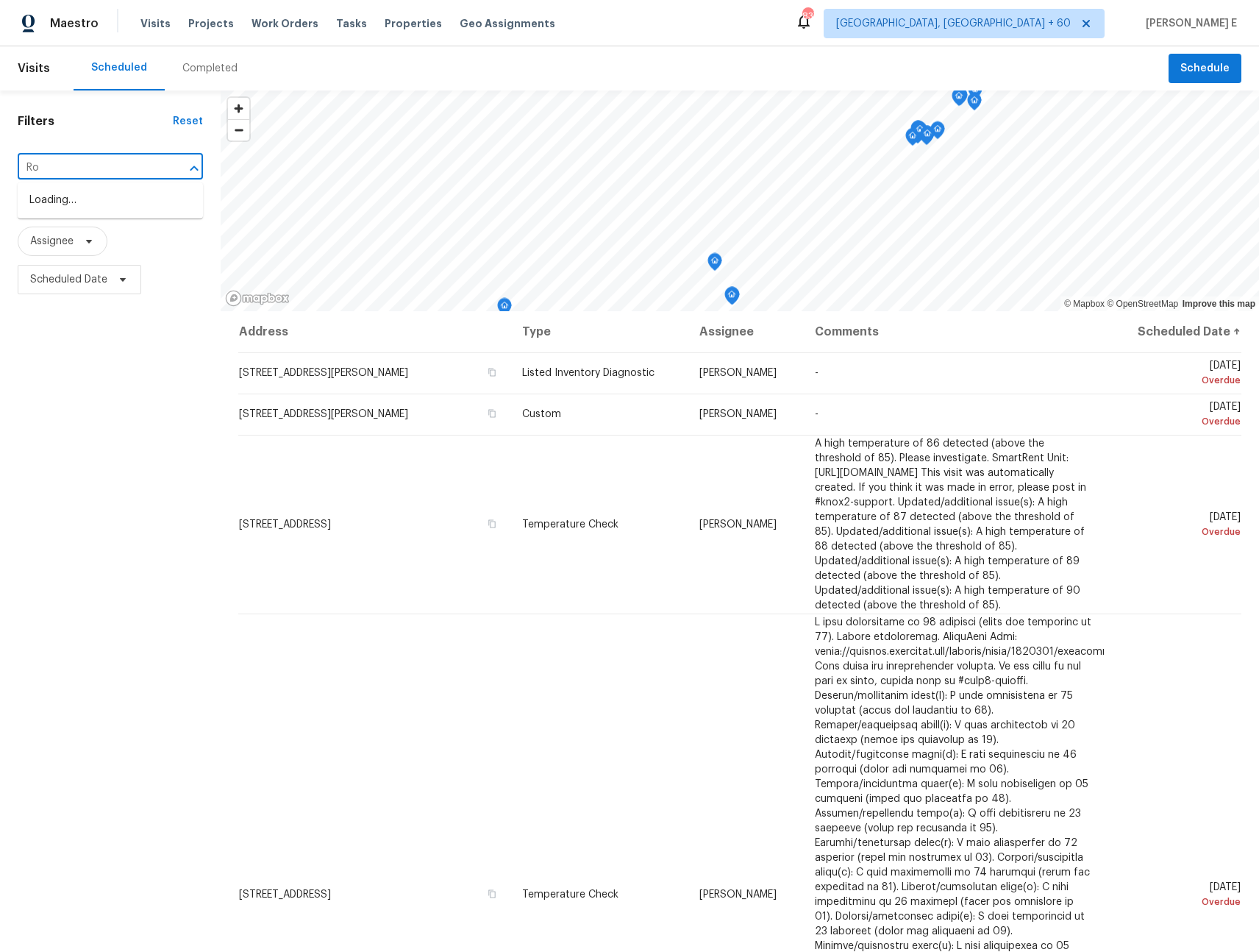
type input "R"
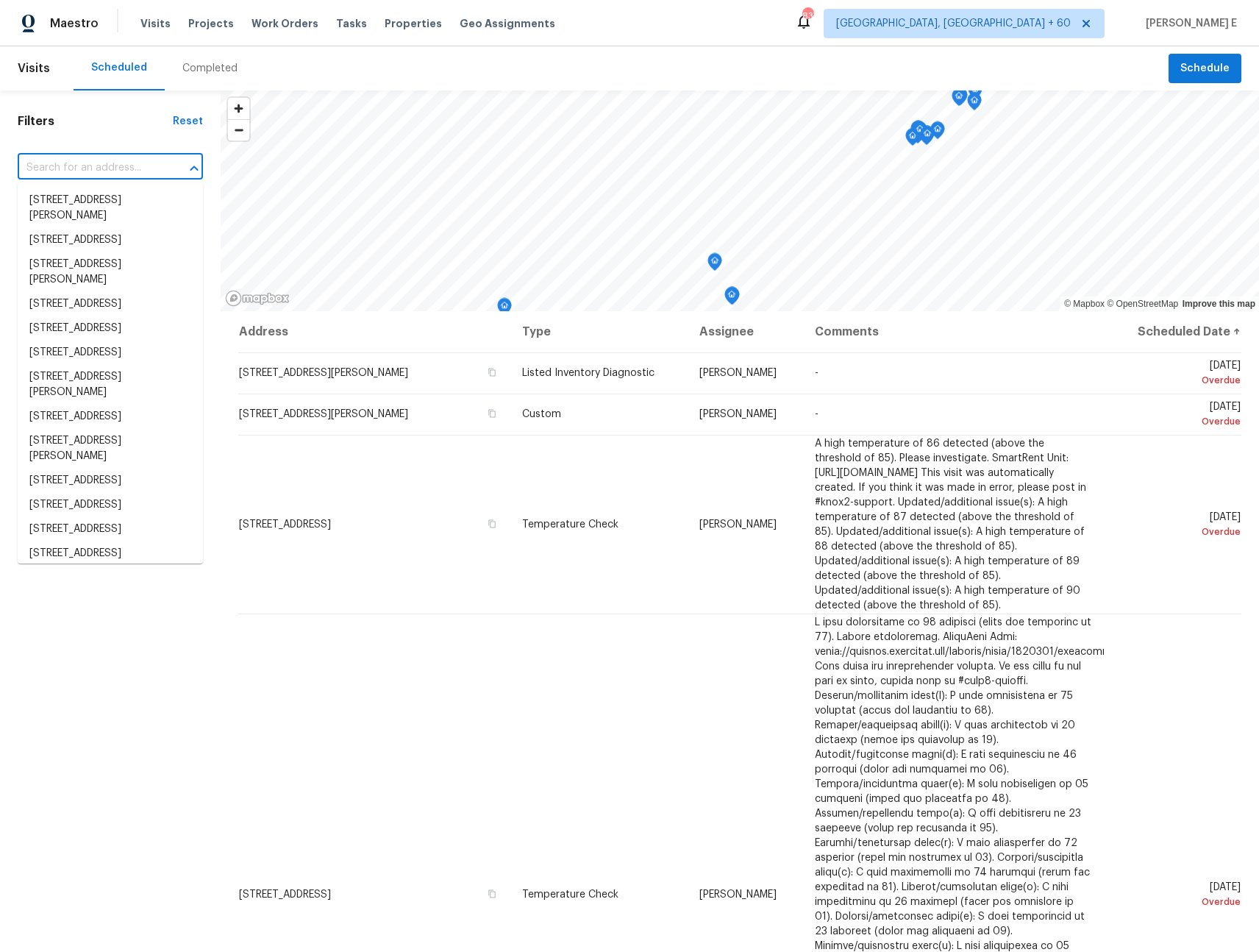
paste input "253 Brookdale Dr, Little Elm, TX 75068"
type input "253 Brookdale Dr, Little Elm, TX 75068"
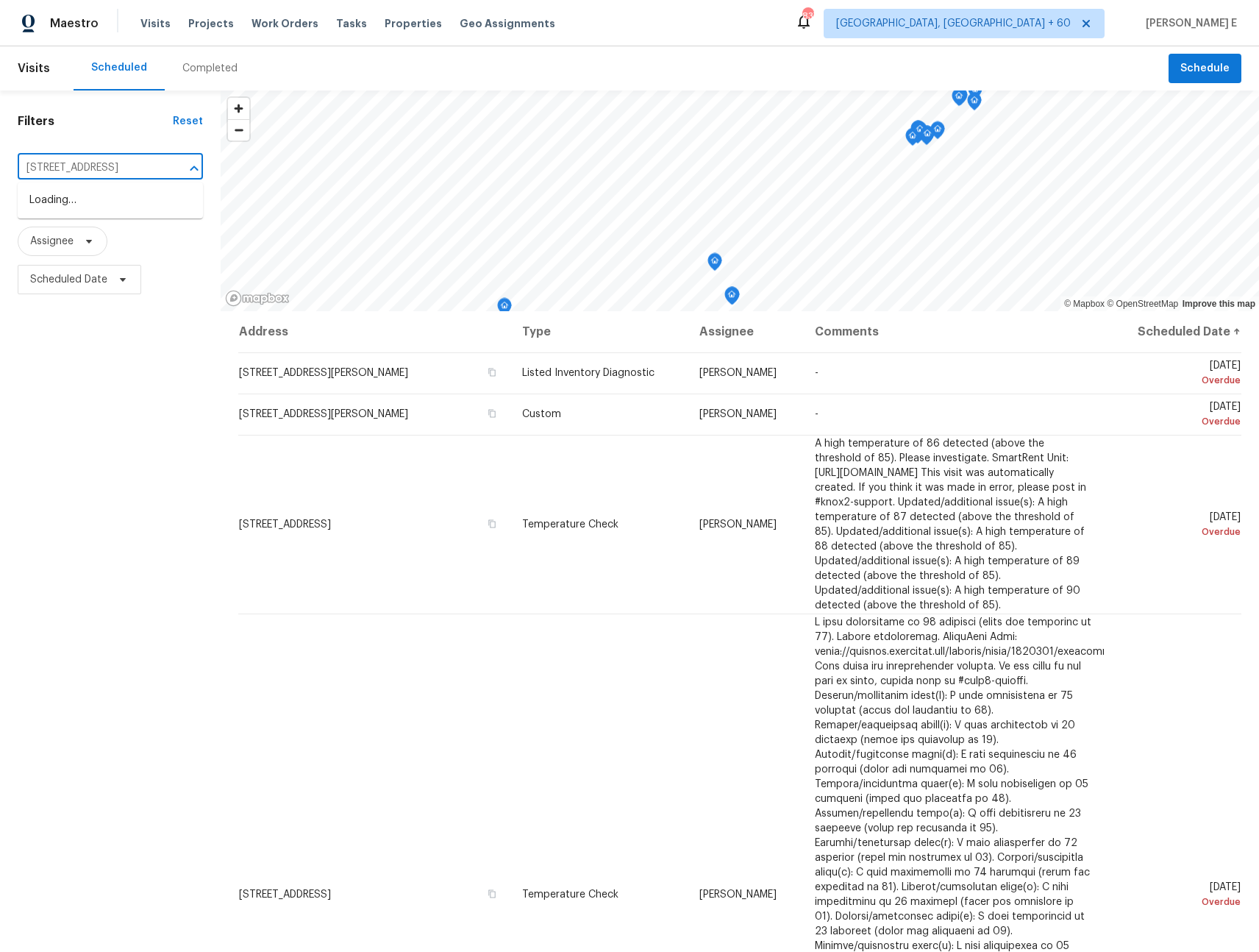
scroll to position [0, 49]
click at [112, 196] on li "253 Brookdale Dr, Little Elm, TX 75068" at bounding box center [111, 199] width 185 height 24
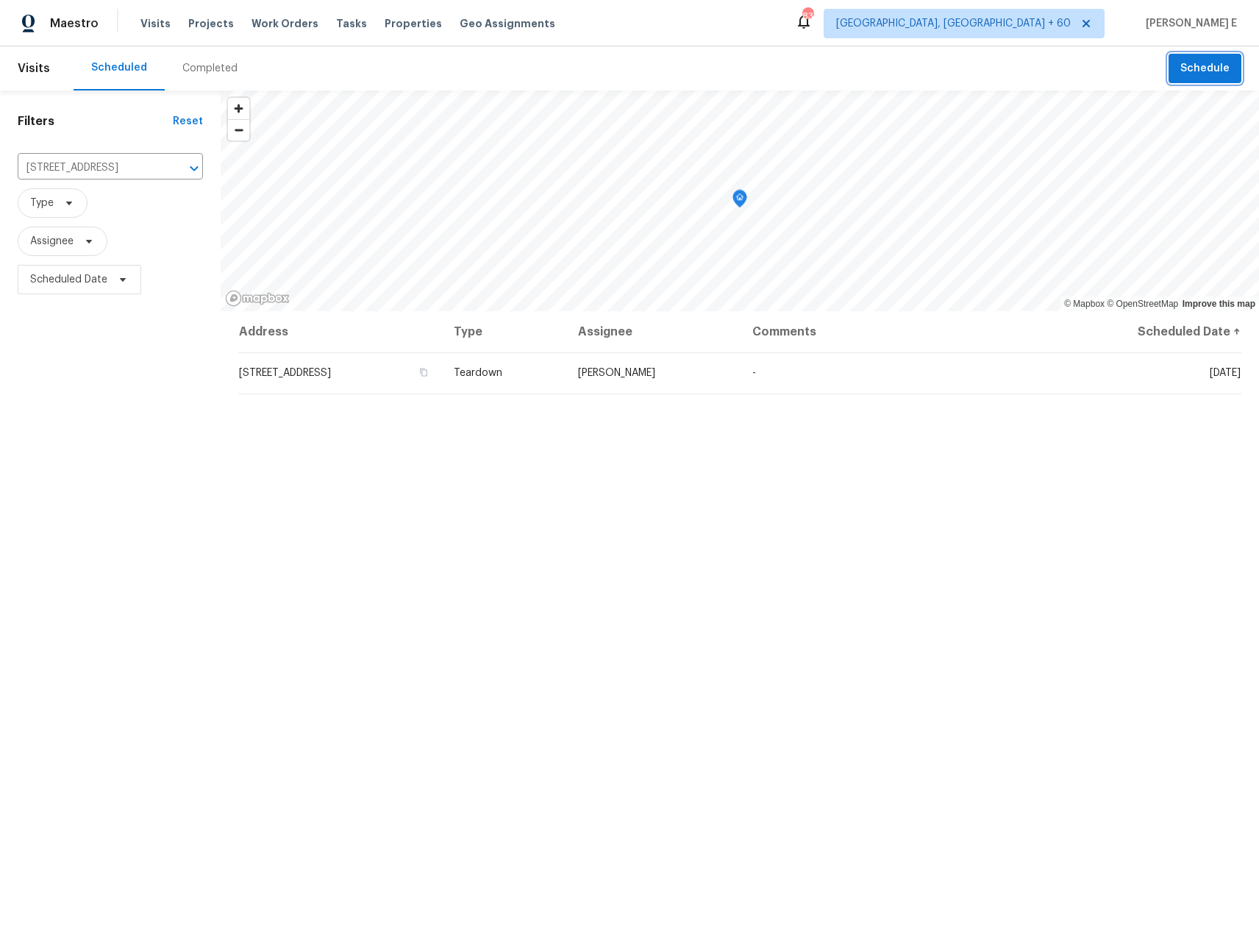
click at [1216, 72] on span "Schedule" at bounding box center [1206, 68] width 50 height 18
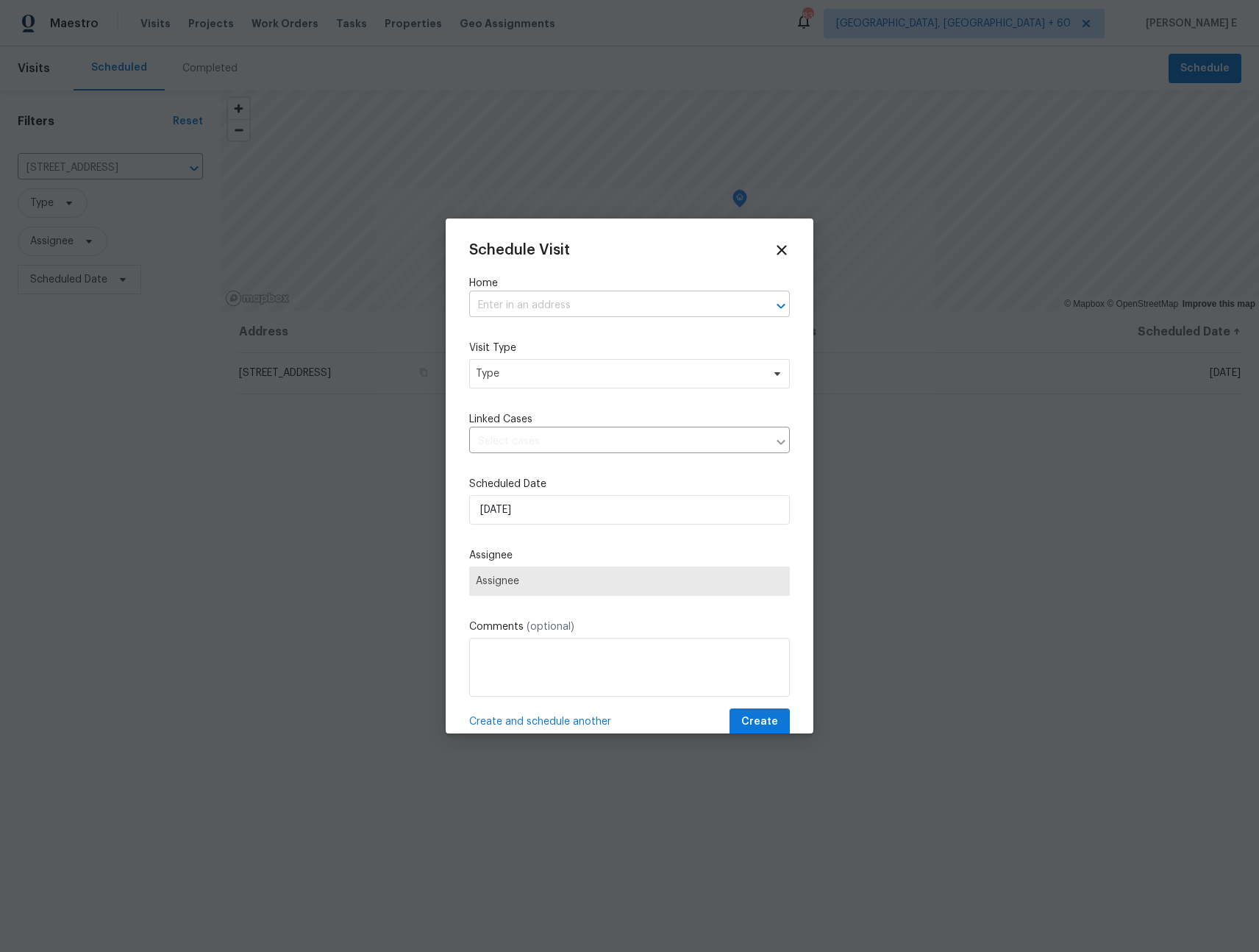
click at [535, 308] on input "text" at bounding box center [609, 305] width 279 height 23
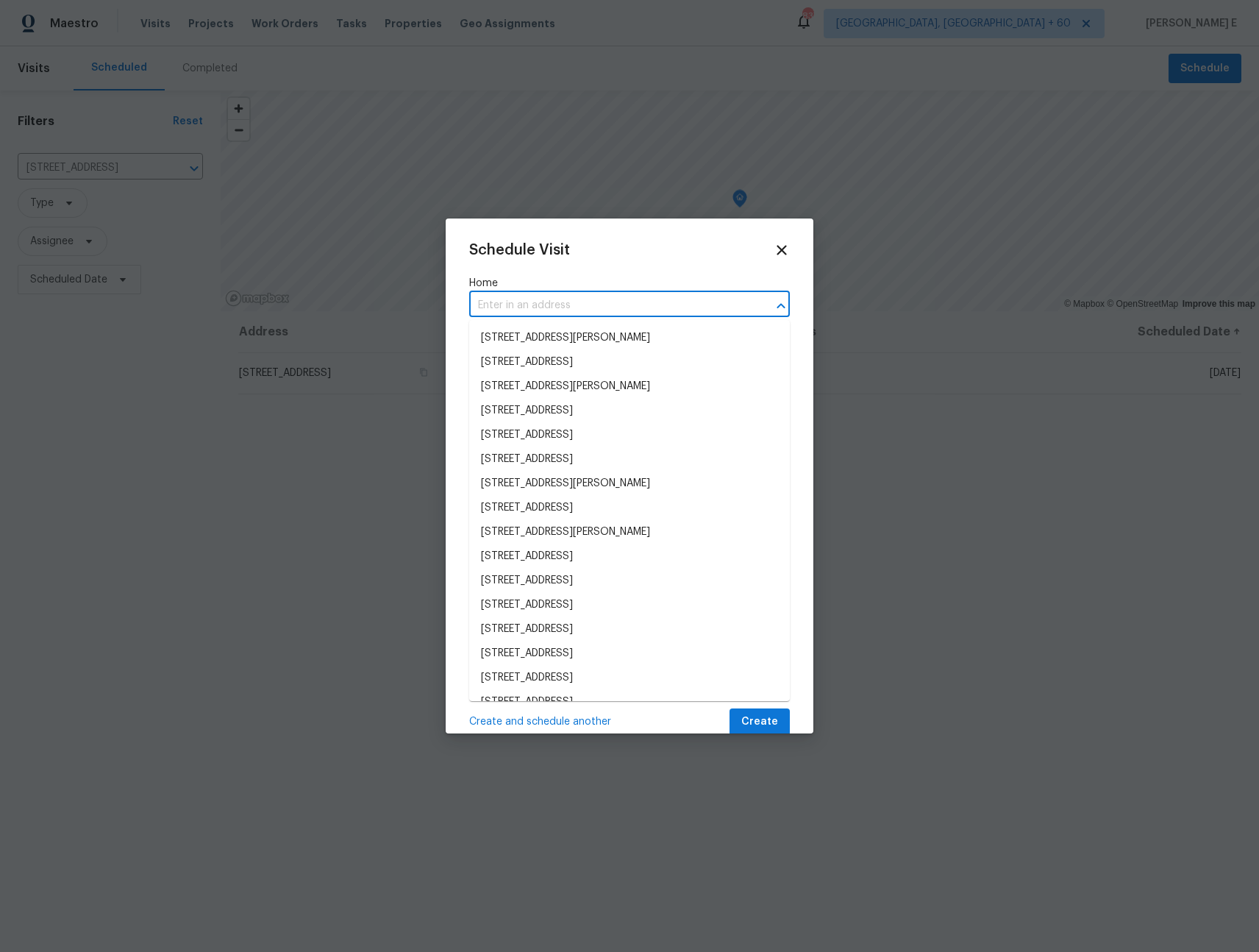
paste input "253 Brookdale Dr, Little Elm, TX 75068"
type input "253 Brookdale Dr, Little Elm, TX 75068"
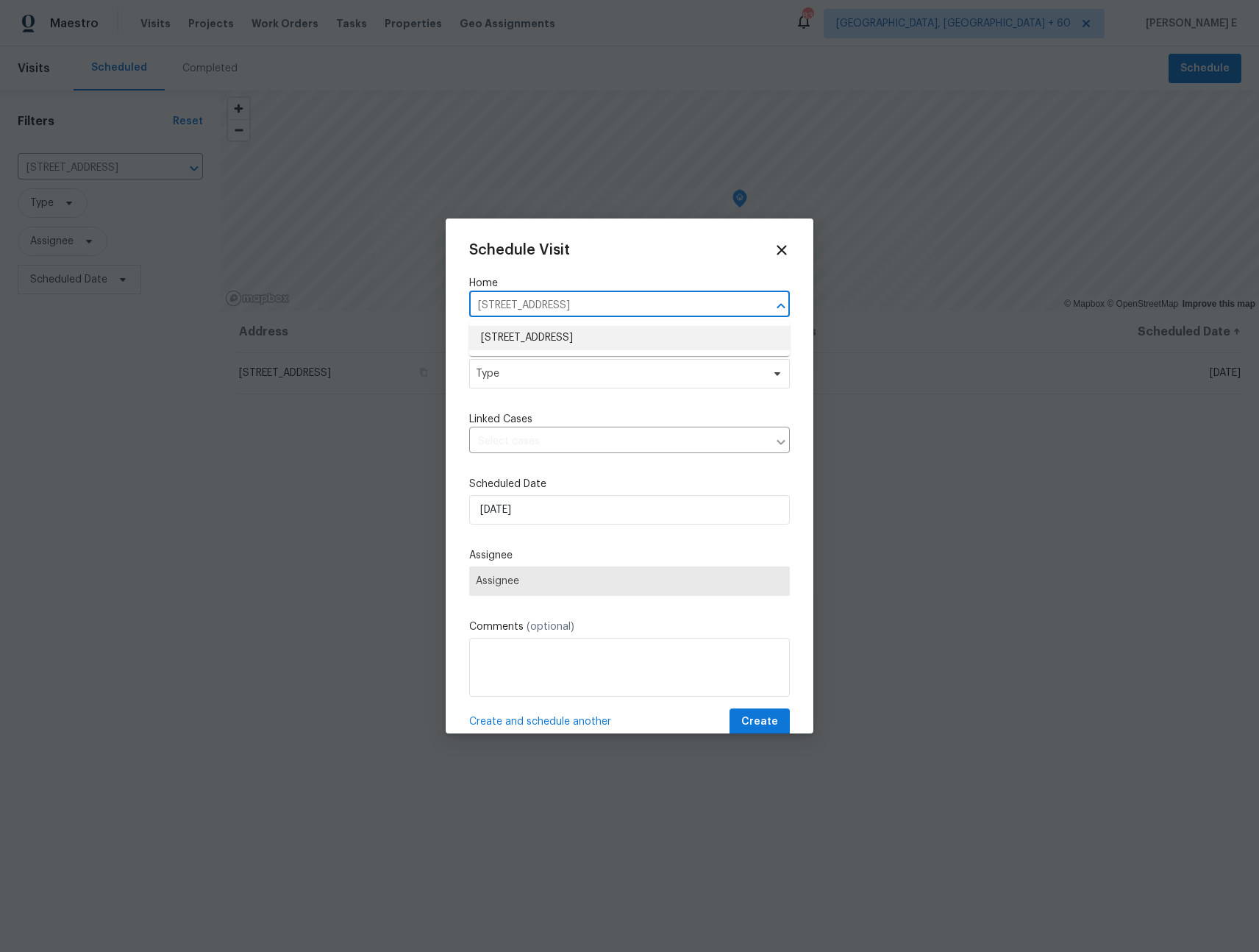
click at [572, 332] on li "253 Brookdale Dr, Little Elm, TX 75068" at bounding box center [630, 338] width 320 height 24
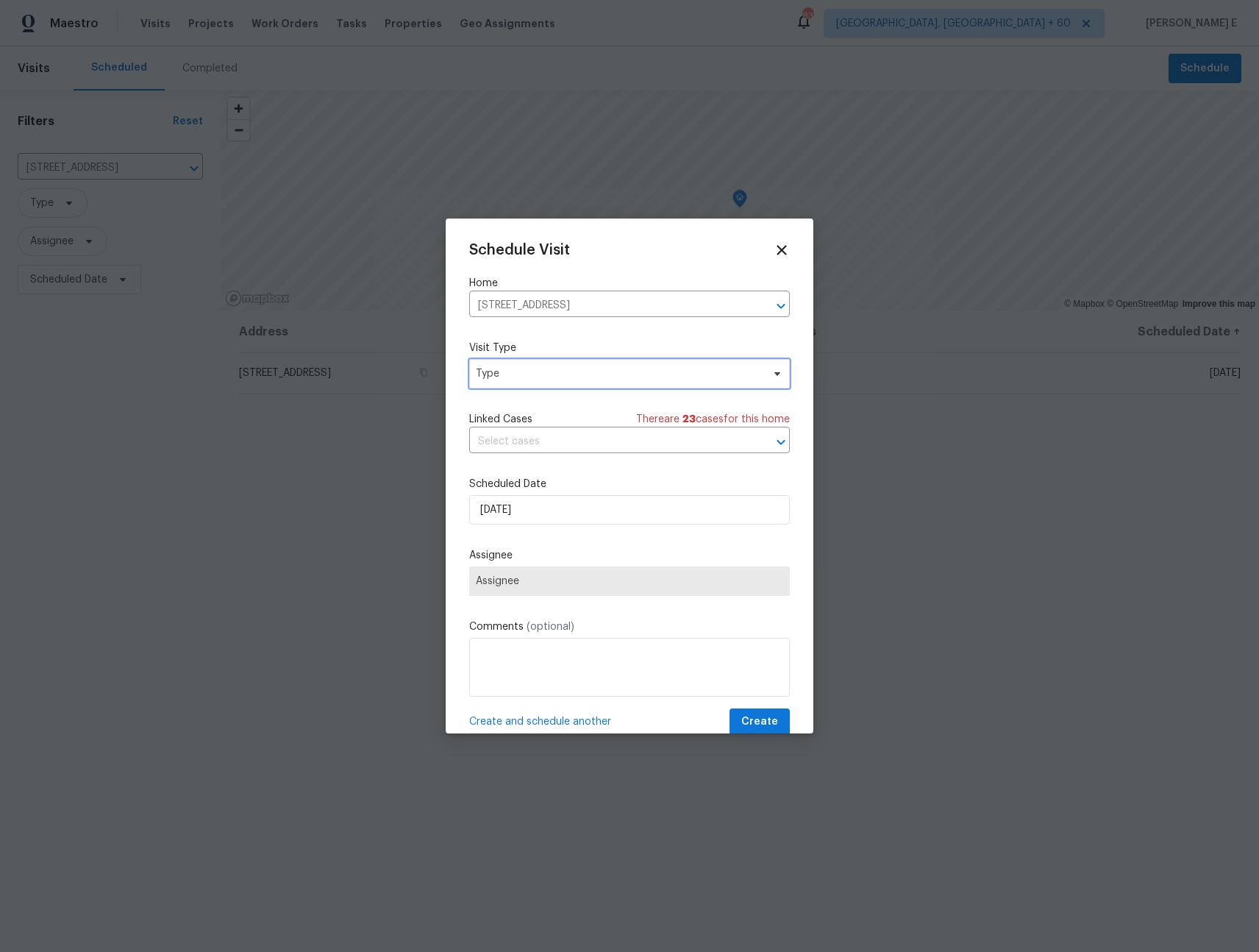
click at [540, 368] on span "Type" at bounding box center [619, 373] width 286 height 14
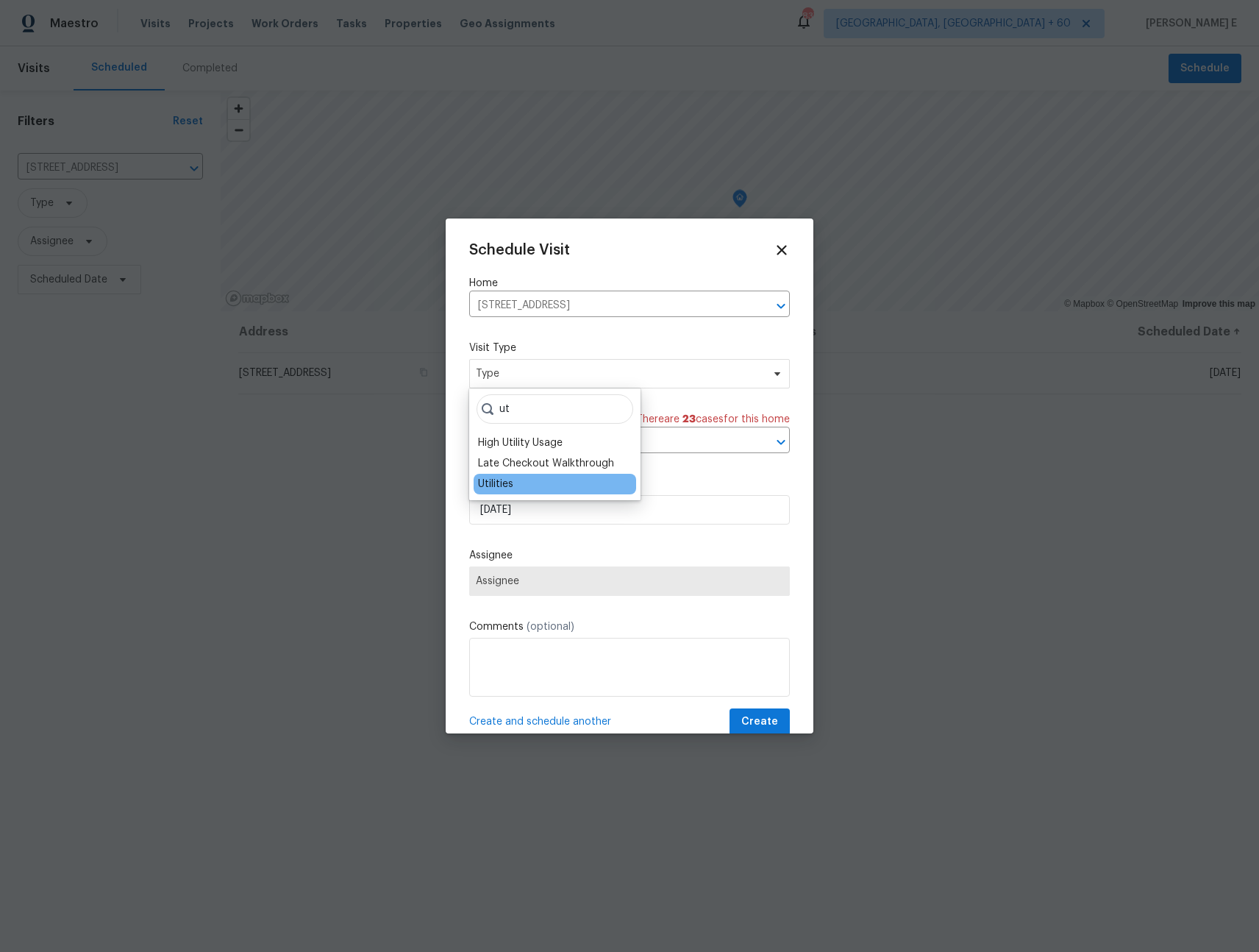
type input "ut"
click at [522, 478] on div "Utilities" at bounding box center [555, 485] width 162 height 21
click at [503, 484] on div "Utilities" at bounding box center [495, 484] width 35 height 14
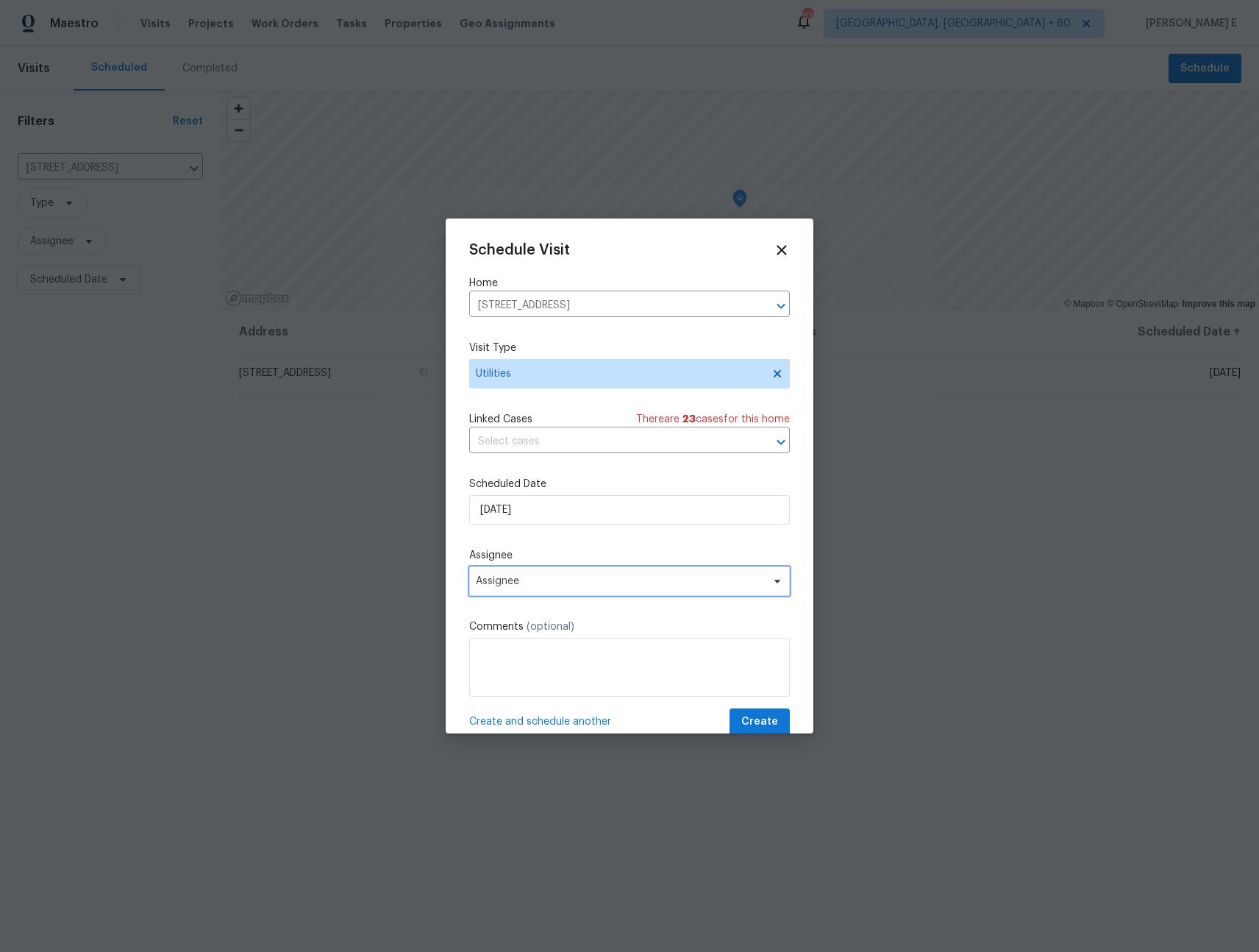
click at [535, 575] on span "Assignee" at bounding box center [620, 581] width 288 height 11
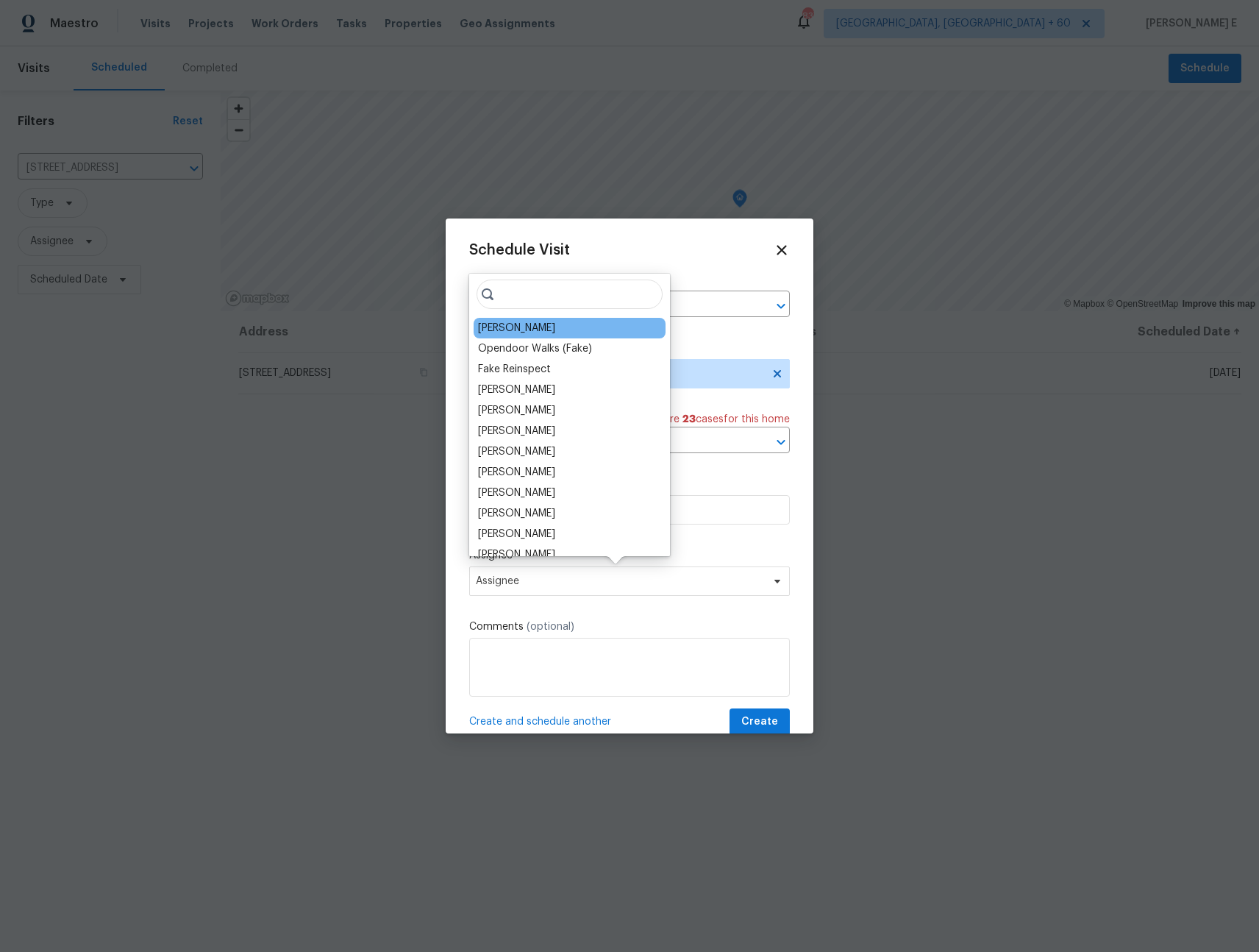
click at [555, 323] on div "RonDerrick Jackson" at bounding box center [516, 327] width 77 height 14
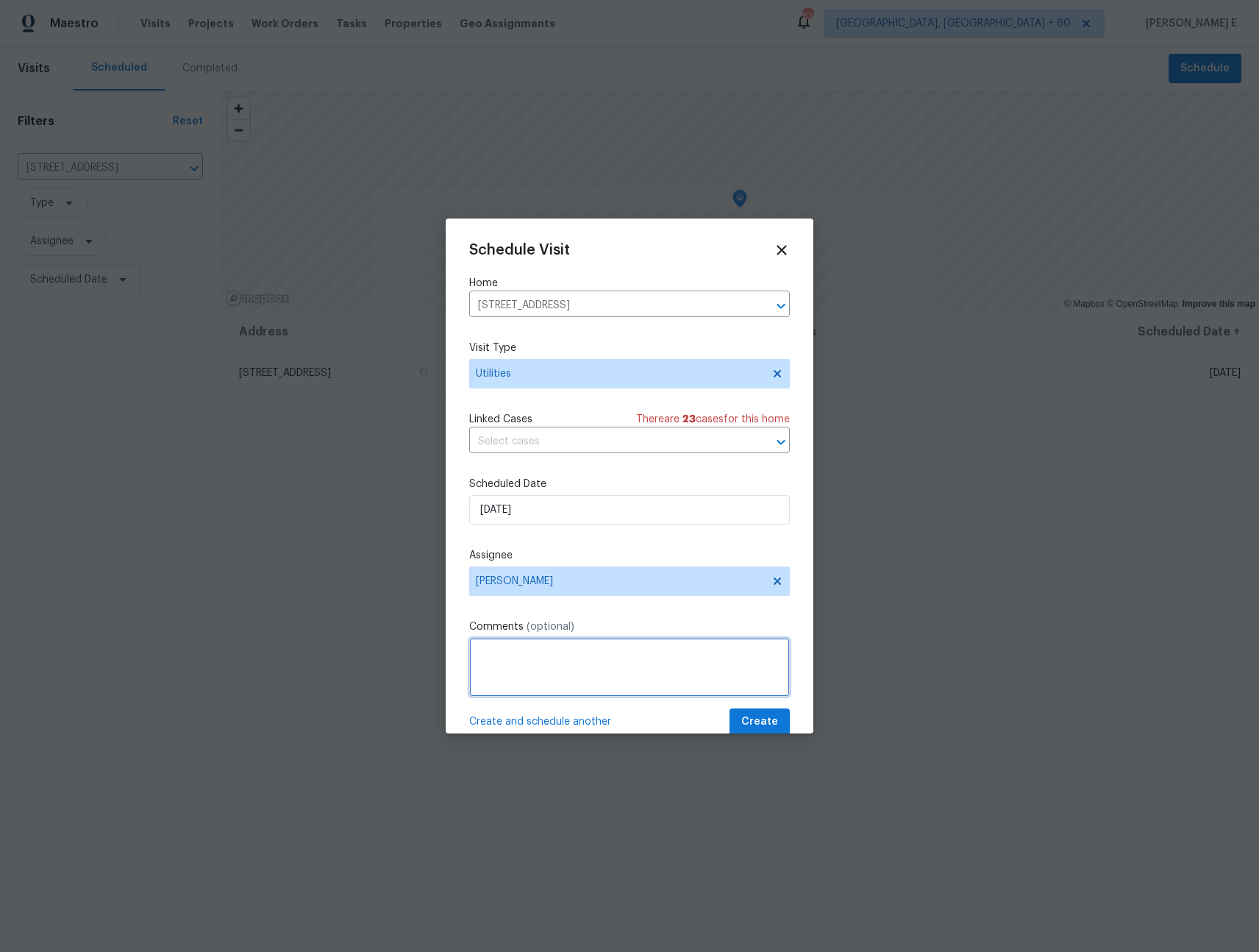
click at [556, 670] on textarea at bounding box center [630, 668] width 320 height 59
type textarea "Hello, Can you please visit the property and confirm if the water is ON at the …"
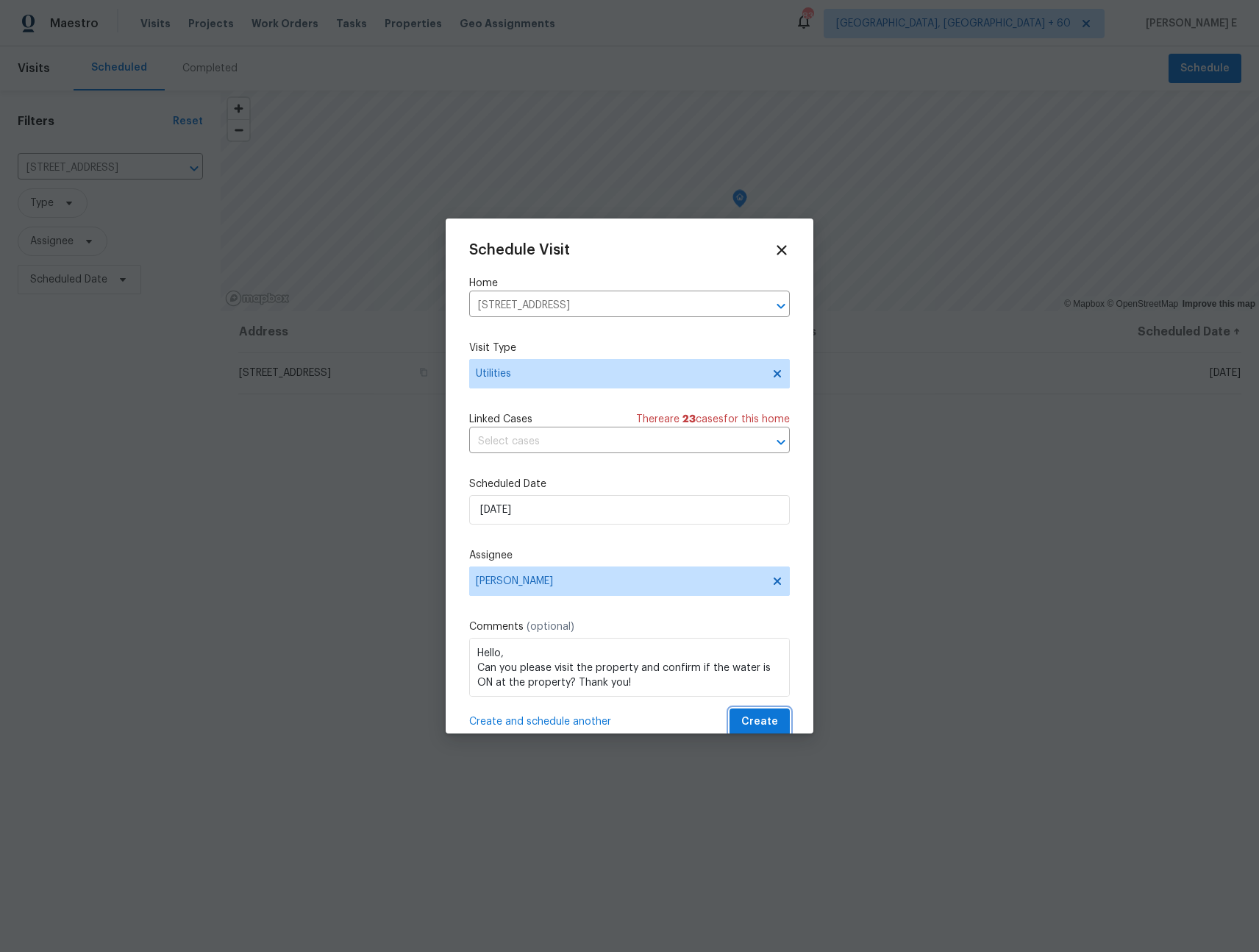
click at [753, 723] on span "Create" at bounding box center [759, 721] width 37 height 18
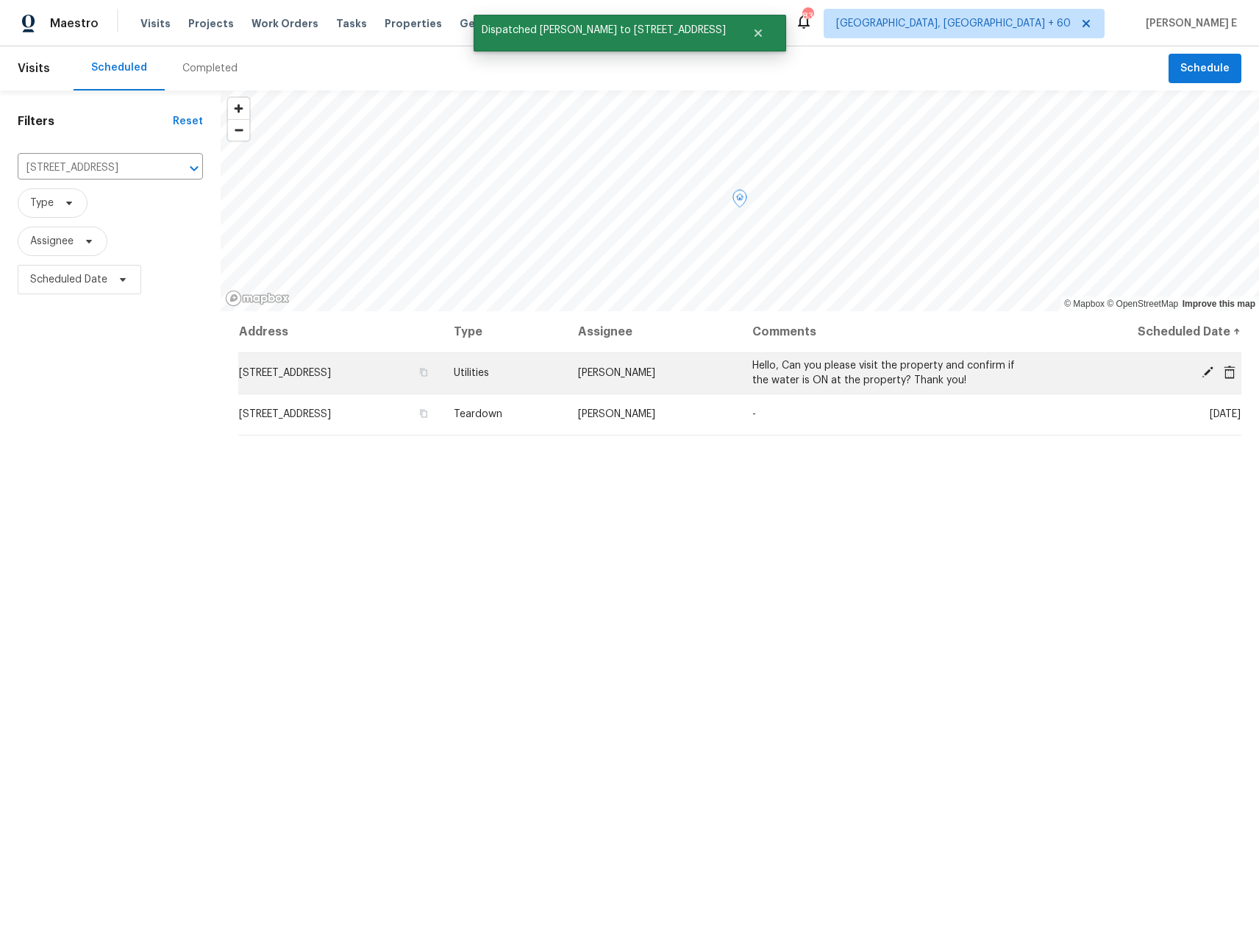
click at [331, 377] on span "253 Brookdale Dr, Little Elm, TX 75068" at bounding box center [285, 373] width 92 height 10
